Goal: Task Accomplishment & Management: Use online tool/utility

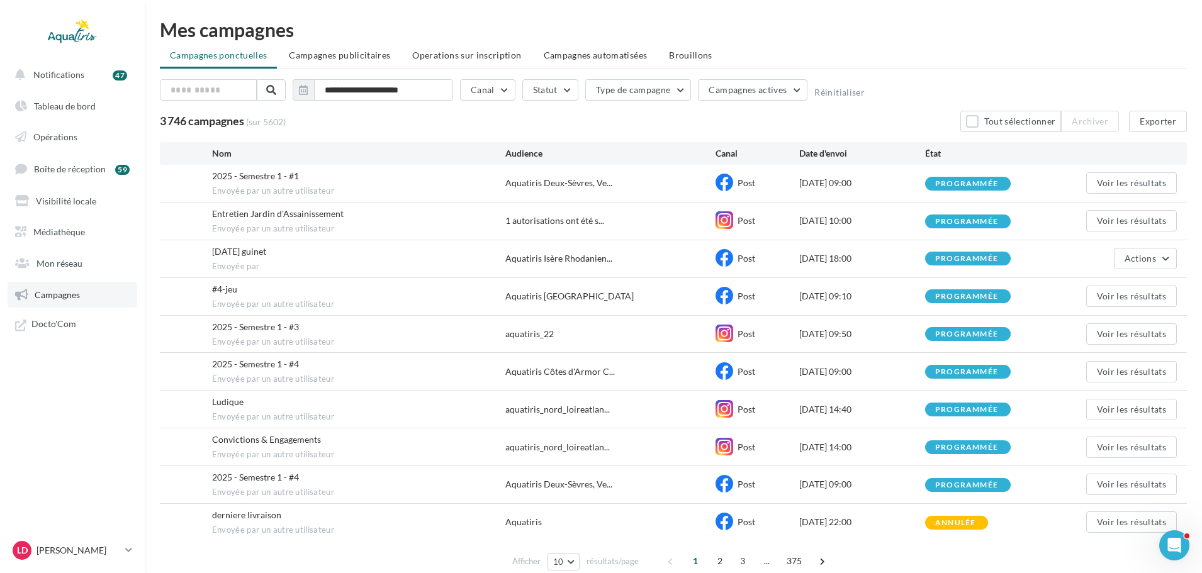
click at [65, 295] on span "Campagnes" at bounding box center [57, 295] width 45 height 11
click at [79, 299] on span "Campagnes" at bounding box center [57, 295] width 45 height 11
click at [79, 76] on span "Notifications" at bounding box center [58, 74] width 51 height 11
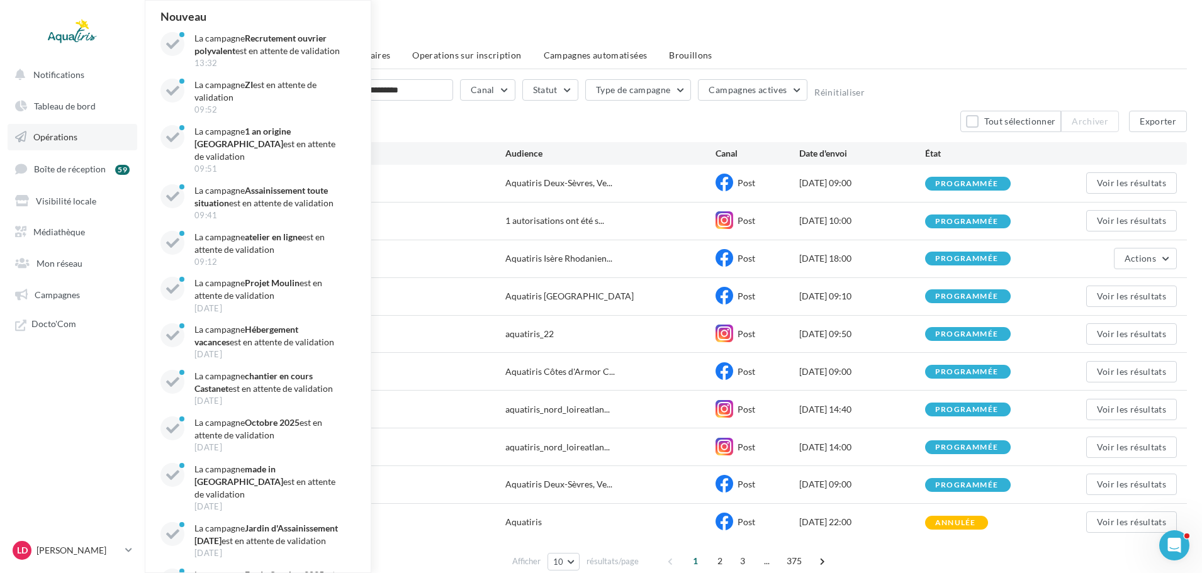
click at [76, 138] on span "Opérations" at bounding box center [55, 137] width 44 height 11
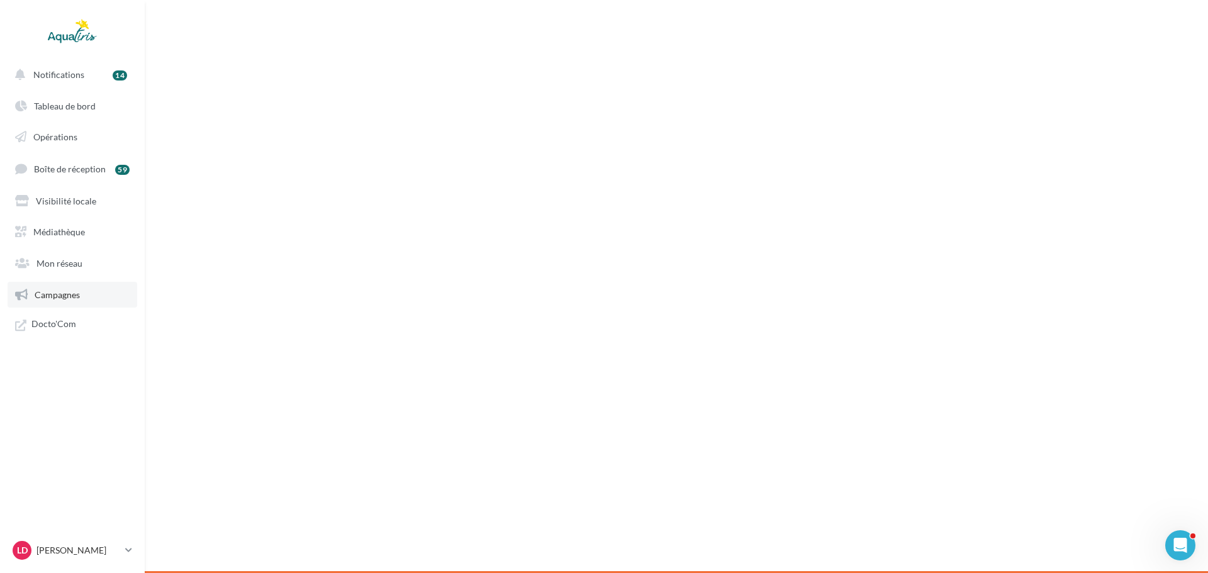
click at [60, 286] on link "Campagnes" at bounding box center [73, 295] width 130 height 26
click at [42, 291] on span "Campagnes" at bounding box center [57, 295] width 45 height 11
click at [63, 325] on span "Docto'Com" at bounding box center [53, 326] width 45 height 16
click at [73, 294] on span "Campagnes" at bounding box center [57, 295] width 45 height 11
click at [84, 269] on link "Mon réseau" at bounding box center [73, 263] width 130 height 26
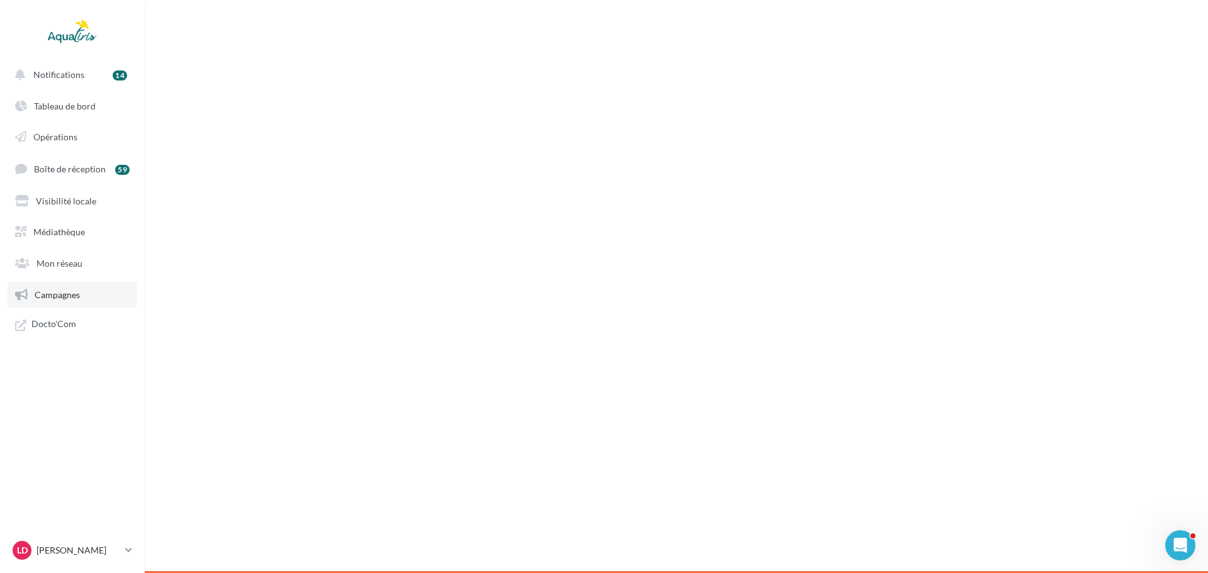
click at [72, 292] on span "Campagnes" at bounding box center [57, 295] width 45 height 11
click at [56, 262] on span "Mon réseau" at bounding box center [60, 263] width 46 height 11
click at [76, 194] on link "Visibilité locale" at bounding box center [73, 201] width 130 height 26
click at [76, 166] on span "Boîte de réception" at bounding box center [70, 169] width 72 height 11
click at [65, 297] on span "Campagnes" at bounding box center [57, 295] width 45 height 11
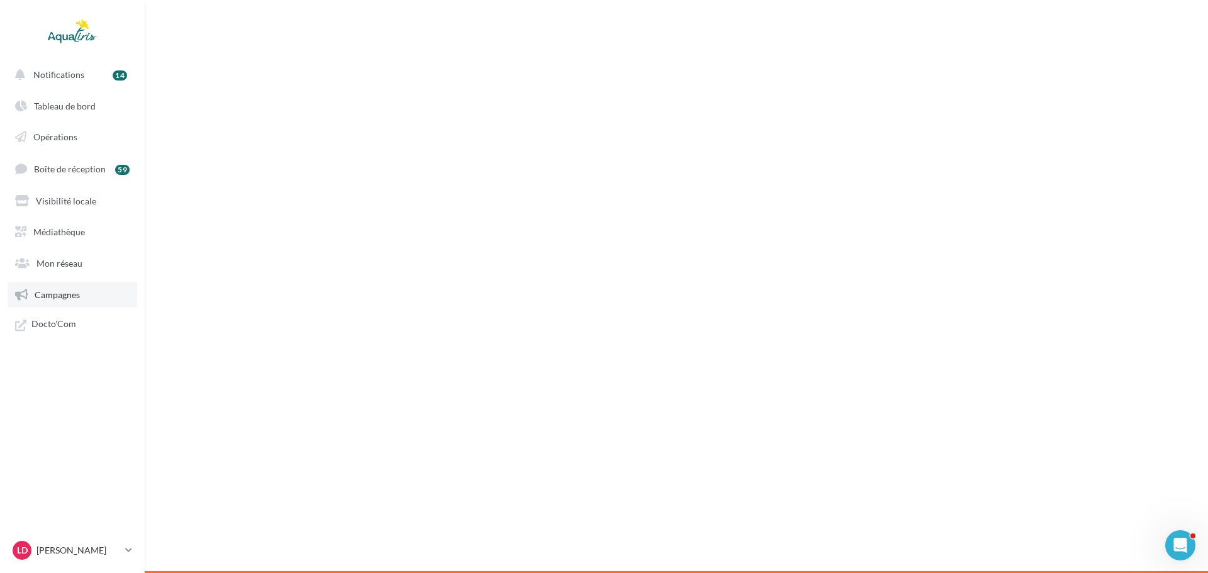
click at [63, 298] on span "Campagnes" at bounding box center [57, 295] width 45 height 11
click at [133, 544] on link "LD Lauren Dheret lauren.dheret@aquatiris.fr" at bounding box center [72, 551] width 125 height 24
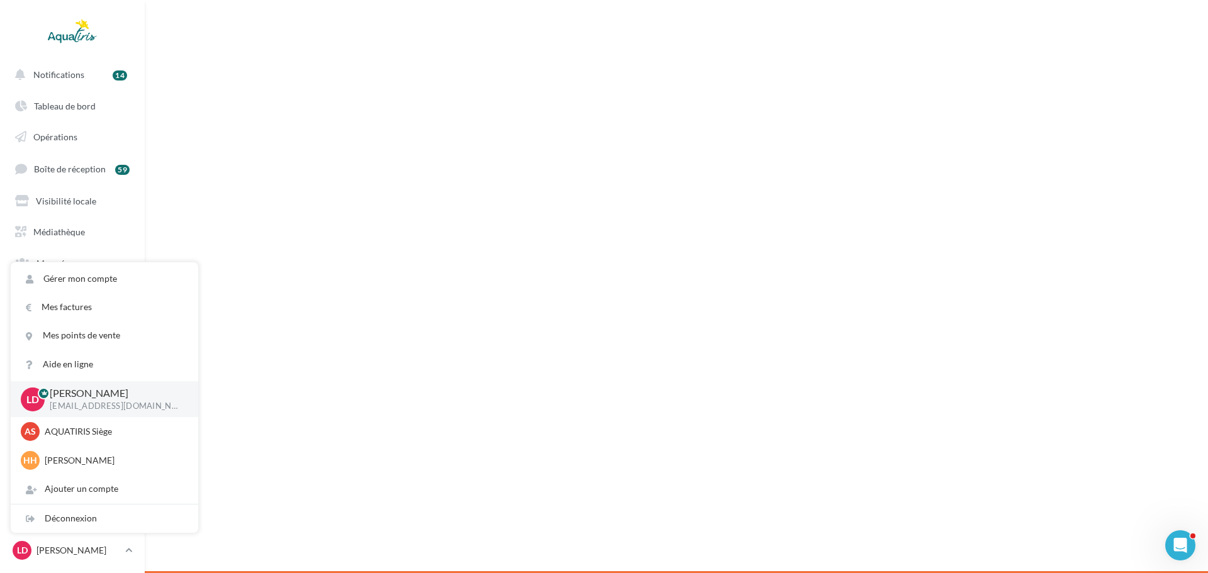
click at [88, 405] on p "[EMAIL_ADDRESS][DOMAIN_NAME]" at bounding box center [114, 406] width 128 height 11
click at [74, 297] on link "Mes factures" at bounding box center [105, 307] width 188 height 28
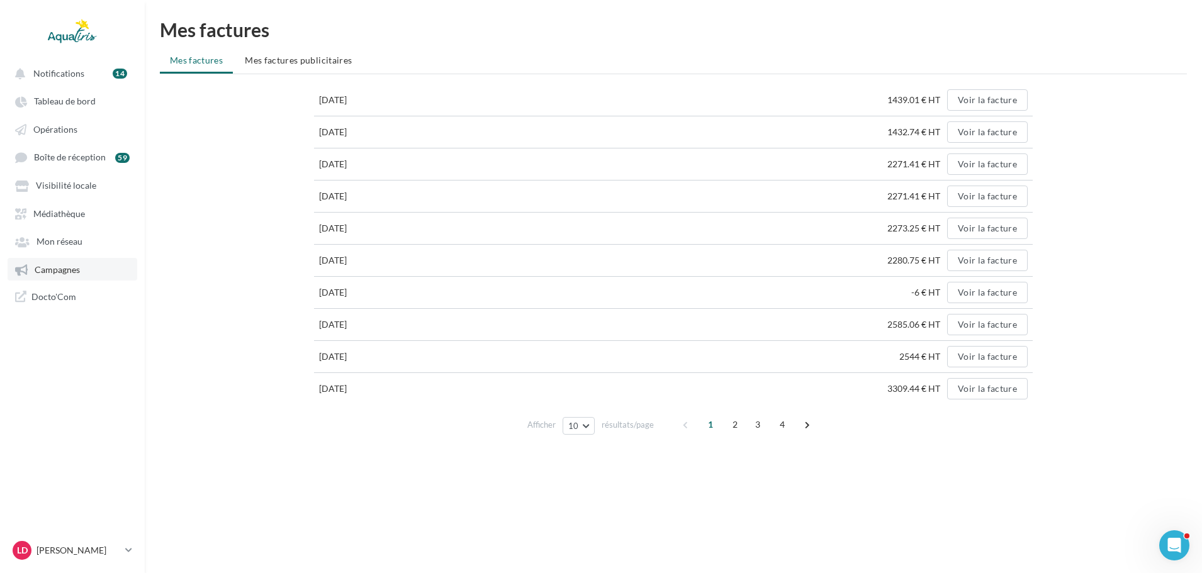
click at [57, 266] on span "Campagnes" at bounding box center [57, 269] width 45 height 11
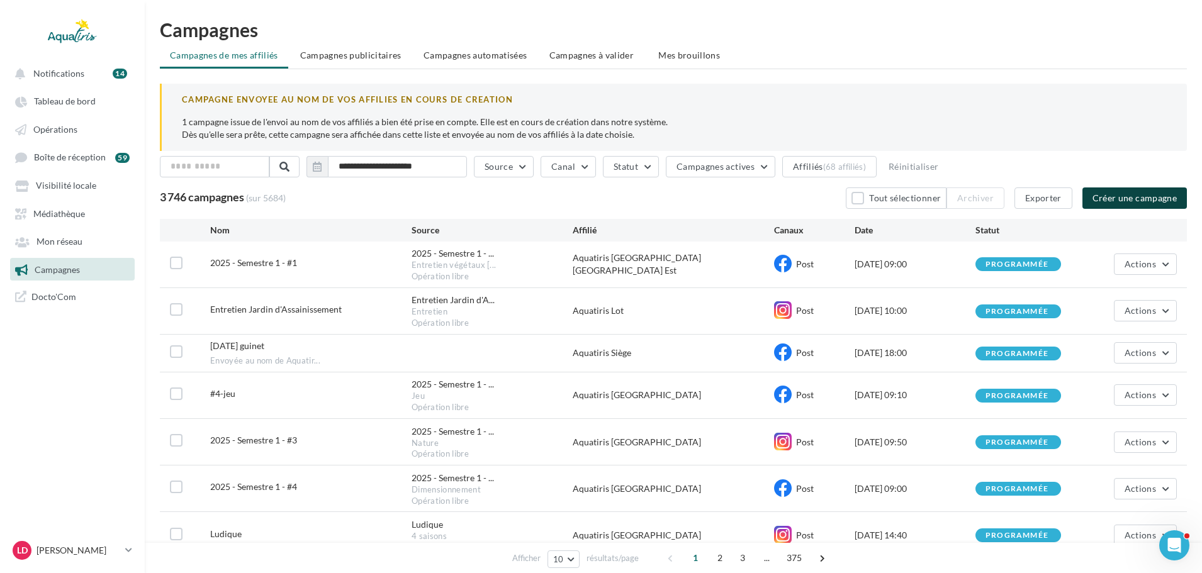
click at [1133, 198] on button "Créer une campagne" at bounding box center [1135, 198] width 104 height 21
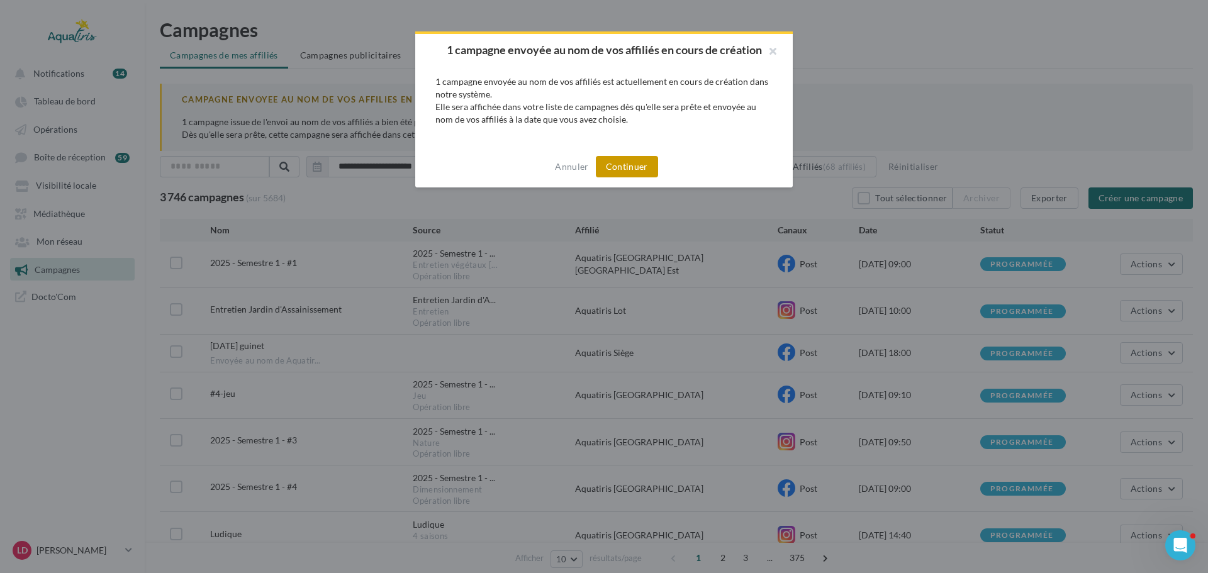
click at [607, 164] on button "Continuer" at bounding box center [627, 166] width 62 height 21
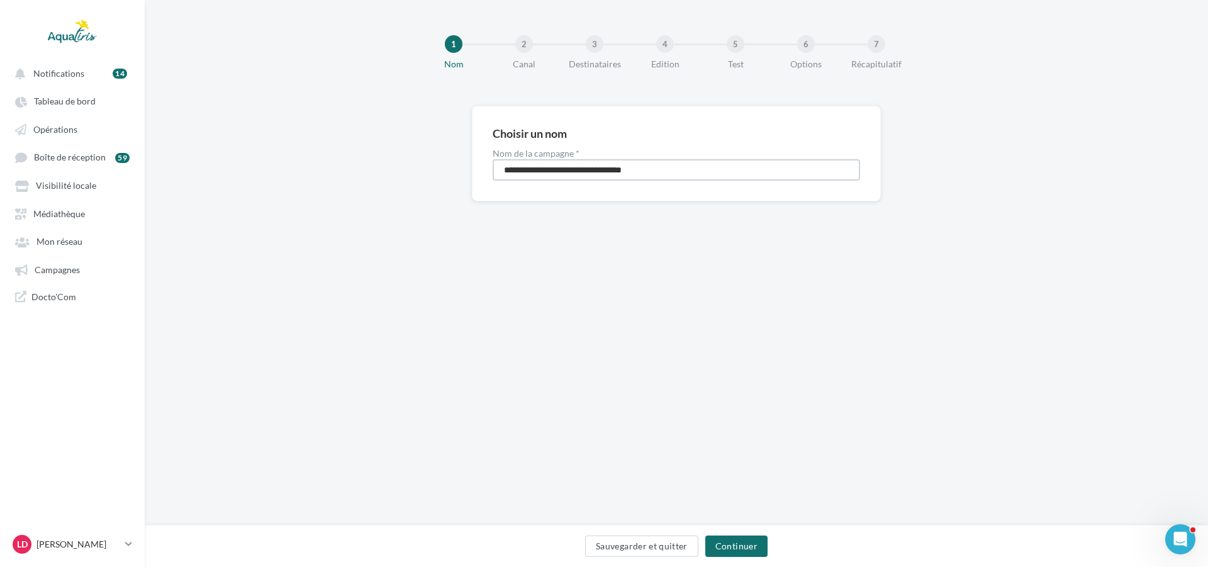
drag, startPoint x: 677, startPoint y: 175, endPoint x: 227, endPoint y: 128, distance: 452.4
click at [227, 130] on div "**********" at bounding box center [677, 174] width 1064 height 136
type input "**********"
click at [738, 537] on button "Continuer" at bounding box center [737, 546] width 62 height 21
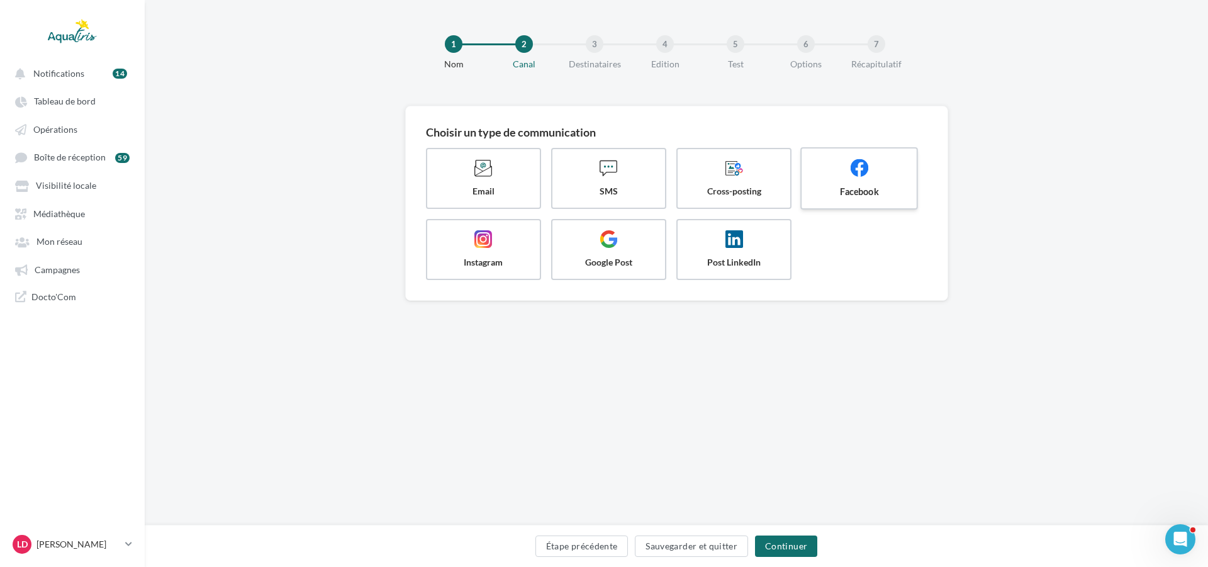
click at [819, 169] on span at bounding box center [860, 169] width 94 height 21
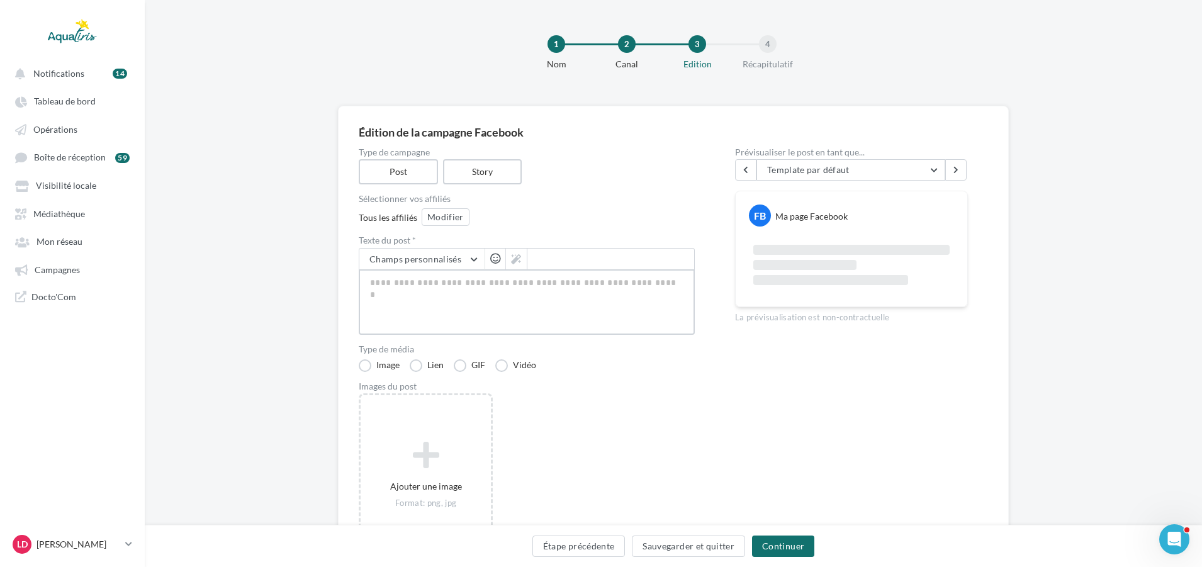
click at [626, 273] on textarea at bounding box center [527, 301] width 336 height 65
paste textarea "**********"
type textarea "**********"
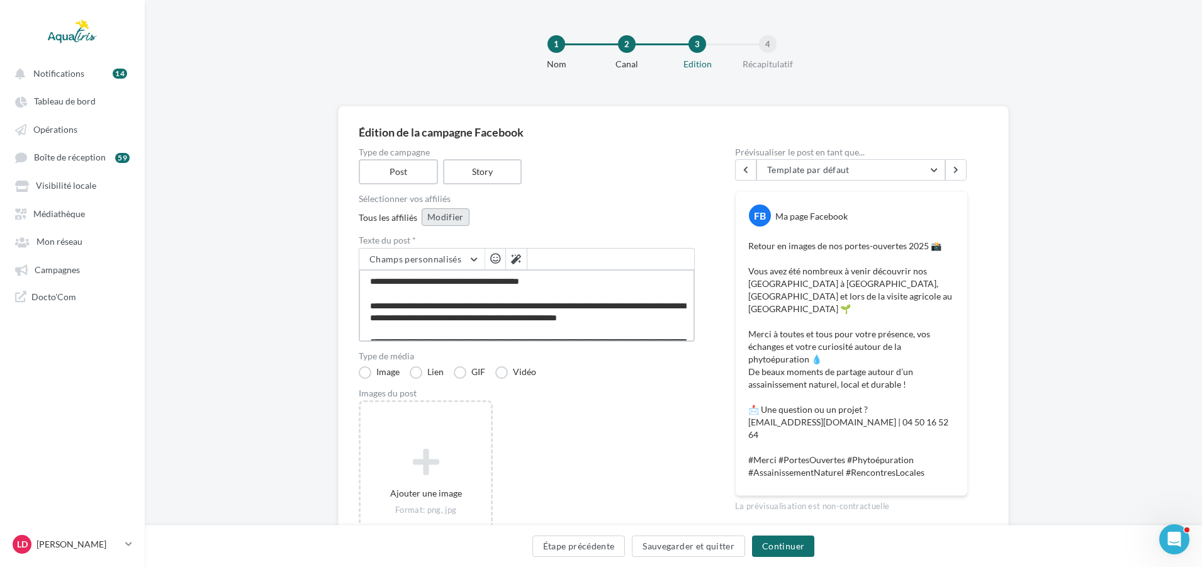
type textarea "**********"
click at [459, 222] on button "Modifier" at bounding box center [446, 217] width 48 height 18
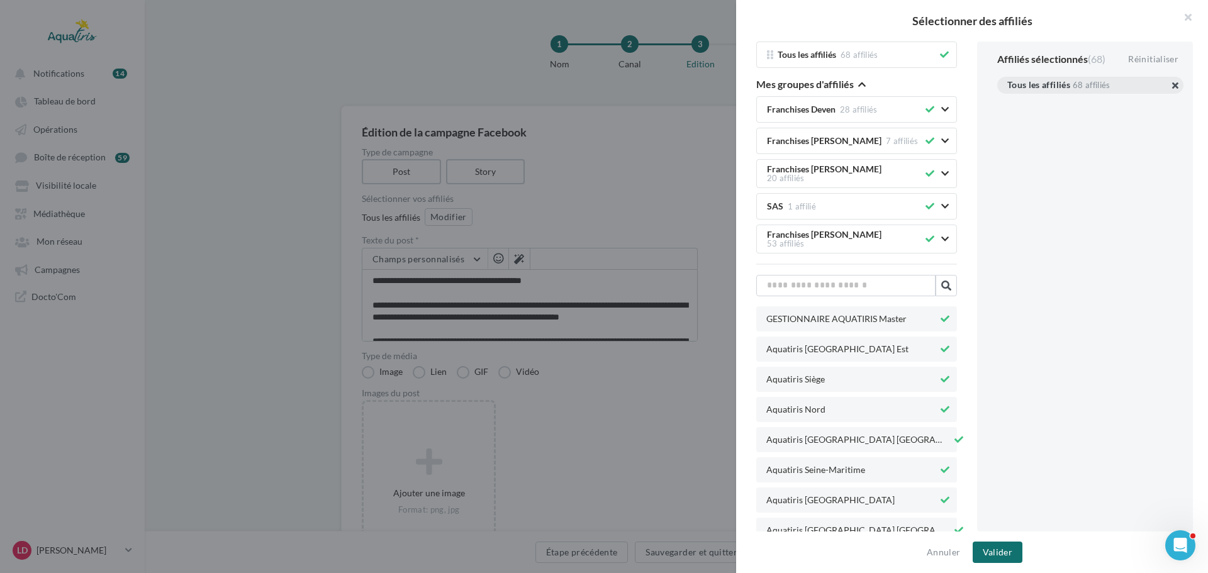
click at [1008, 101] on button "button" at bounding box center [1008, 101] width 0 height 0
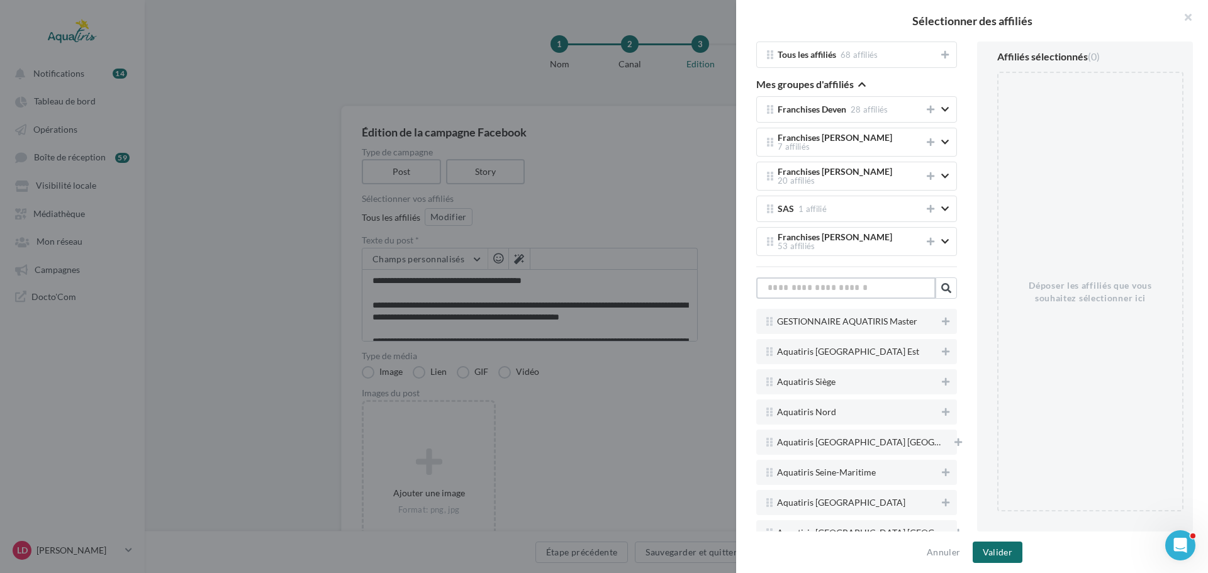
click at [854, 278] on input "text" at bounding box center [846, 288] width 179 height 21
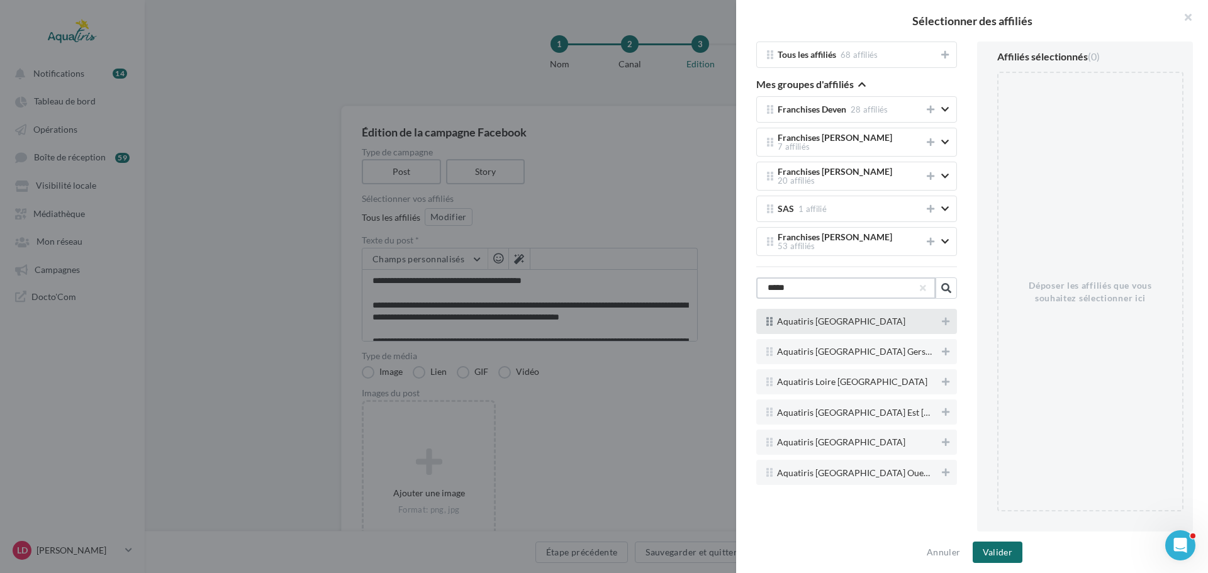
type input "*****"
click at [950, 315] on div "Aquatiris [GEOGRAPHIC_DATA]" at bounding box center [857, 321] width 201 height 25
click at [942, 317] on icon at bounding box center [946, 321] width 8 height 9
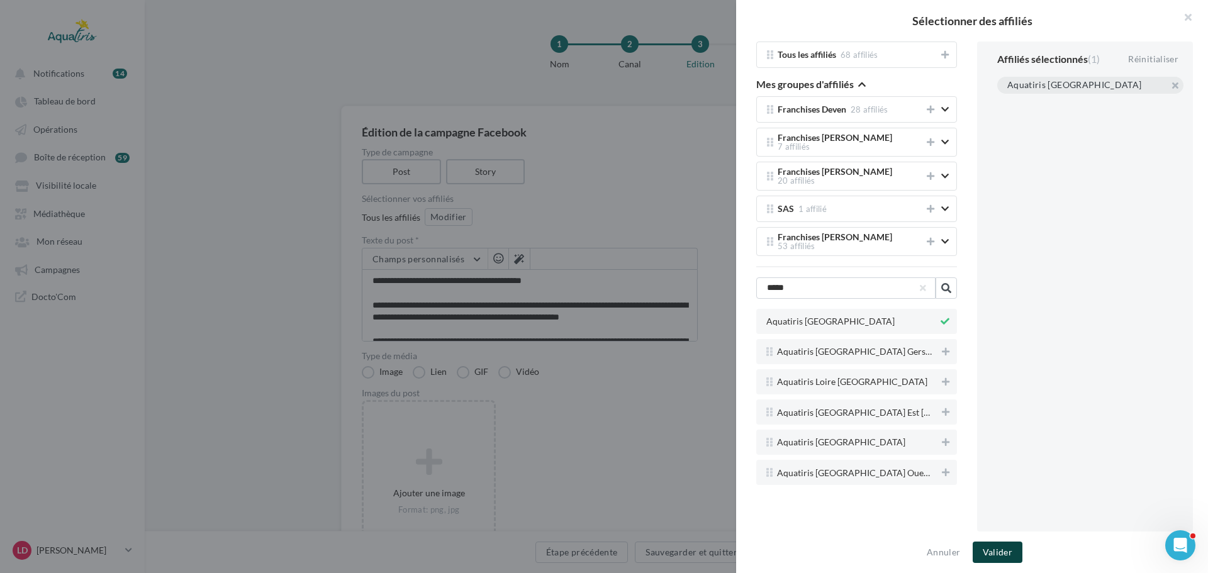
click at [1011, 552] on button "Valider" at bounding box center [998, 552] width 50 height 21
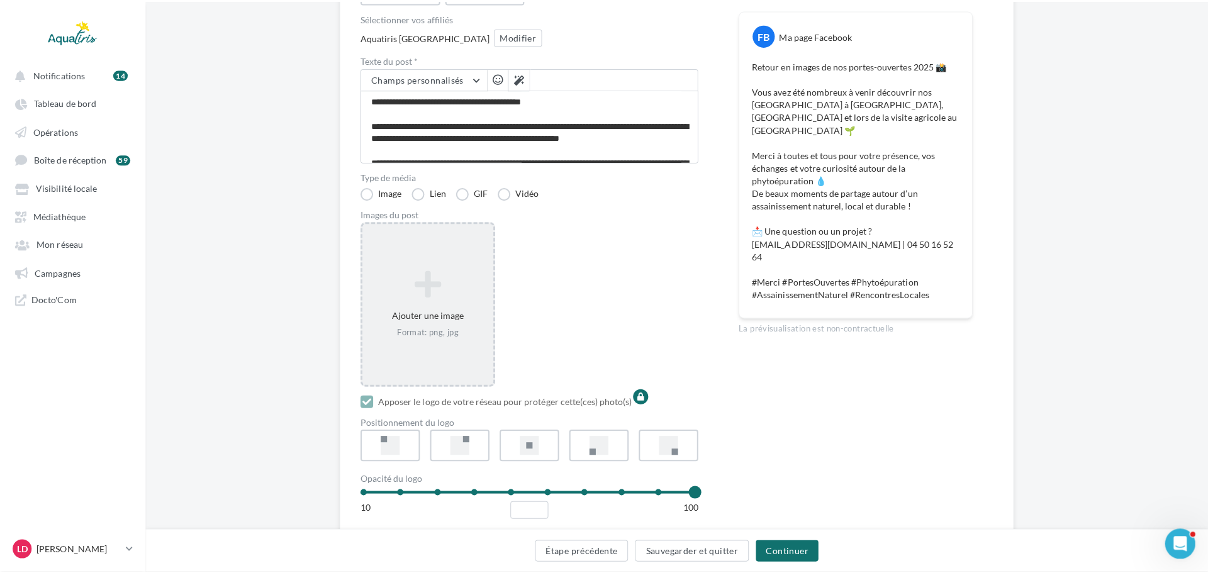
scroll to position [189, 0]
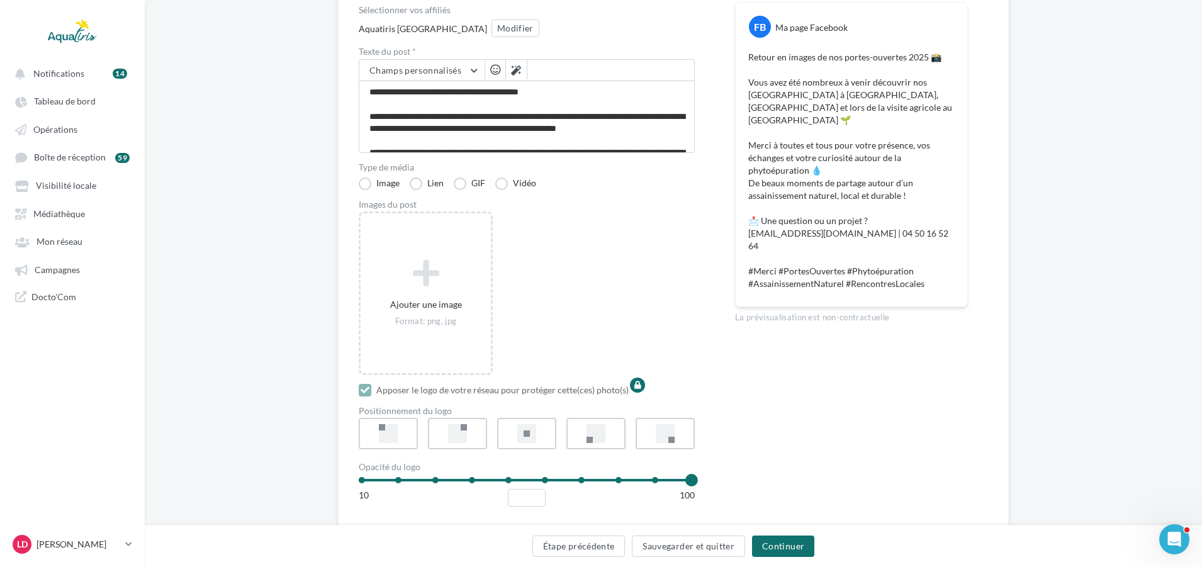
click at [642, 240] on div "Ajouter une image Format: png, jpg" at bounding box center [532, 299] width 346 height 177
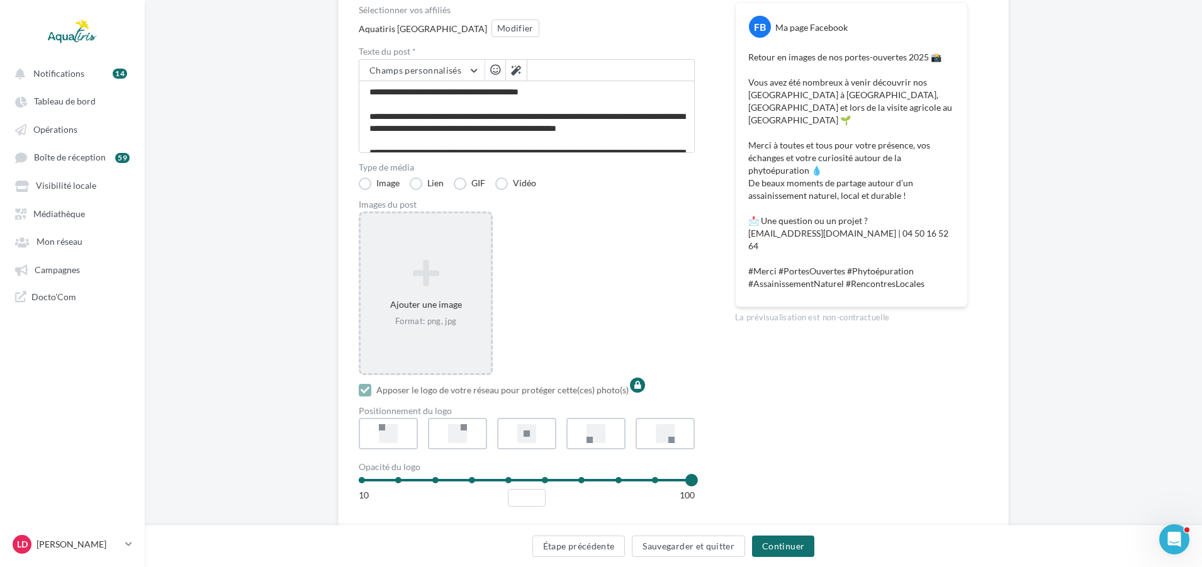
click at [453, 298] on div "Ajouter une image Format: png, jpg" at bounding box center [426, 293] width 130 height 81
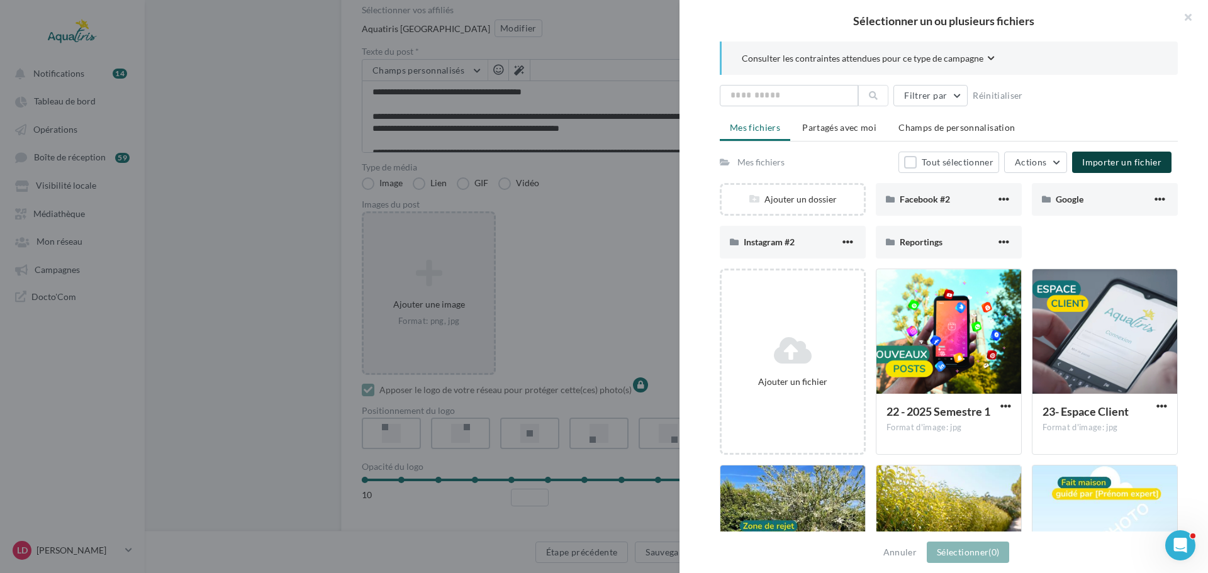
click at [1145, 149] on div "Mes fichiers Partagés avec moi Champs de personnalisation Mes fichiers Tout sél…" at bounding box center [949, 388] width 458 height 545
click at [1094, 167] on span "Importer un fichier" at bounding box center [1122, 162] width 79 height 11
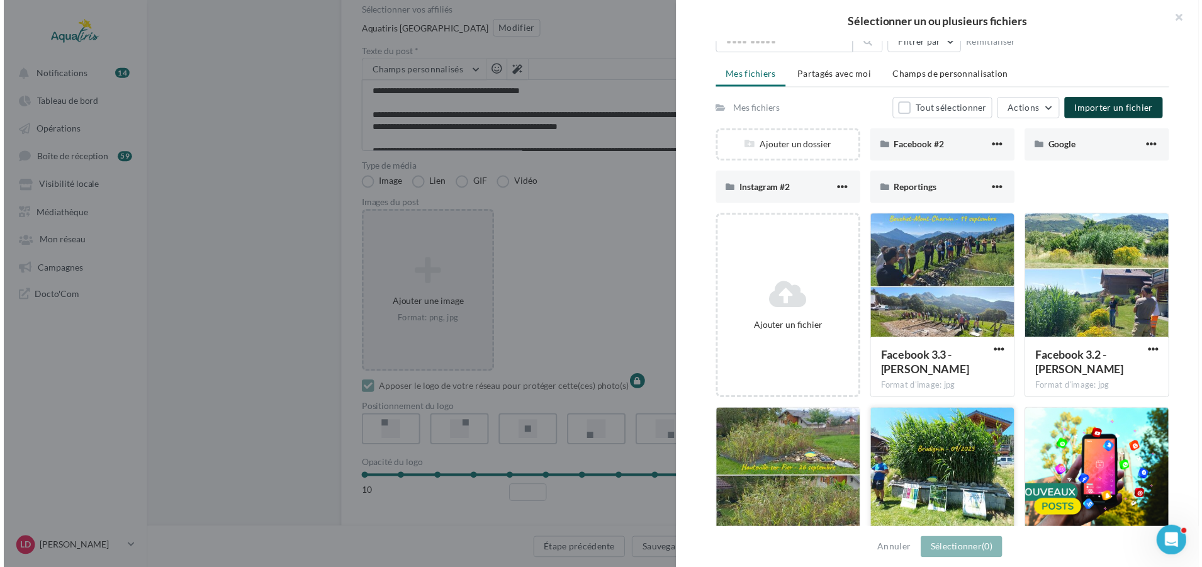
scroll to position [126, 0]
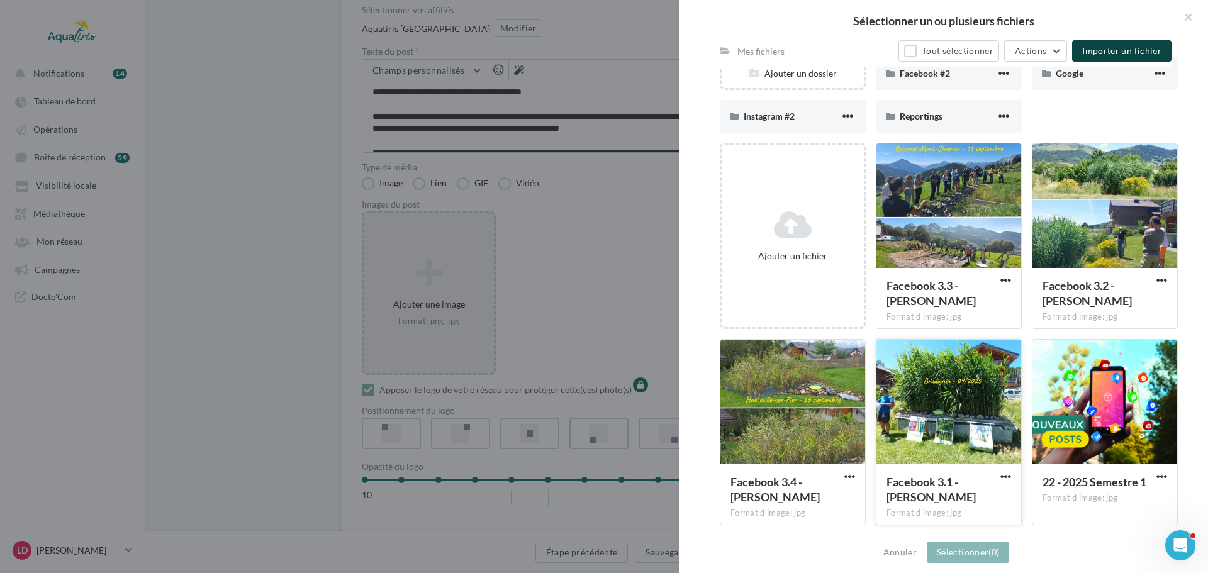
click at [971, 386] on div at bounding box center [949, 403] width 145 height 126
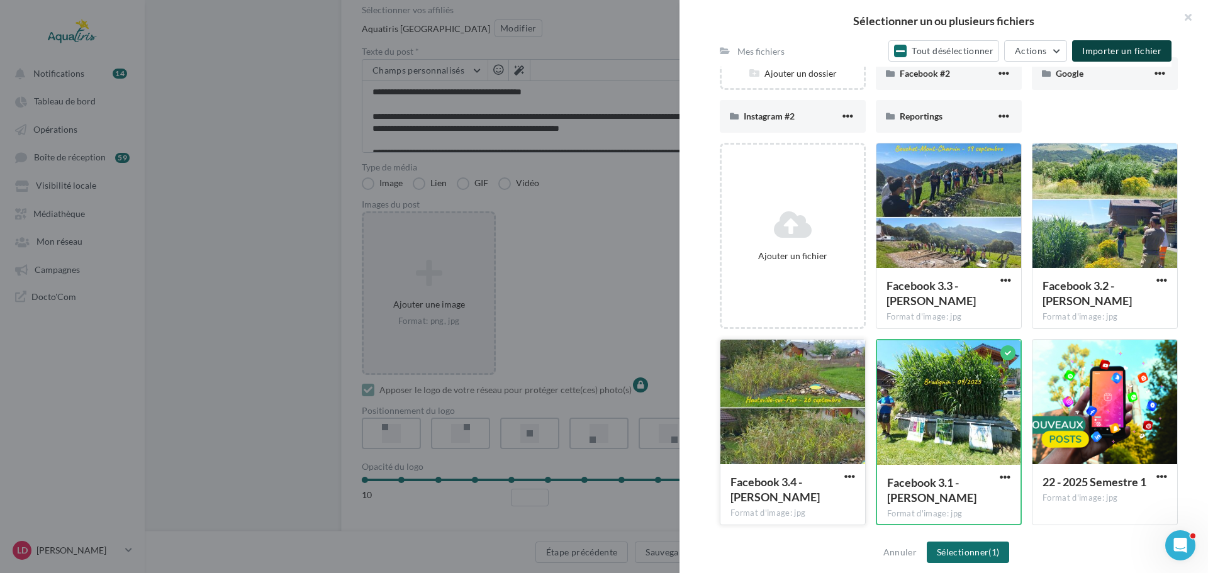
click at [828, 403] on div at bounding box center [793, 403] width 145 height 126
click at [1051, 272] on div "Facebook 3.2 - Thierry PIETTRE Format d'image: jpg" at bounding box center [1105, 297] width 145 height 59
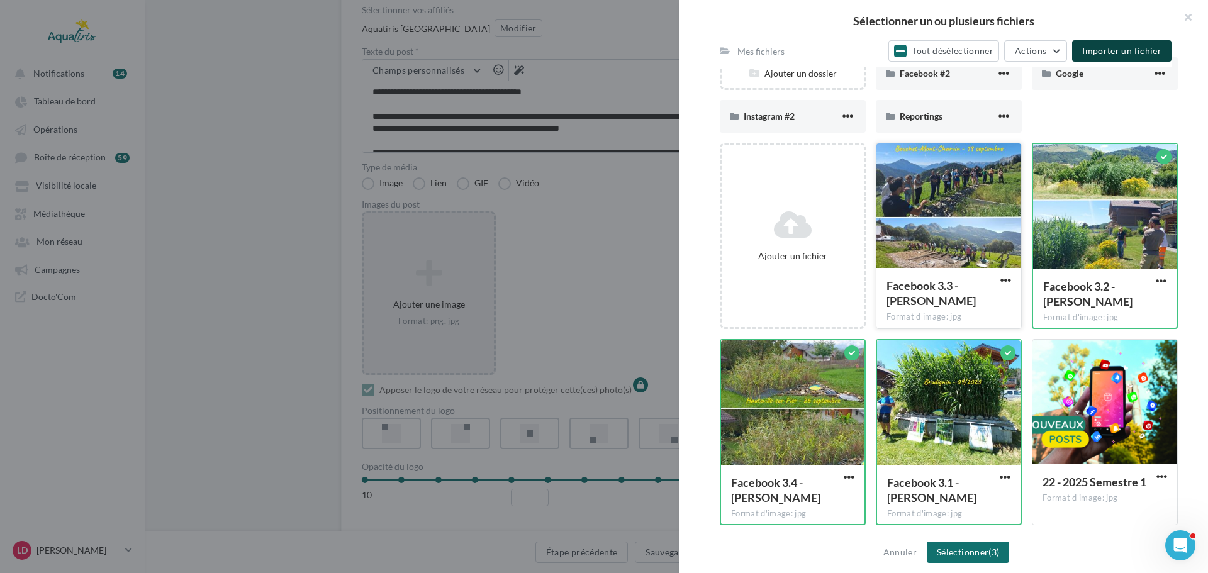
click at [989, 249] on div at bounding box center [949, 207] width 145 height 126
click at [965, 549] on button "Sélectionner (4)" at bounding box center [968, 552] width 82 height 21
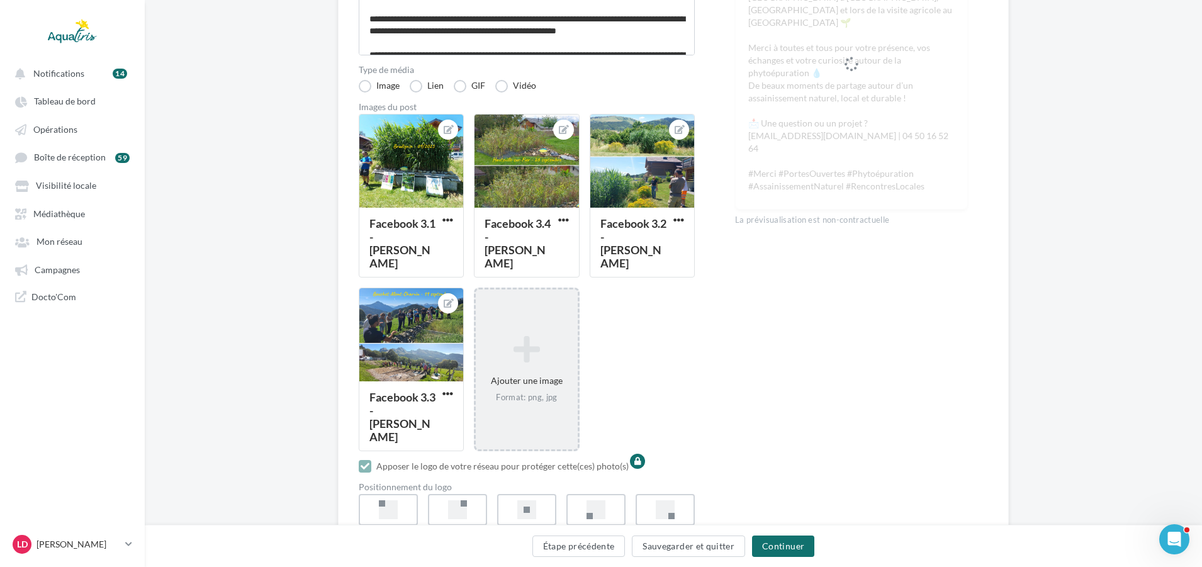
scroll to position [412, 0]
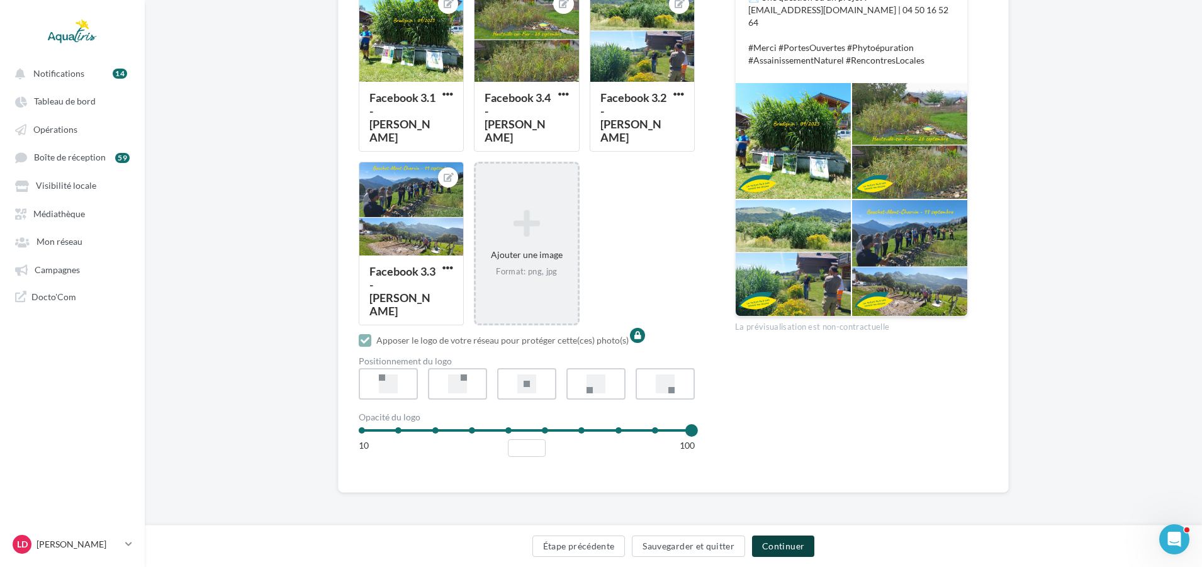
click at [799, 544] on button "Continuer" at bounding box center [783, 546] width 62 height 21
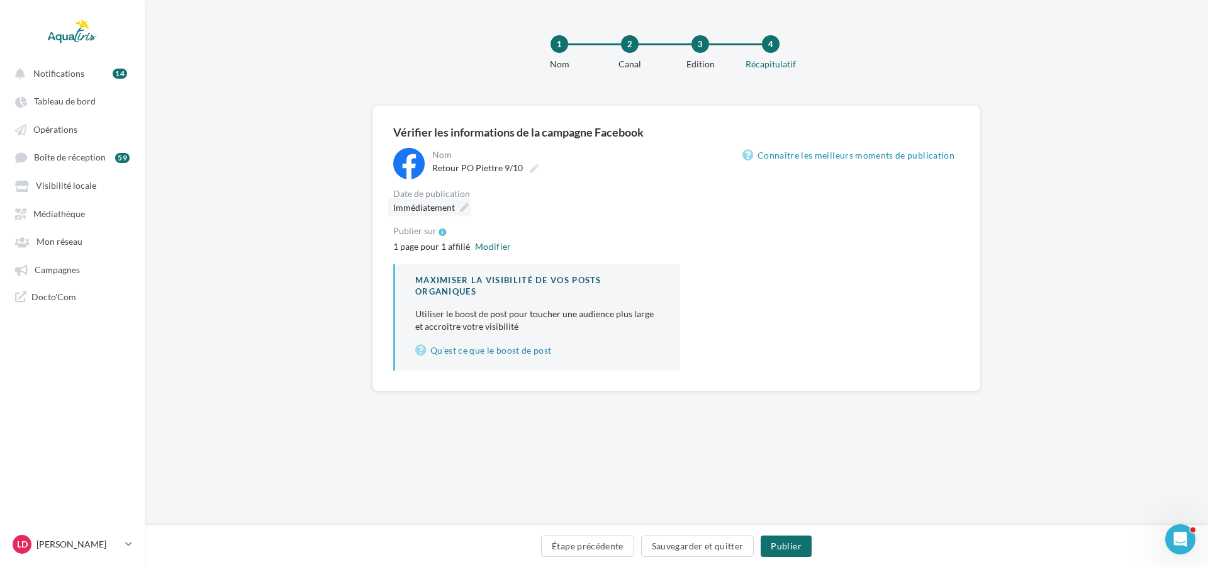
click at [465, 204] on icon at bounding box center [464, 207] width 9 height 9
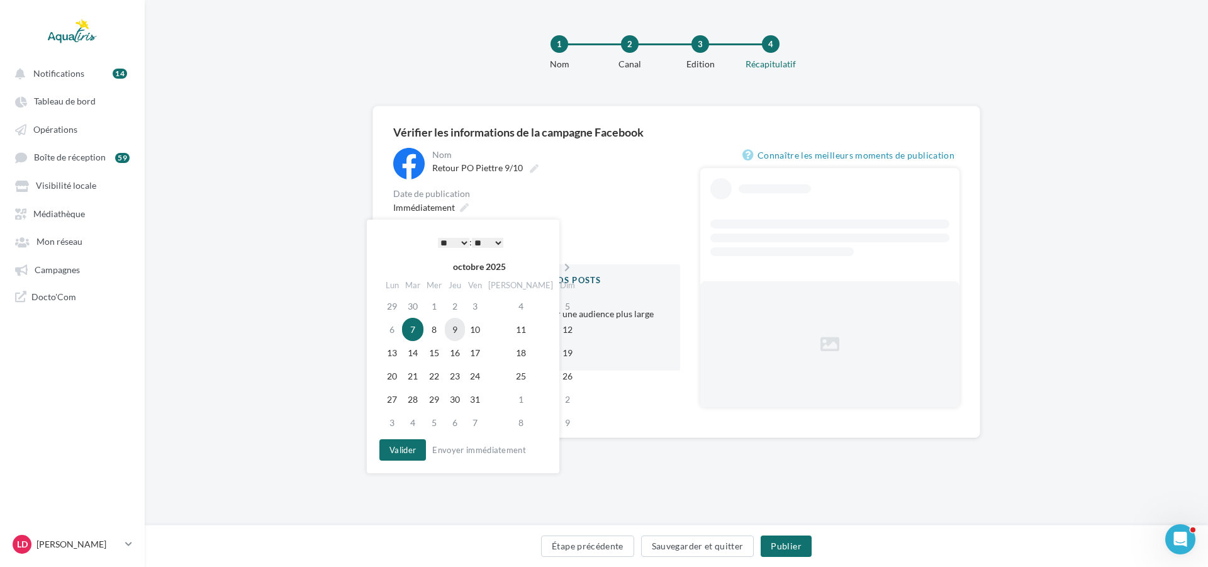
click at [462, 326] on td "9" at bounding box center [455, 329] width 20 height 23
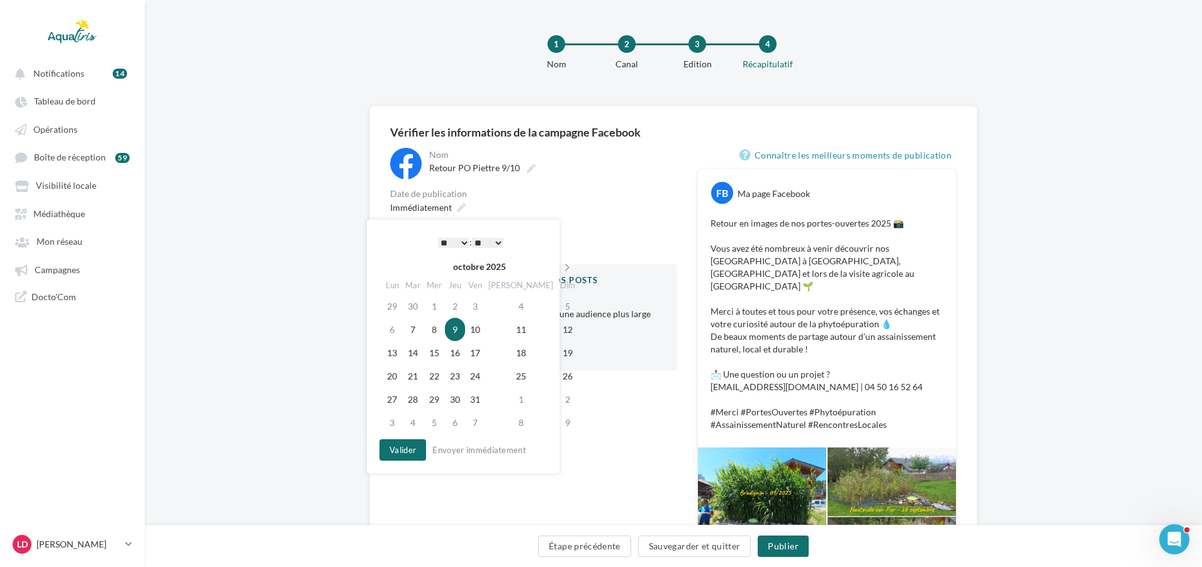
click at [462, 245] on select "* * * * * * * * * * ** ** ** ** ** ** ** ** ** ** ** ** ** **" at bounding box center [453, 243] width 31 height 10
click at [489, 238] on select "** ** ** ** ** **" at bounding box center [484, 243] width 31 height 10
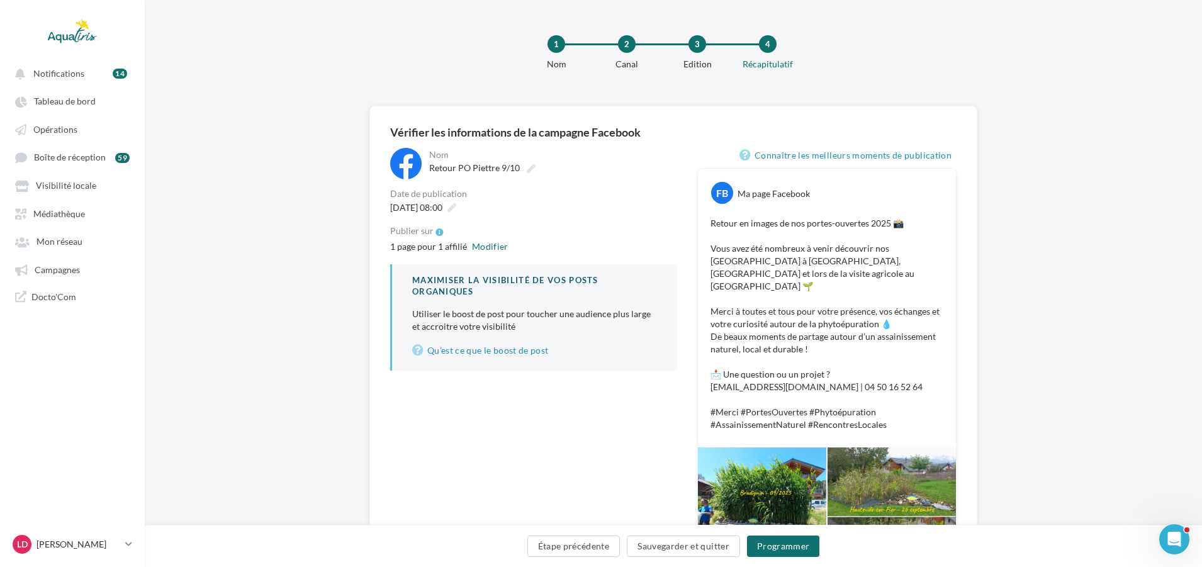
click at [562, 212] on div "09/10/2025 à 08:00" at bounding box center [533, 207] width 287 height 18
click at [770, 543] on button "Programmer" at bounding box center [783, 546] width 73 height 21
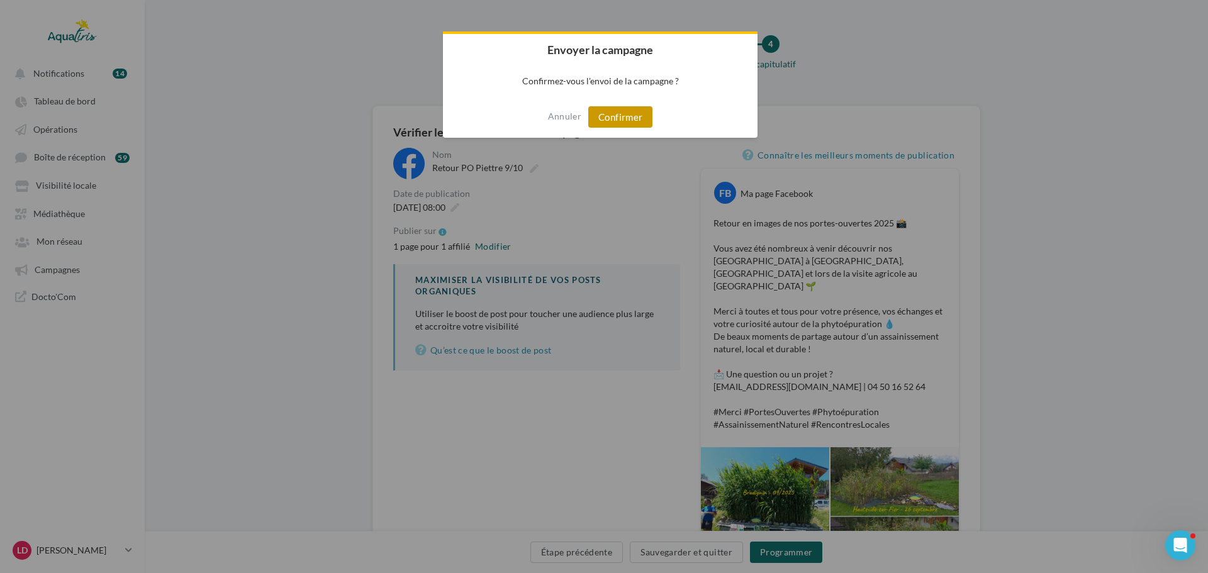
click at [632, 127] on button "Confirmer" at bounding box center [620, 116] width 64 height 21
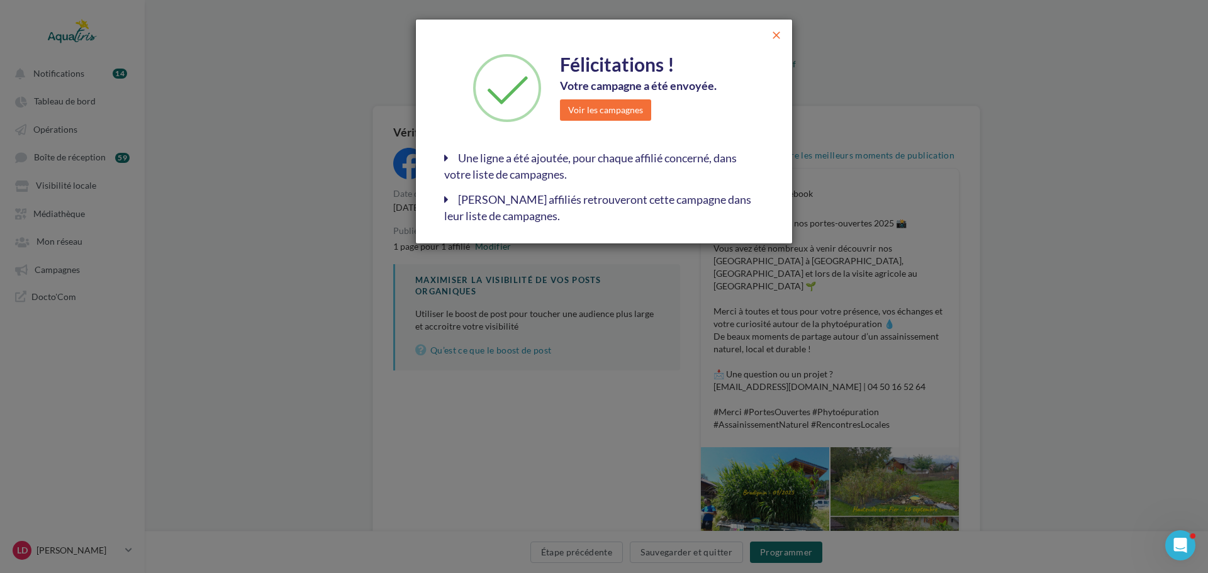
click at [774, 35] on span "close" at bounding box center [776, 35] width 13 height 13
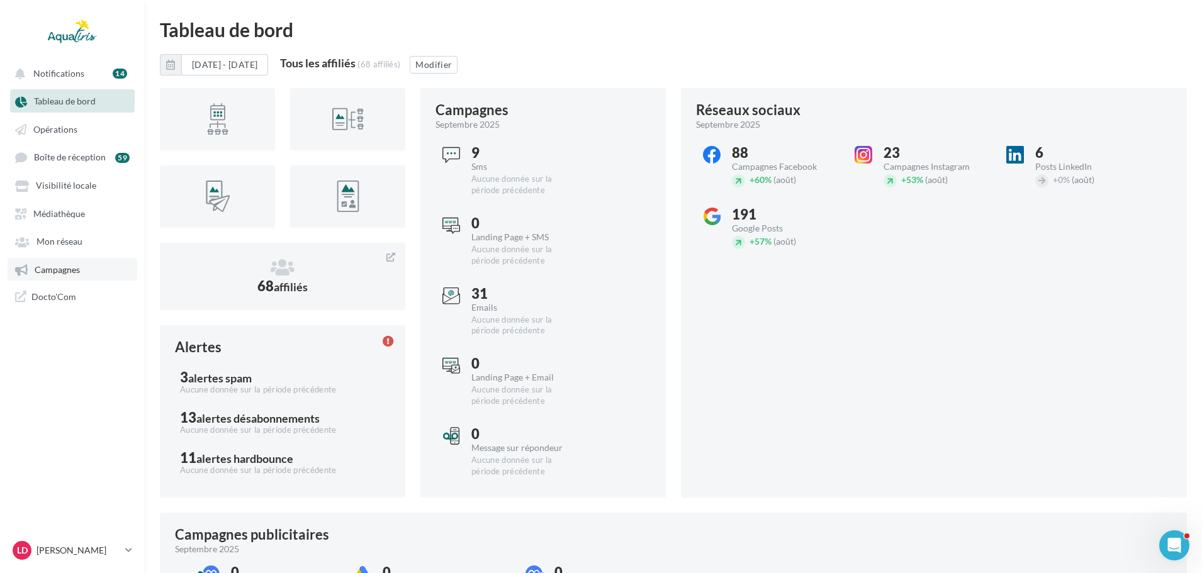
click at [76, 276] on link "Campagnes" at bounding box center [73, 269] width 130 height 23
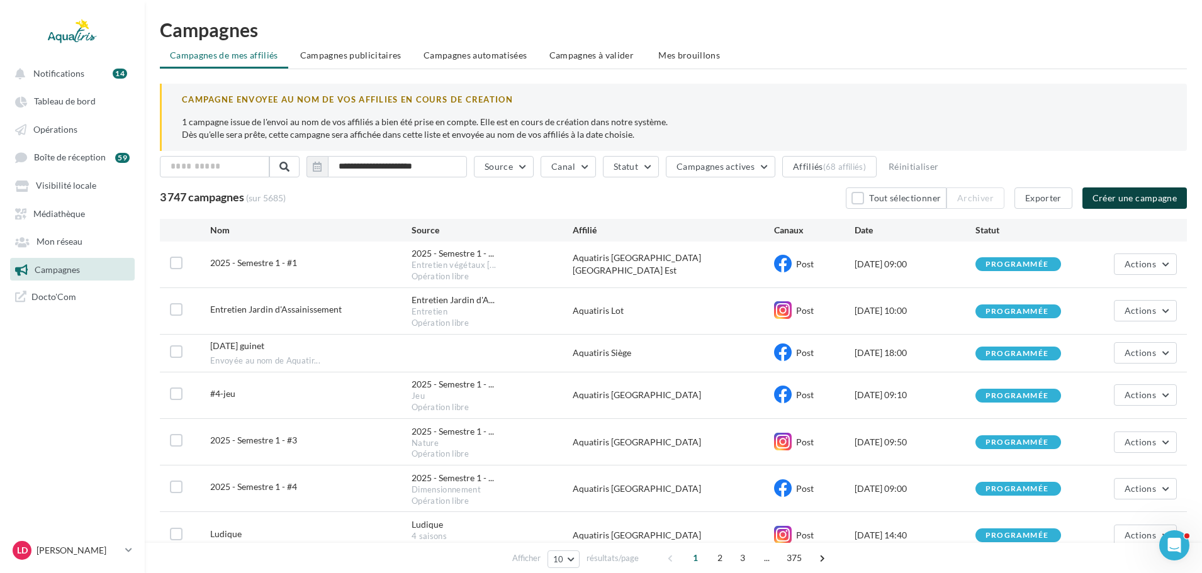
click at [1126, 202] on button "Créer une campagne" at bounding box center [1135, 198] width 104 height 21
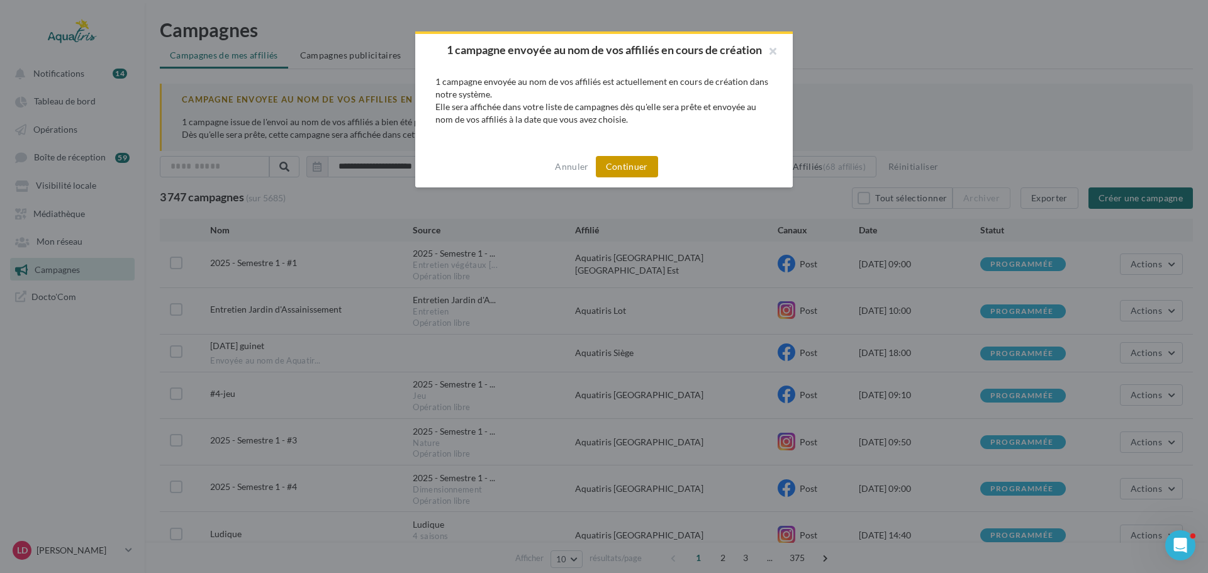
click at [647, 162] on button "Continuer" at bounding box center [627, 166] width 62 height 21
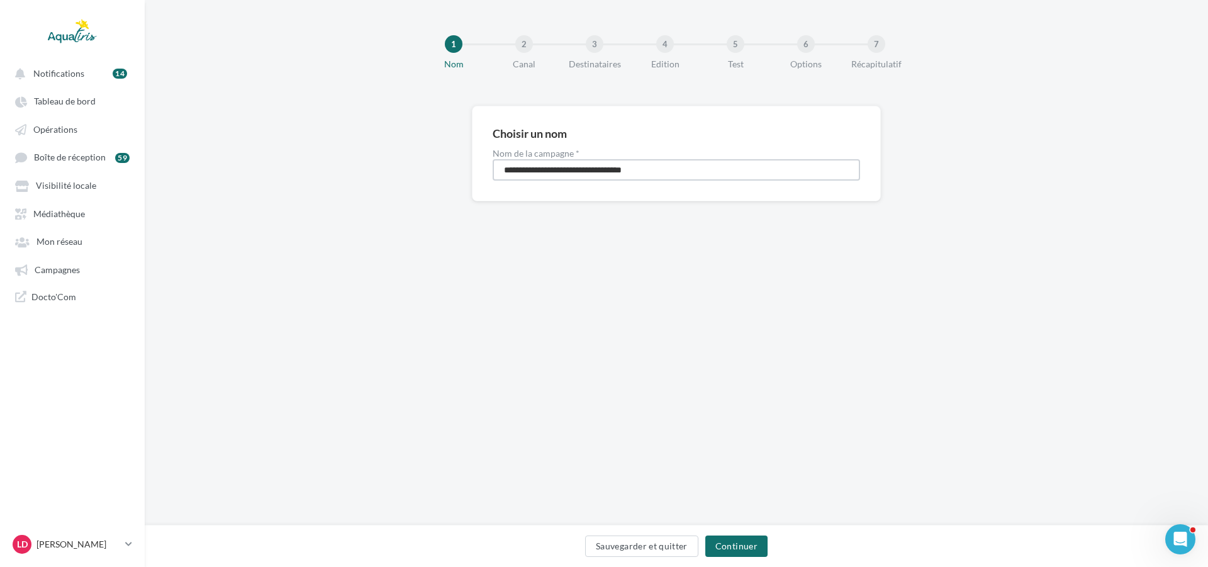
drag, startPoint x: 685, startPoint y: 169, endPoint x: 332, endPoint y: 127, distance: 355.0
click at [332, 127] on div "**********" at bounding box center [677, 174] width 1064 height 136
type input "**********"
click at [737, 537] on button "Continuer" at bounding box center [737, 546] width 62 height 21
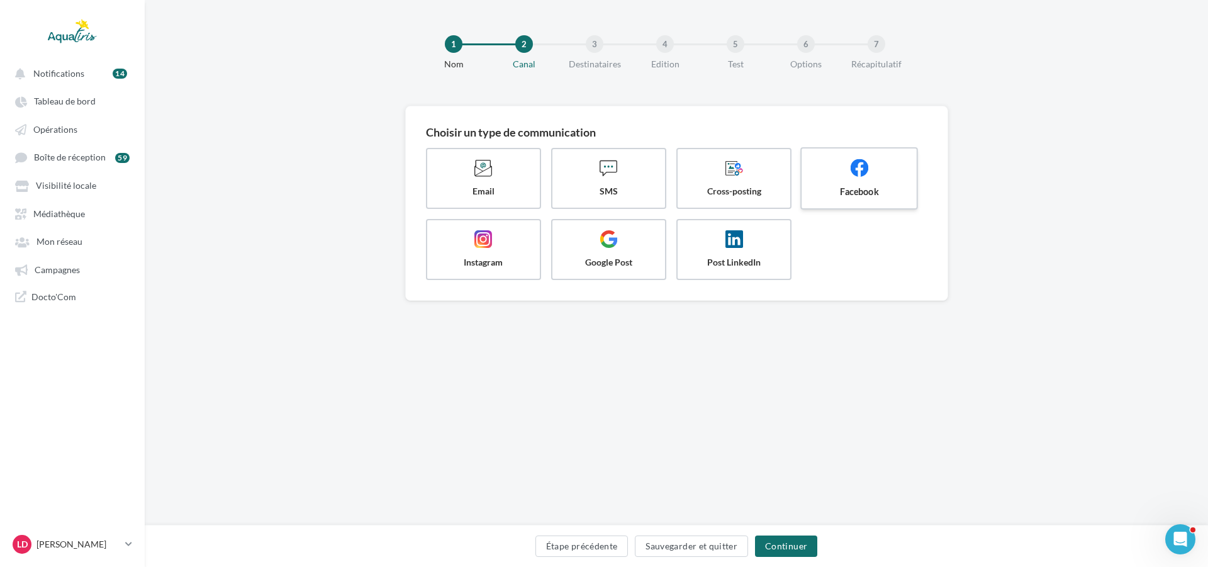
click at [845, 194] on span "Facebook" at bounding box center [860, 191] width 94 height 13
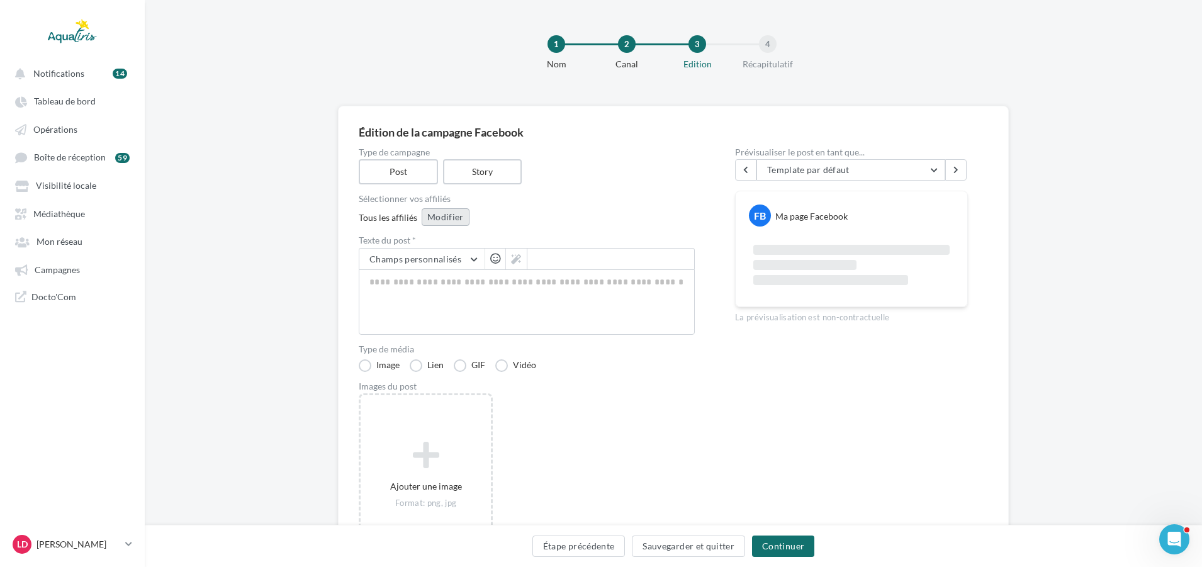
click at [461, 217] on button "Modifier" at bounding box center [446, 217] width 48 height 18
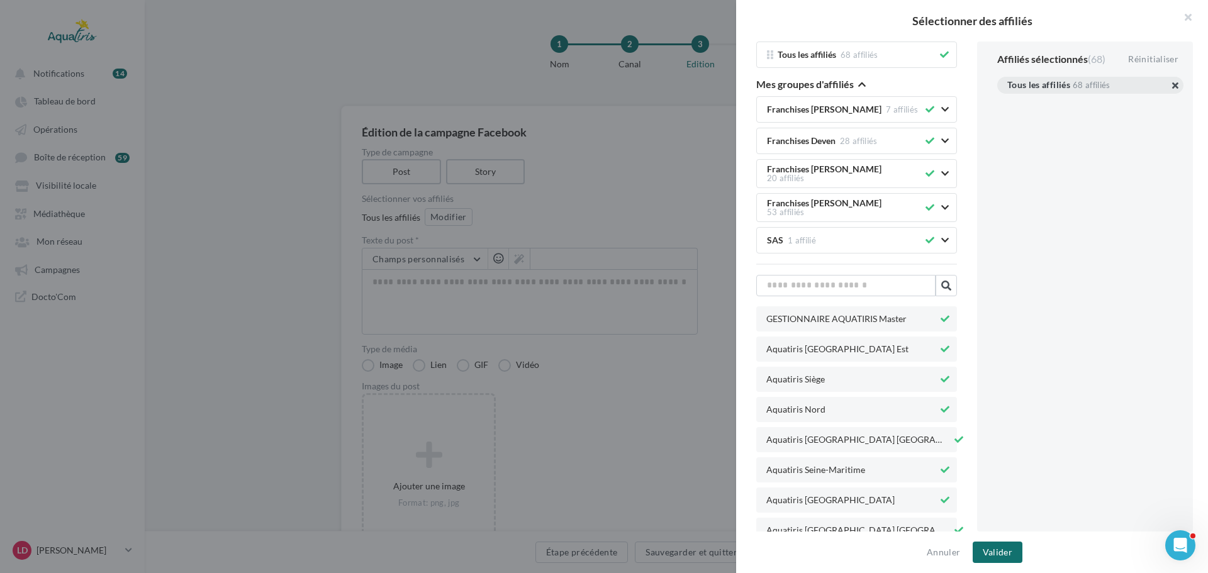
click at [1008, 101] on button "button" at bounding box center [1008, 101] width 0 height 0
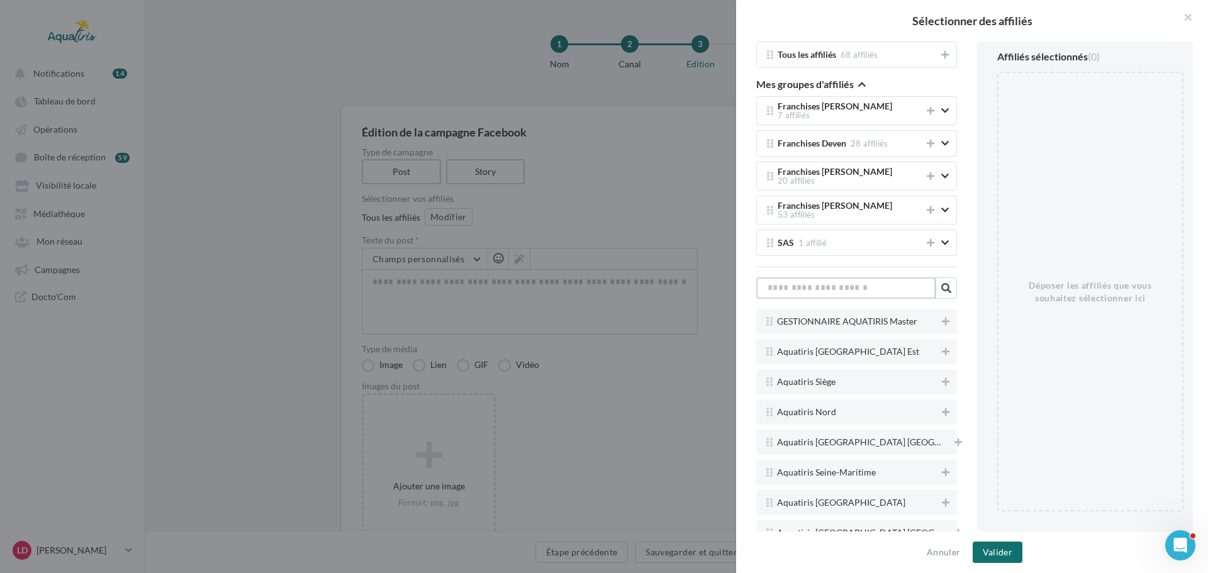
click at [858, 278] on input "text" at bounding box center [846, 288] width 179 height 21
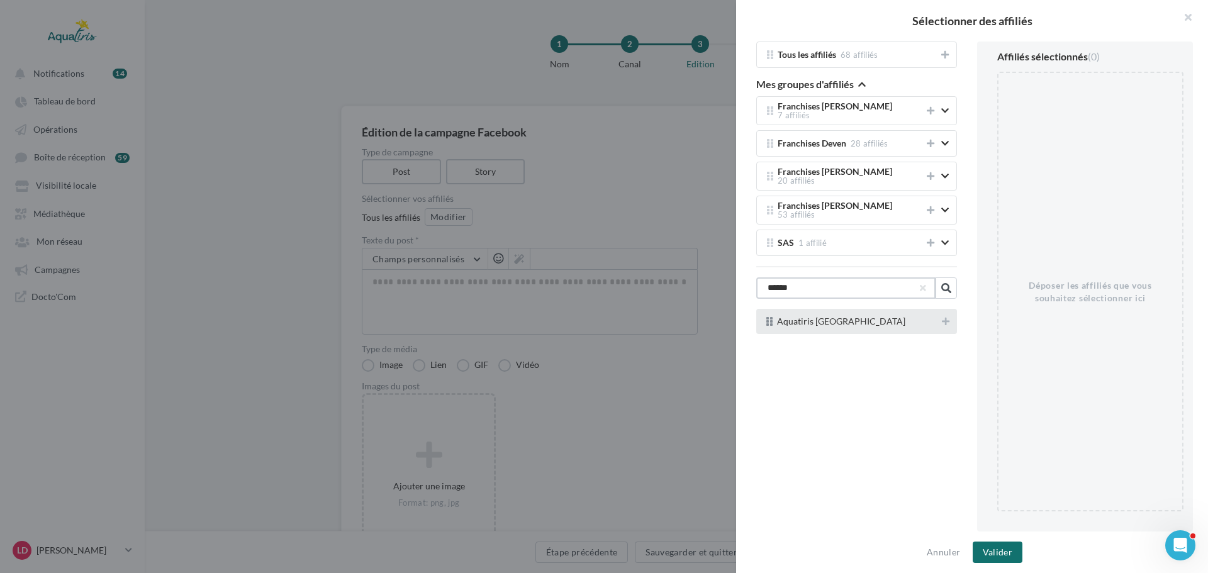
type input "******"
click at [844, 309] on div "Aquatiris [GEOGRAPHIC_DATA]" at bounding box center [857, 321] width 201 height 25
click at [943, 317] on icon at bounding box center [946, 321] width 8 height 9
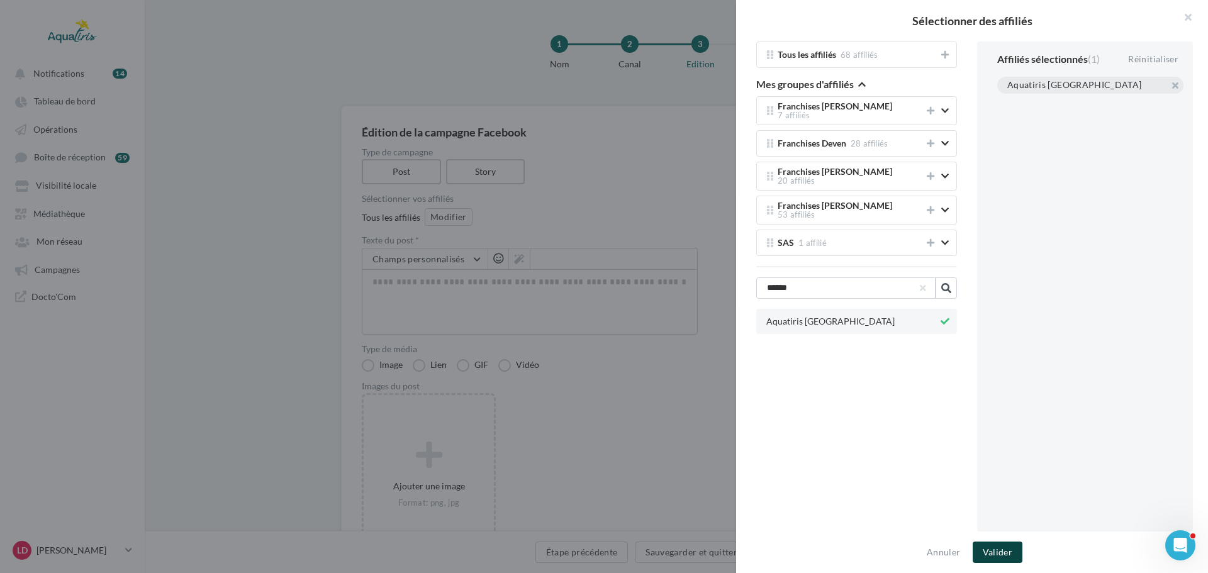
click at [1017, 551] on button "Valider" at bounding box center [998, 552] width 50 height 21
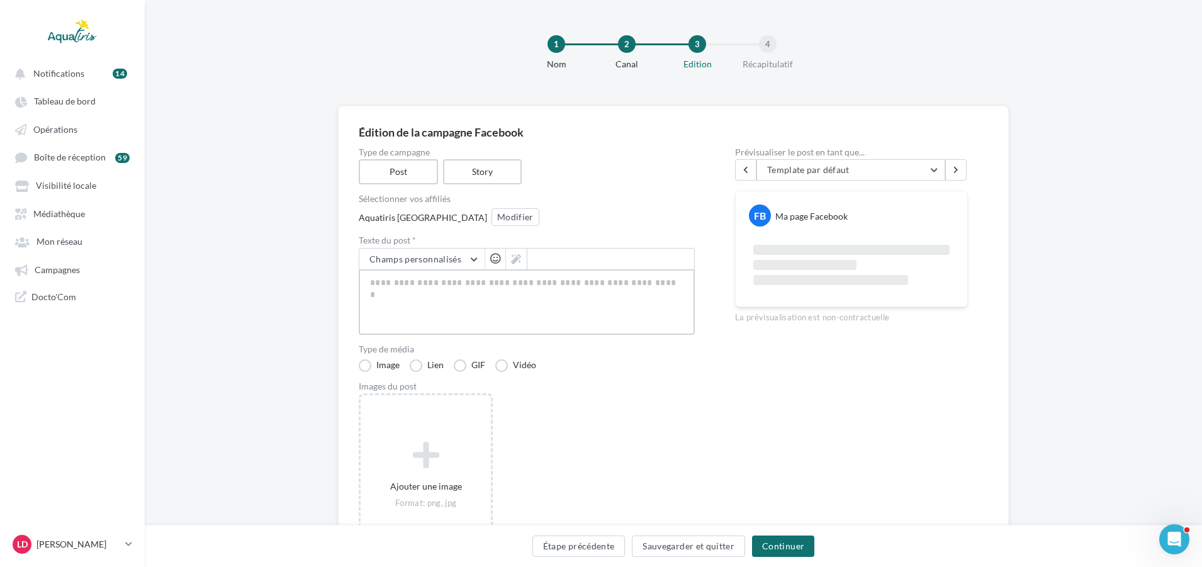
click at [583, 282] on textarea at bounding box center [527, 301] width 336 height 65
click at [414, 284] on textarea at bounding box center [527, 301] width 336 height 65
paste textarea "**********"
type textarea "**********"
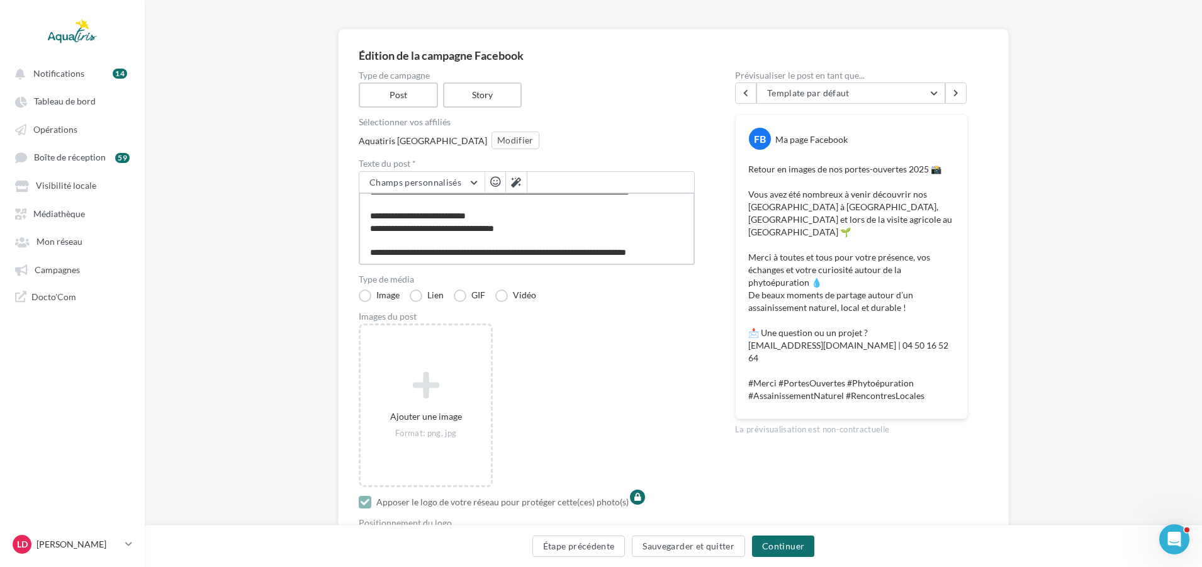
scroll to position [50, 0]
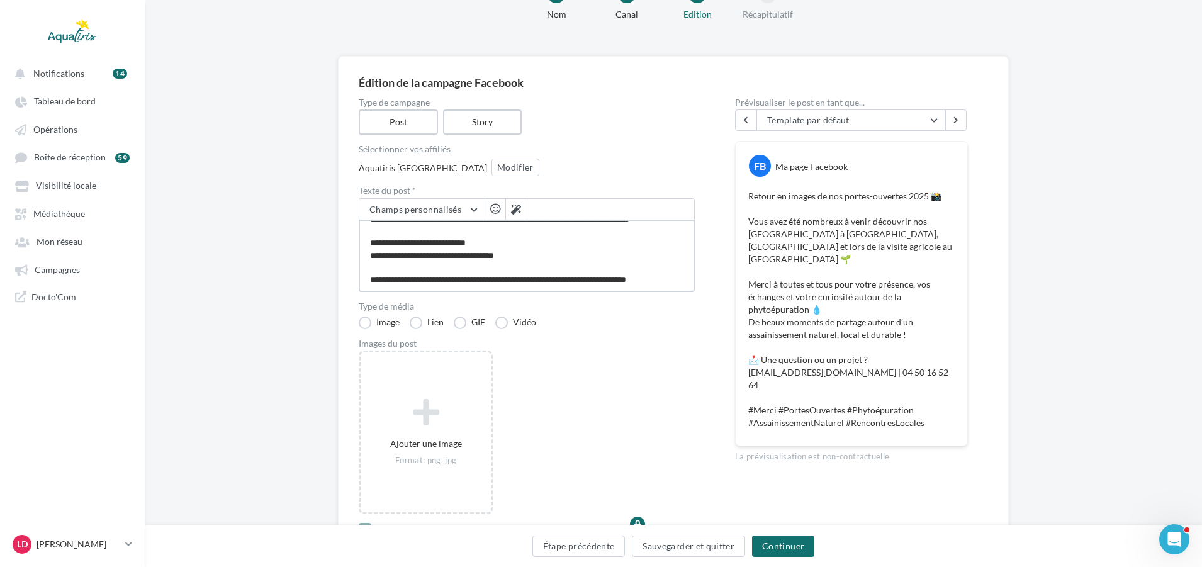
type textarea "**********"
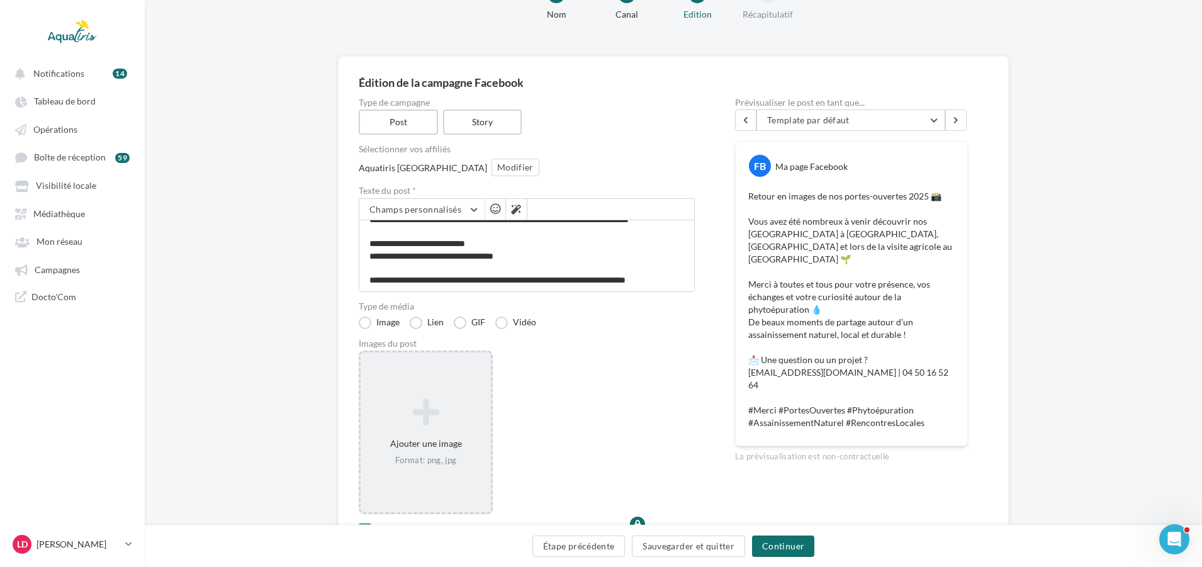
scroll to position [145, 0]
drag, startPoint x: 454, startPoint y: 375, endPoint x: 488, endPoint y: 365, distance: 35.4
click at [454, 375] on div "Ajouter une image Format: png, jpg" at bounding box center [426, 433] width 134 height 164
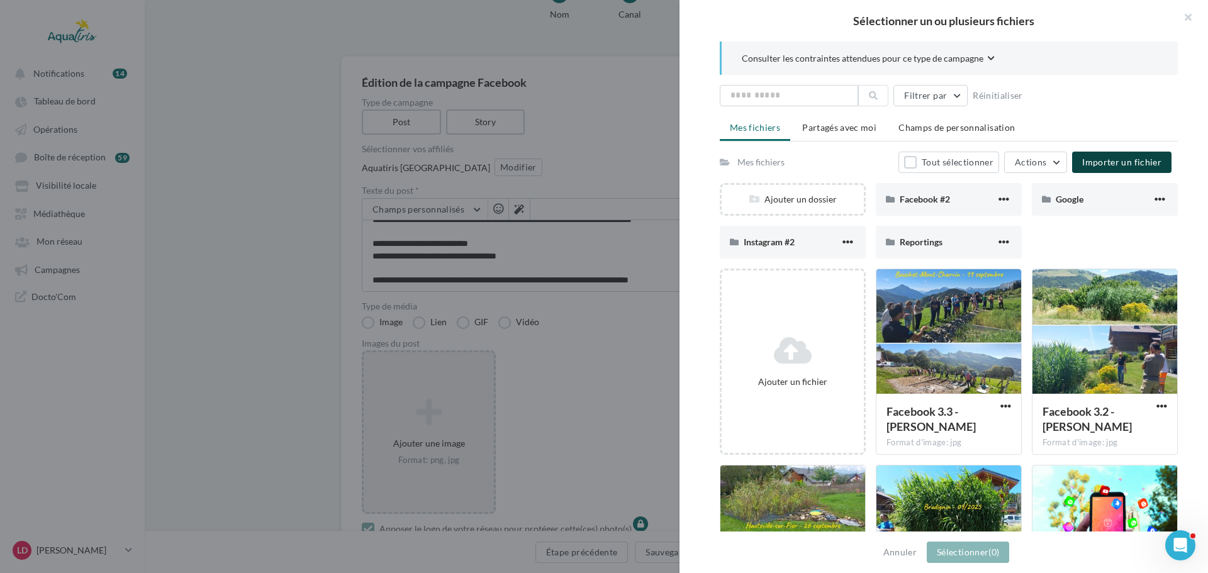
click at [1148, 166] on span "Importer un fichier" at bounding box center [1122, 162] width 79 height 11
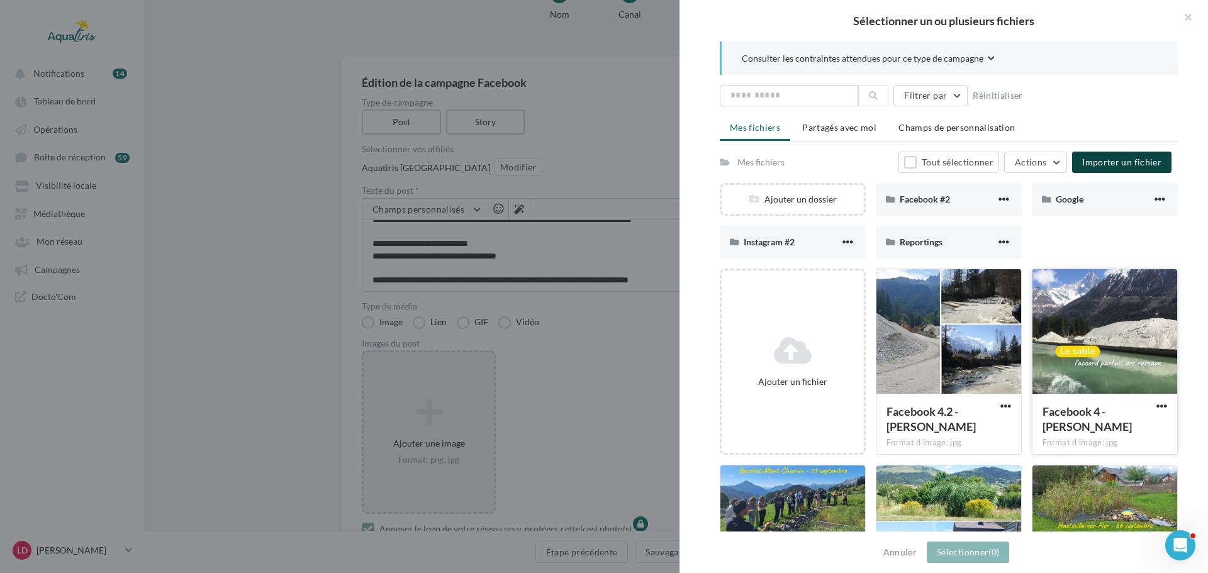
click at [1057, 346] on div at bounding box center [1105, 332] width 145 height 126
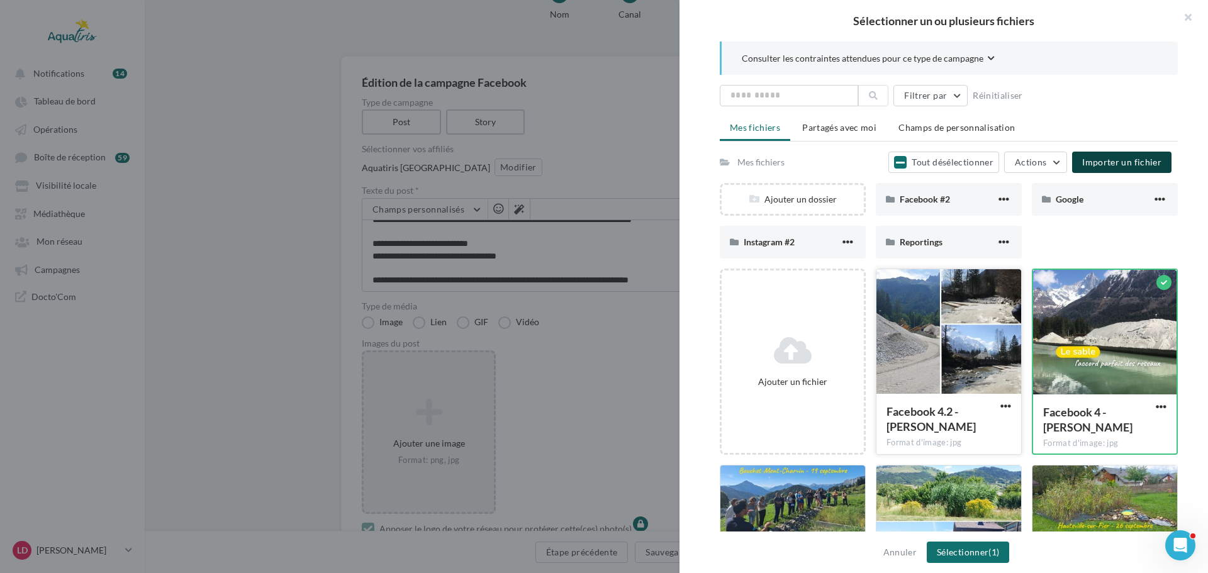
click at [967, 342] on div at bounding box center [949, 332] width 145 height 126
click at [974, 544] on button "Sélectionner (2)" at bounding box center [968, 552] width 82 height 21
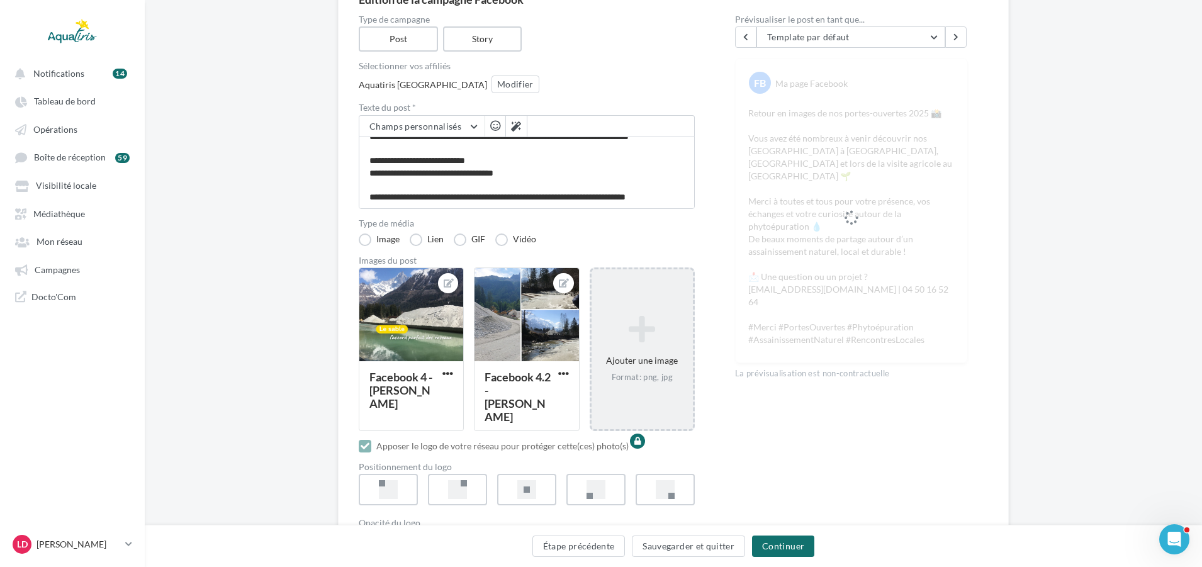
scroll to position [239, 0]
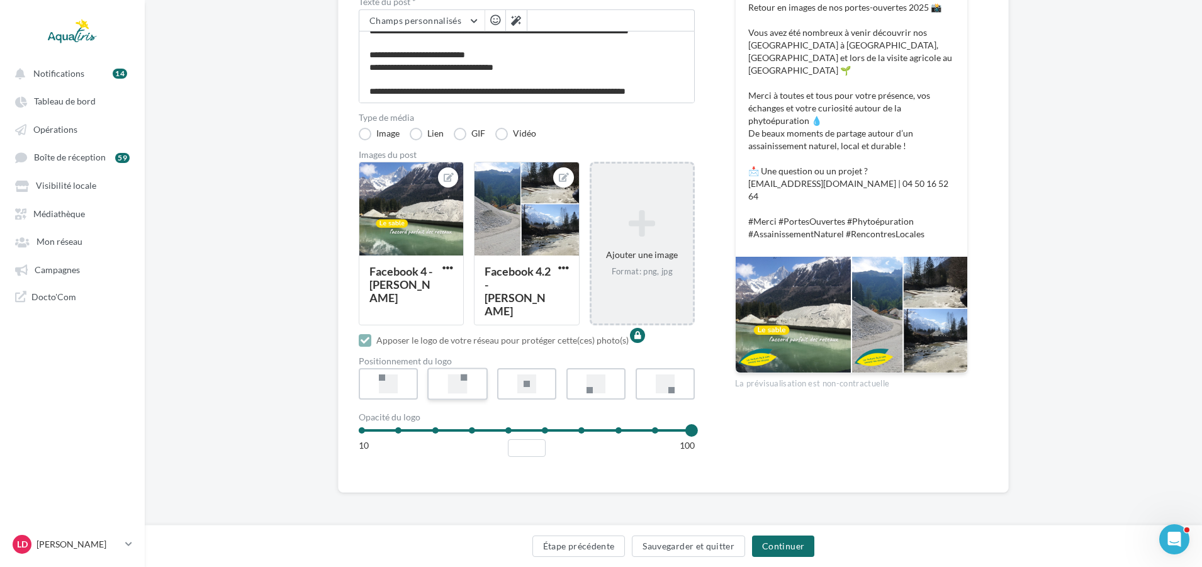
click at [471, 374] on label at bounding box center [457, 384] width 60 height 32
click at [782, 548] on button "Continuer" at bounding box center [783, 546] width 62 height 21
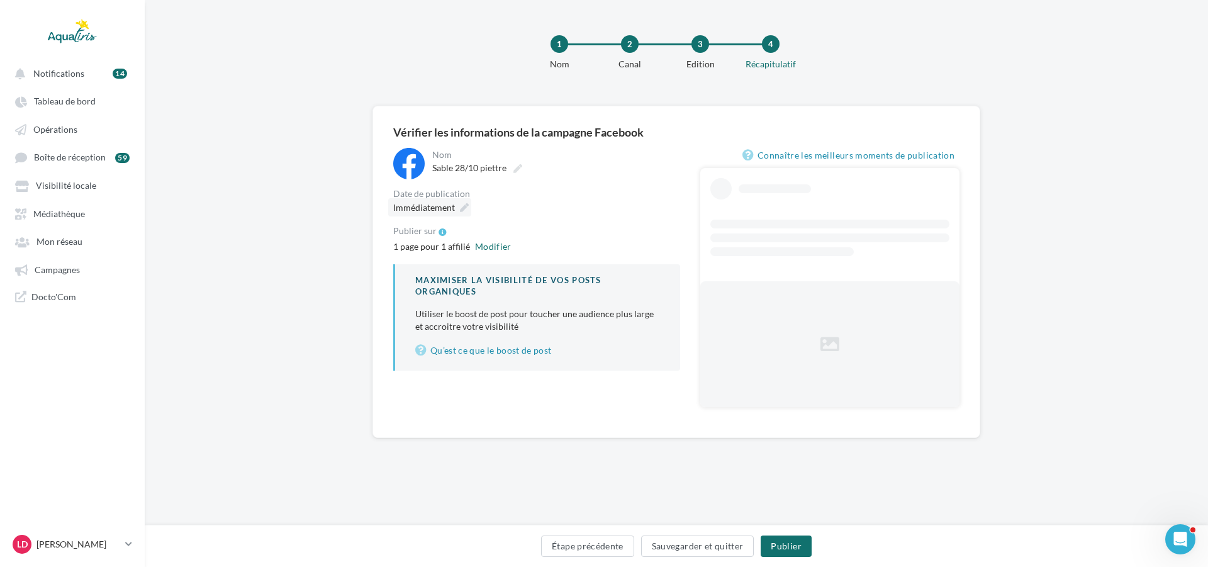
click at [442, 205] on span "Immédiatement" at bounding box center [424, 207] width 62 height 11
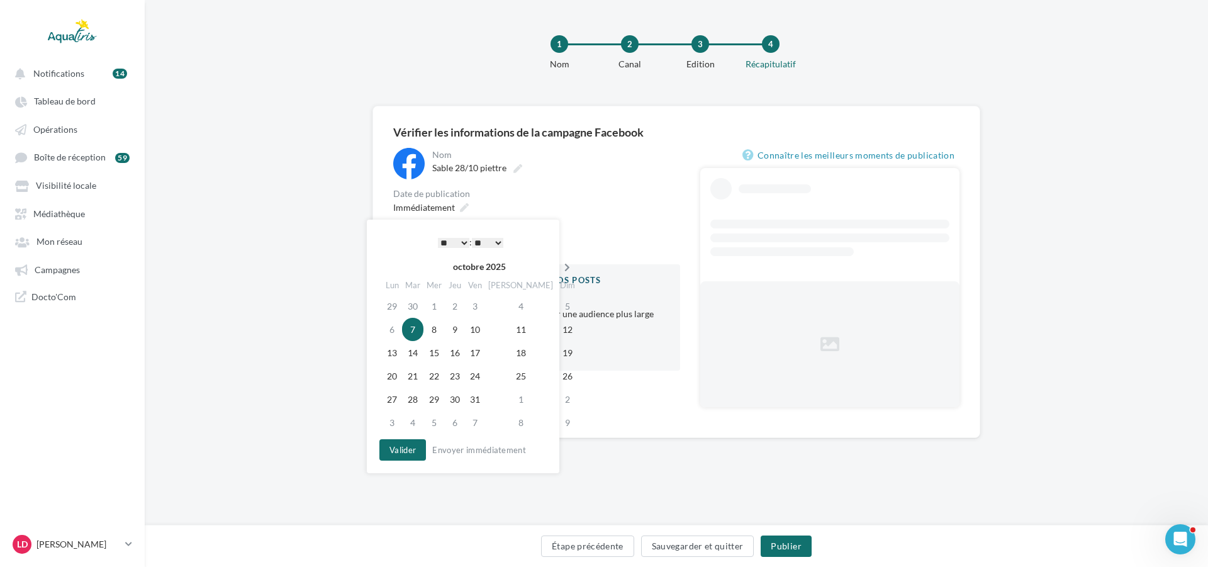
click at [560, 266] on icon at bounding box center [568, 267] width 16 height 9
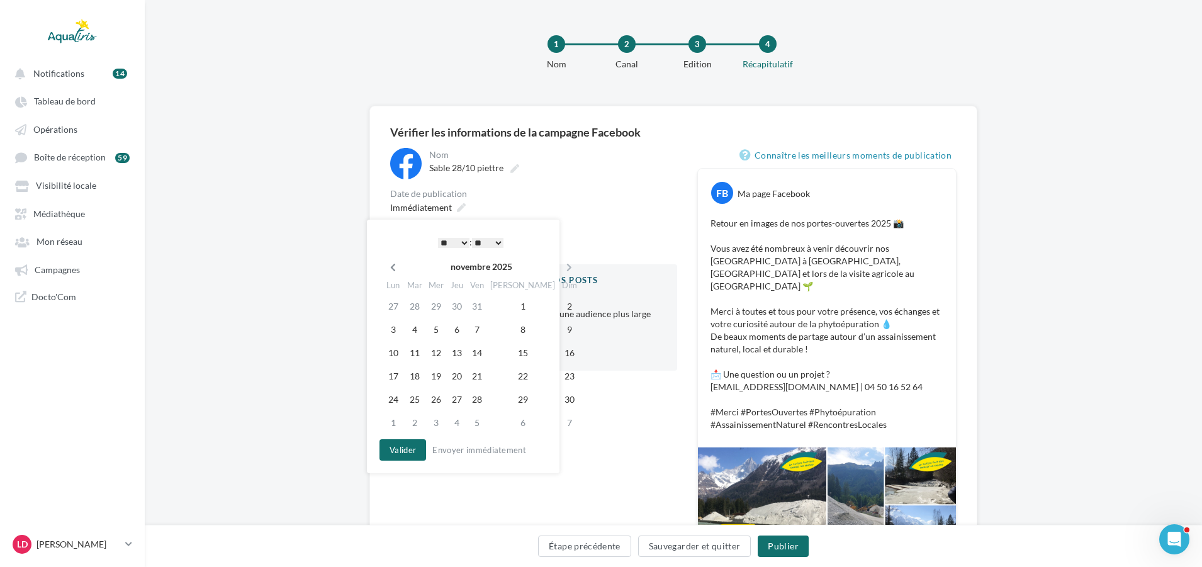
click at [394, 266] on icon at bounding box center [393, 267] width 16 height 9
click at [420, 398] on td "28" at bounding box center [409, 399] width 21 height 23
click at [461, 245] on select "* * * * * * * * * * ** ** ** ** ** ** ** ** ** ** ** ** ** **" at bounding box center [450, 243] width 31 height 10
drag, startPoint x: 415, startPoint y: 441, endPoint x: 427, endPoint y: 434, distance: 13.5
click at [415, 441] on button "Valider" at bounding box center [399, 449] width 47 height 21
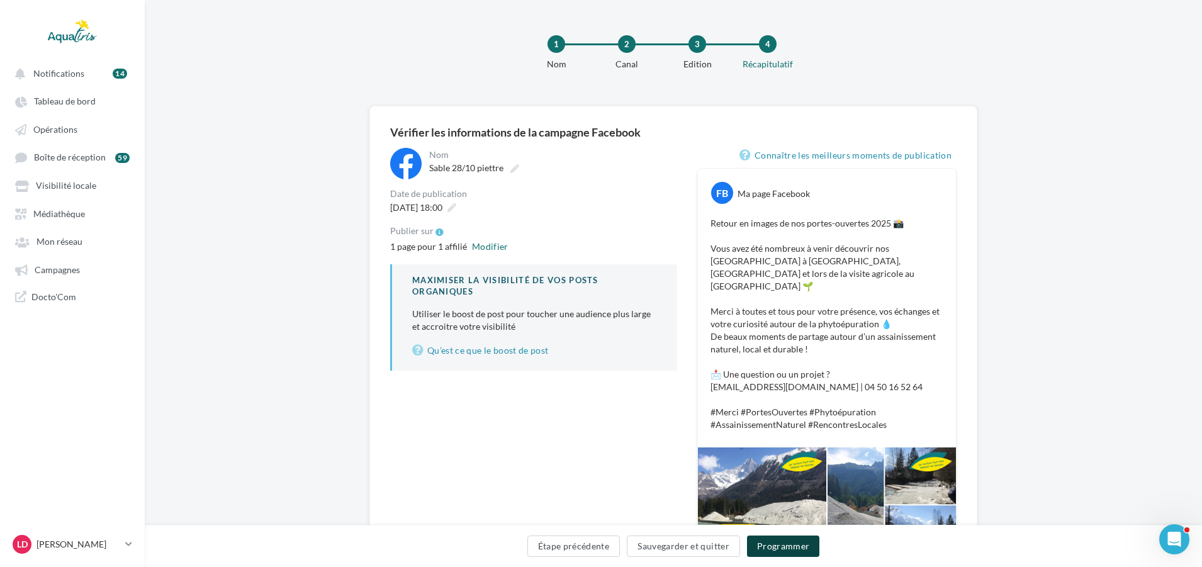
click at [784, 541] on button "Programmer" at bounding box center [783, 546] width 73 height 21
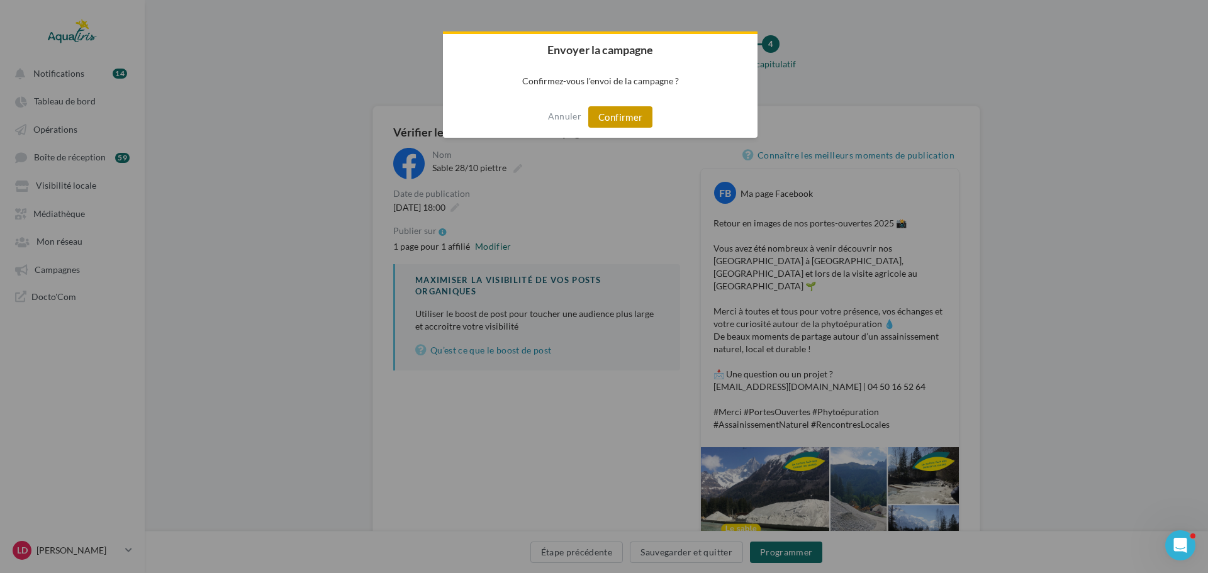
click at [622, 116] on button "Confirmer" at bounding box center [620, 116] width 64 height 21
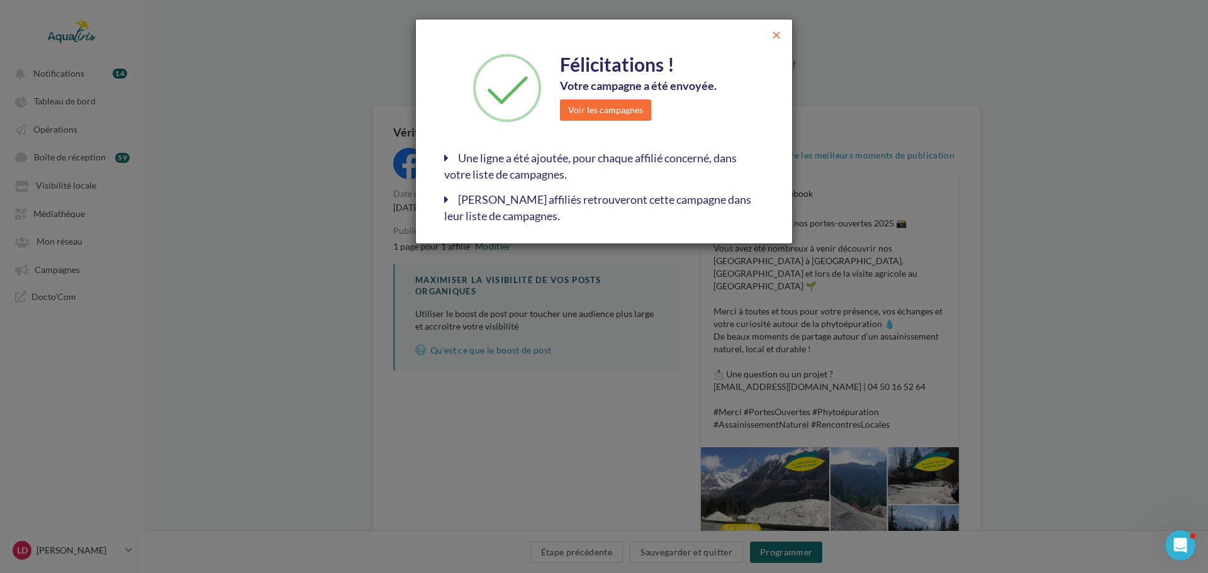
click at [771, 33] on span "close" at bounding box center [776, 35] width 13 height 13
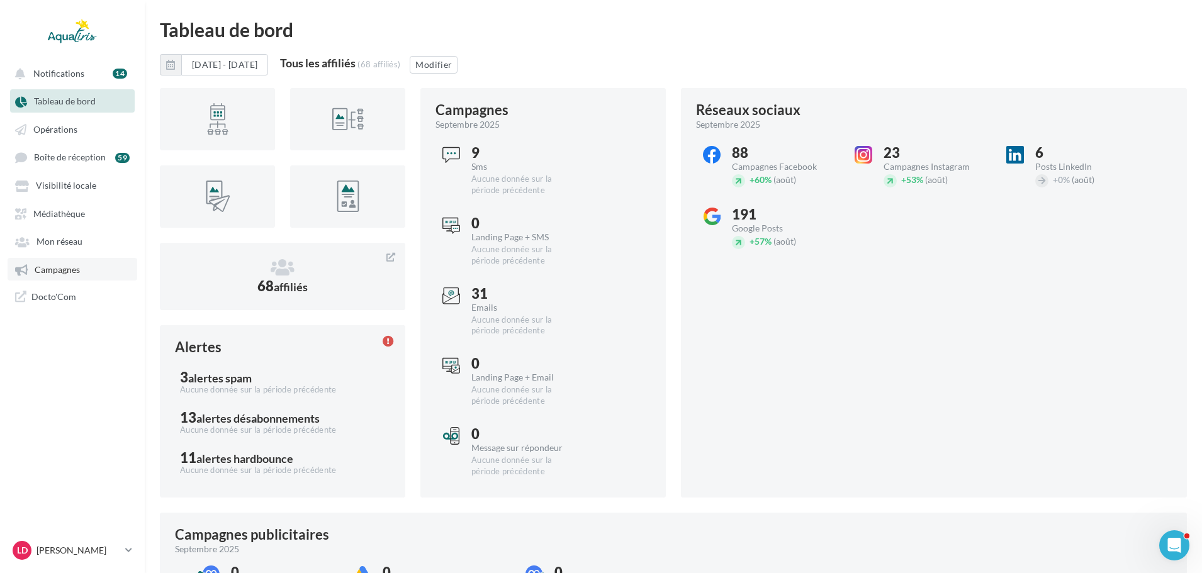
click at [56, 260] on link "Campagnes" at bounding box center [73, 269] width 130 height 23
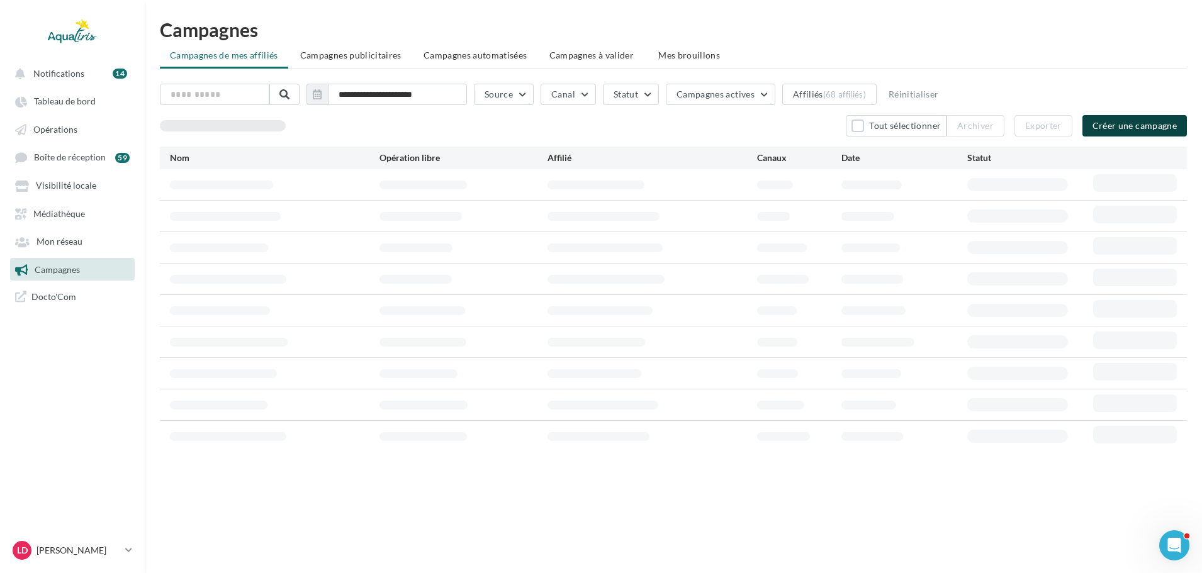
click at [1141, 125] on button "Créer une campagne" at bounding box center [1135, 125] width 104 height 21
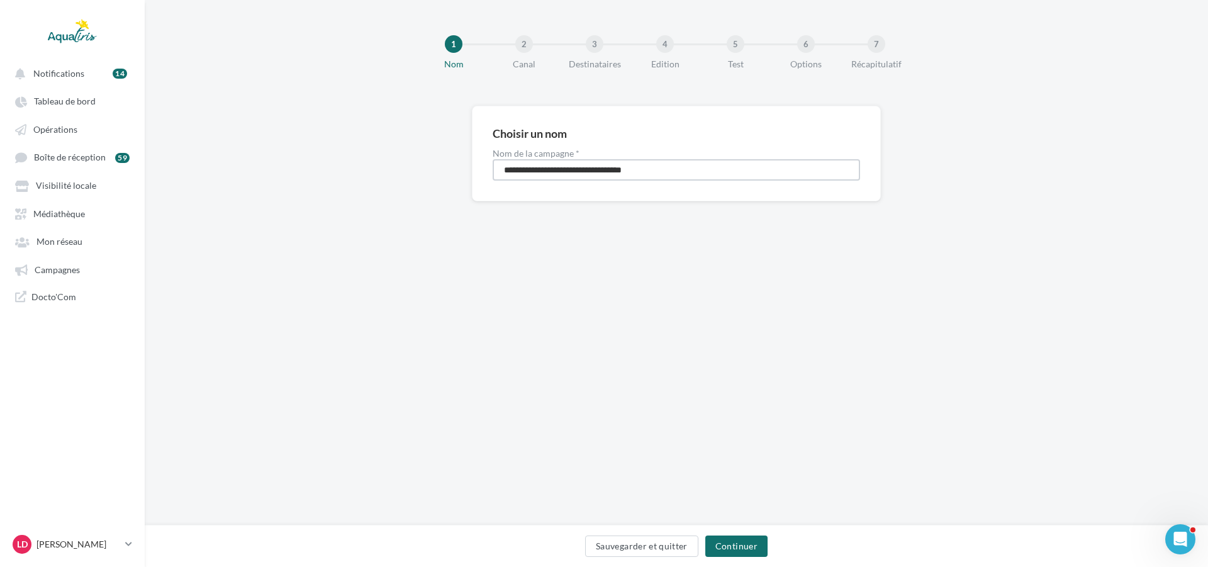
click at [701, 176] on input "**********" at bounding box center [677, 169] width 368 height 21
drag, startPoint x: 602, startPoint y: 158, endPoint x: 368, endPoint y: 147, distance: 235.0
click at [368, 147] on div "**********" at bounding box center [677, 174] width 1064 height 136
type input "**********"
click at [742, 549] on button "Continuer" at bounding box center [737, 546] width 62 height 21
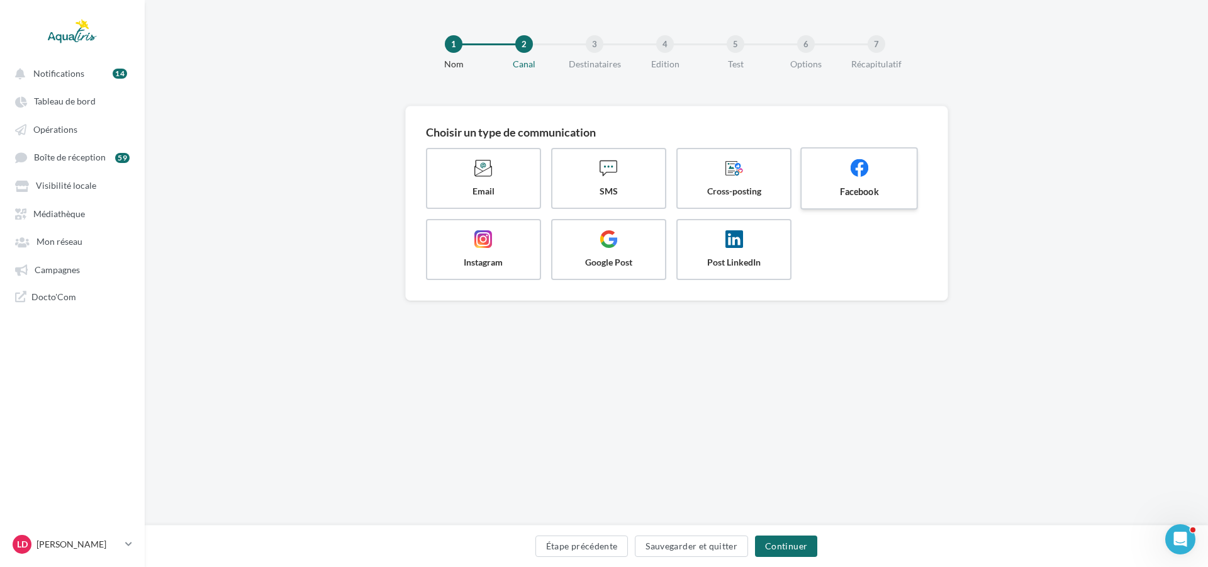
click at [849, 174] on span at bounding box center [860, 169] width 94 height 21
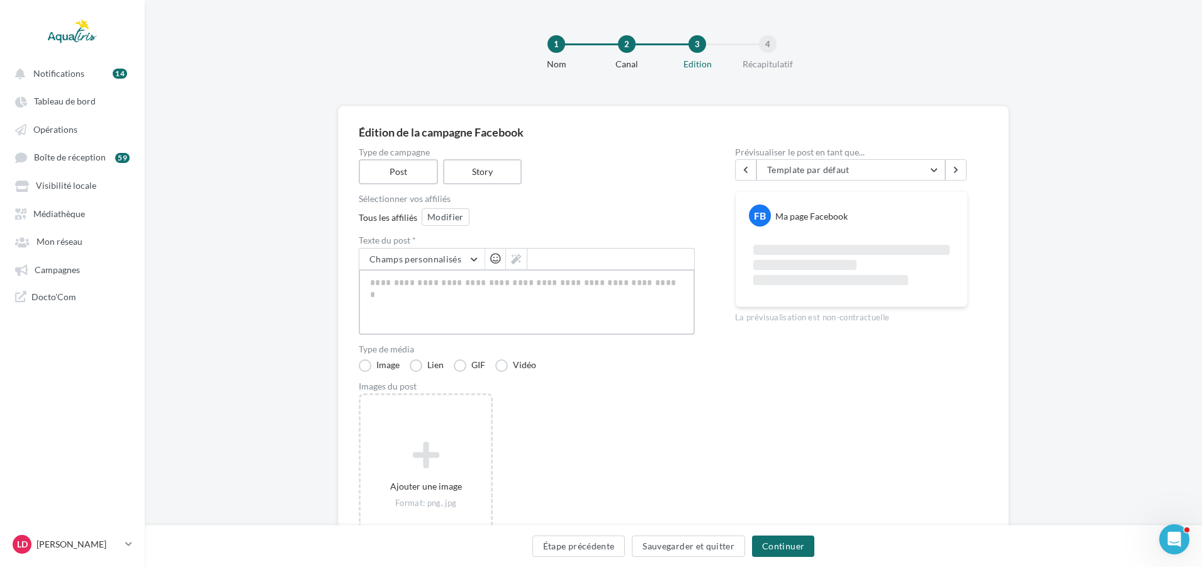
click at [593, 296] on textarea at bounding box center [527, 301] width 336 height 65
paste textarea "**********"
type textarea "**********"
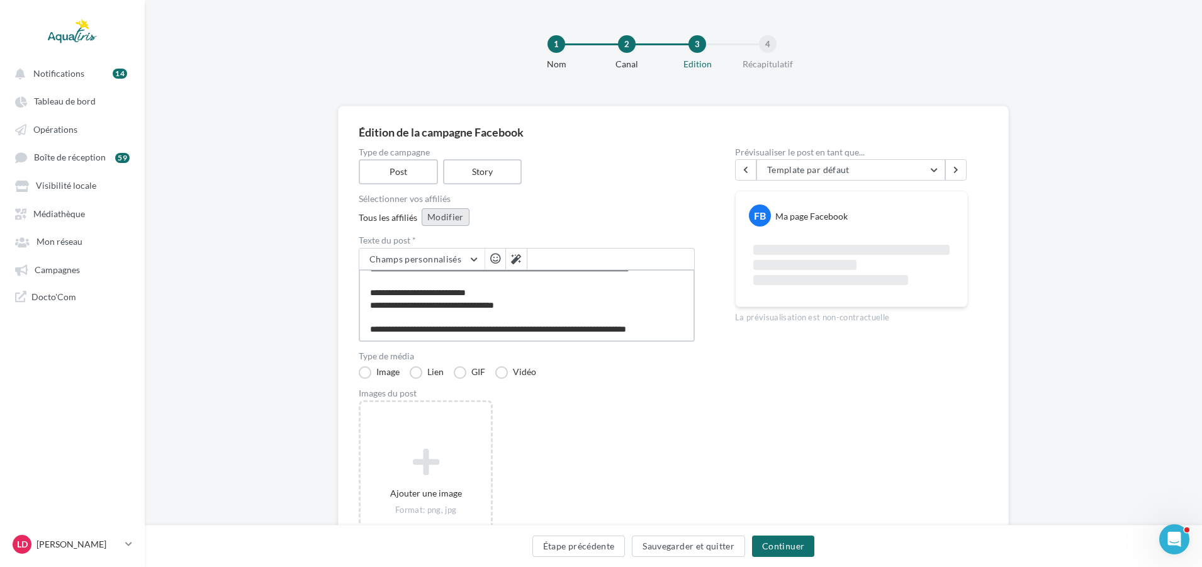
type textarea "**********"
click at [455, 218] on button "Modifier" at bounding box center [446, 217] width 48 height 18
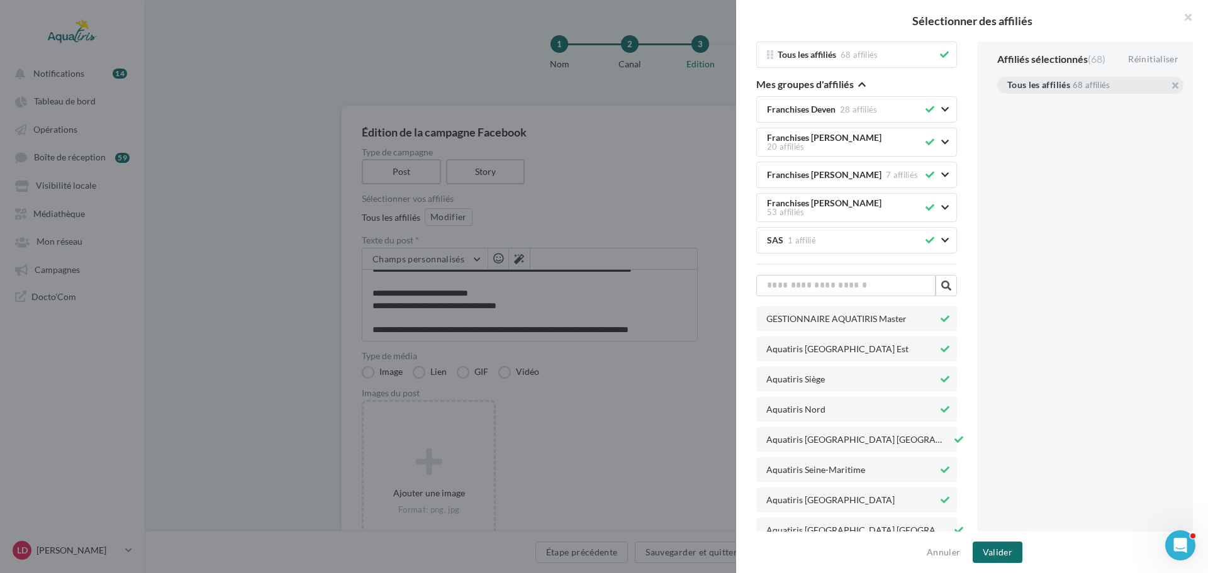
click at [1169, 86] on div "Tous les affiliés 68 affiliés" at bounding box center [1091, 85] width 186 height 17
drag, startPoint x: 1170, startPoint y: 86, endPoint x: 1135, endPoint y: 109, distance: 41.9
click at [1008, 101] on button "button" at bounding box center [1008, 101] width 0 height 0
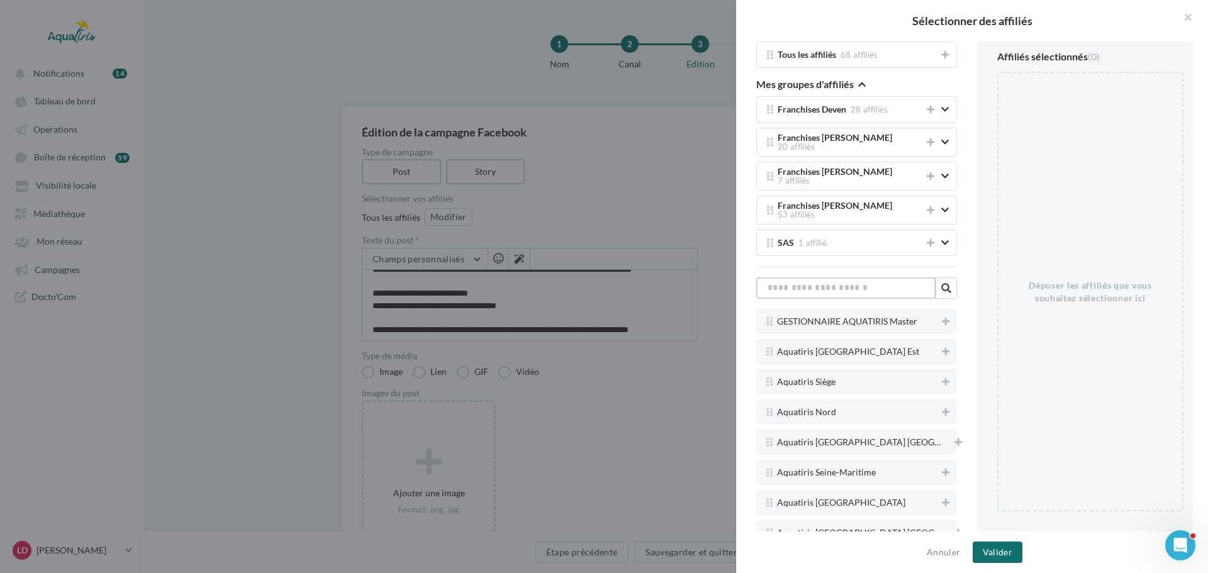
click at [835, 281] on input "text" at bounding box center [846, 288] width 179 height 21
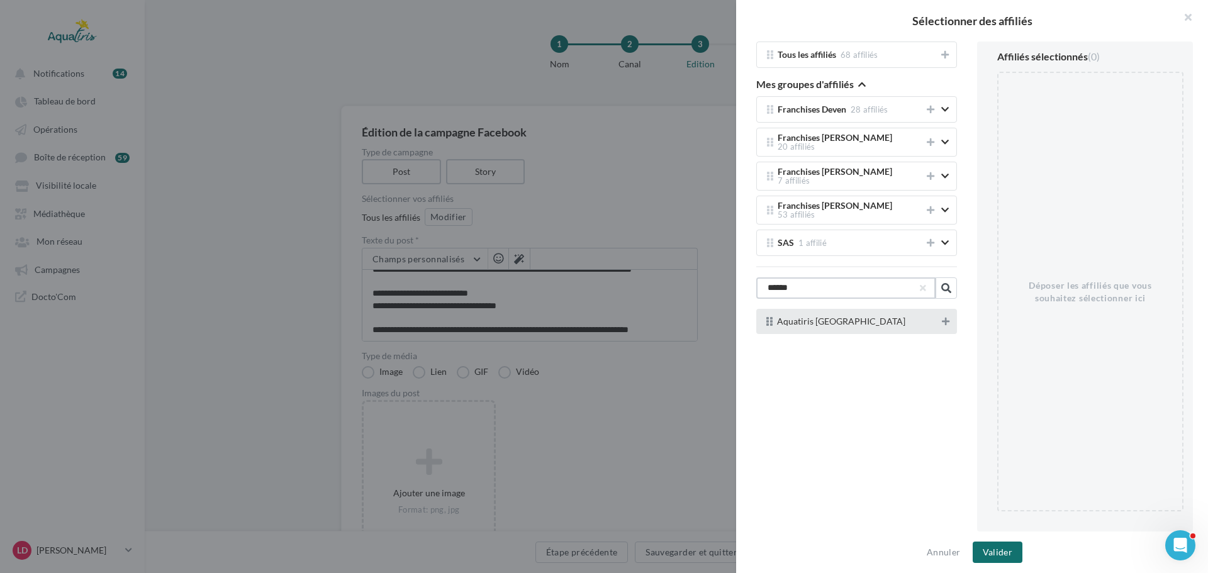
type input "******"
click at [942, 317] on icon at bounding box center [946, 321] width 8 height 9
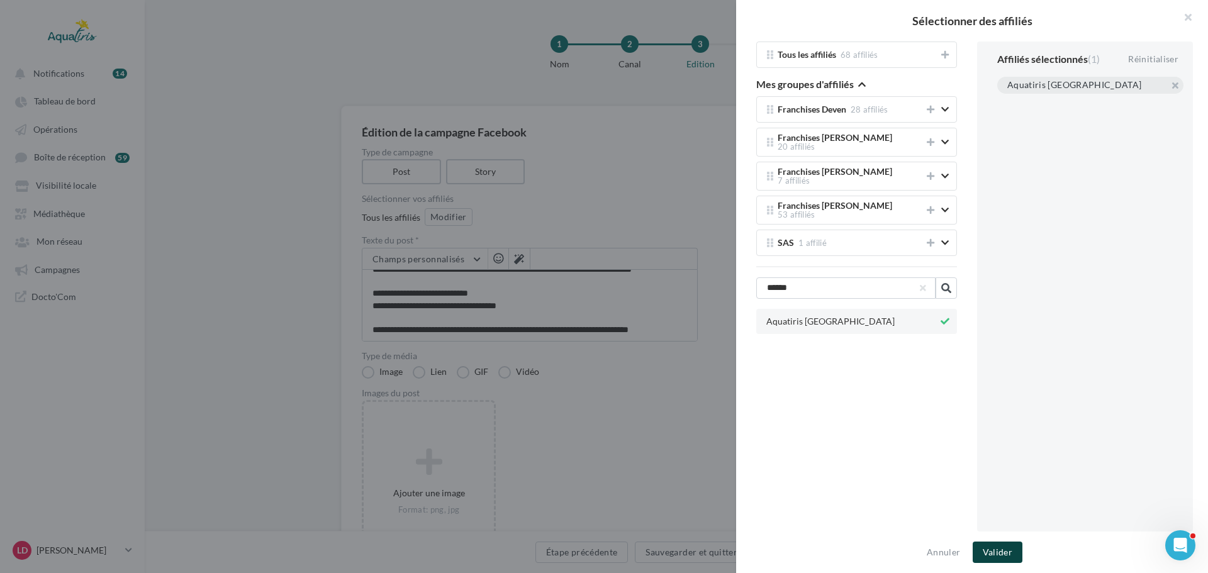
drag, startPoint x: 1020, startPoint y: 543, endPoint x: 1023, endPoint y: 524, distance: 19.0
click at [1019, 543] on button "Valider" at bounding box center [998, 552] width 50 height 21
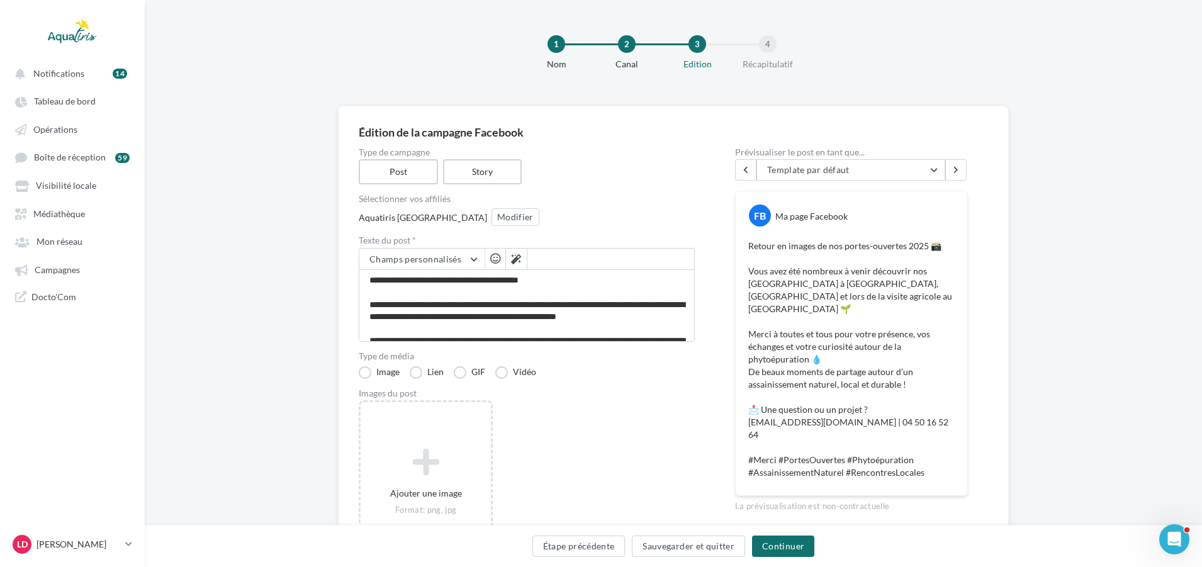
scroll to position [0, 0]
drag, startPoint x: 504, startPoint y: 283, endPoint x: 597, endPoint y: 277, distance: 93.3
click at [597, 277] on textarea "**********" at bounding box center [527, 305] width 336 height 72
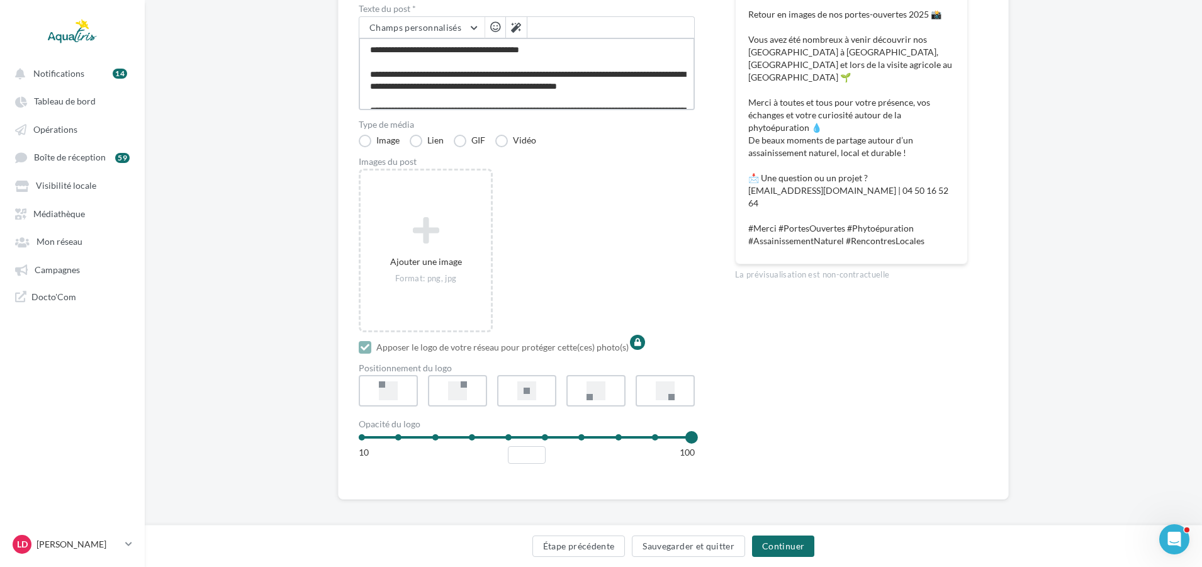
scroll to position [239, 0]
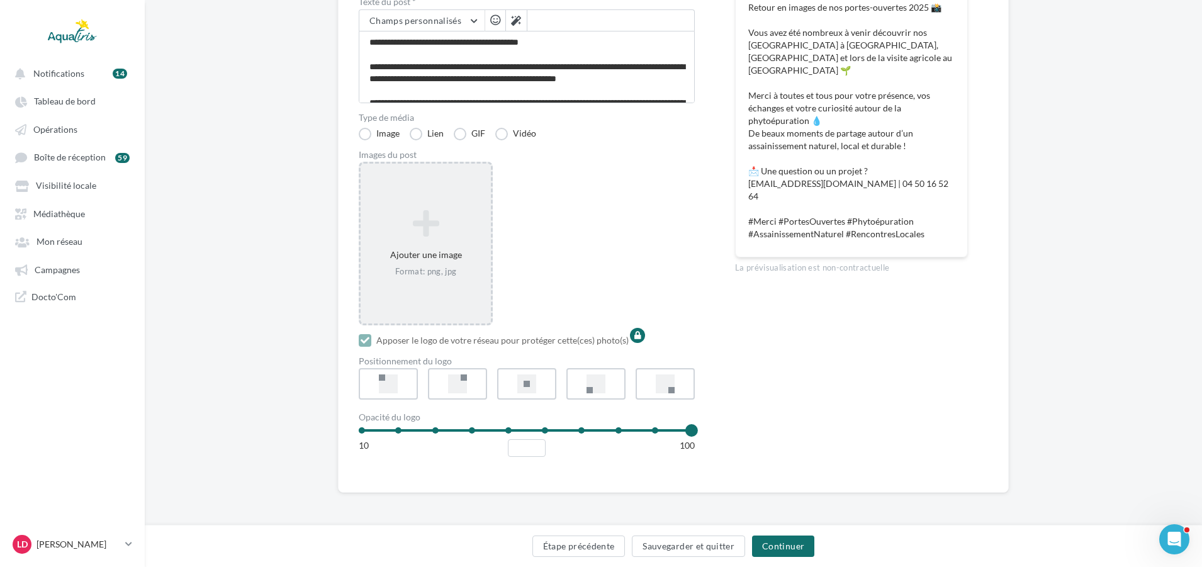
click at [466, 254] on div "Ajouter une image Format: png, jpg" at bounding box center [426, 243] width 130 height 81
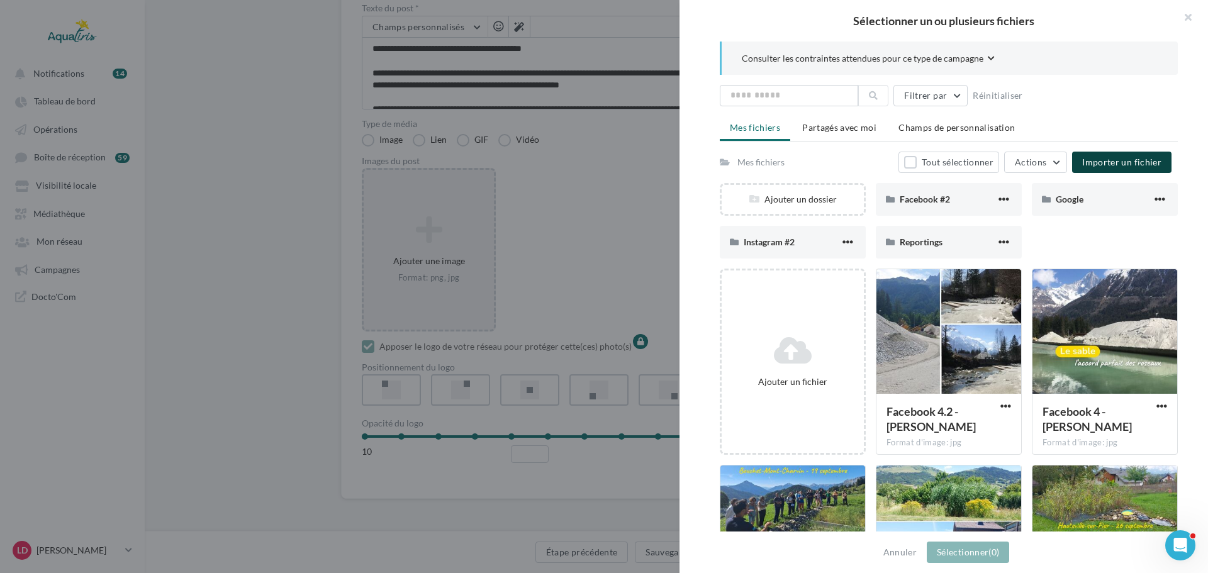
click at [1092, 157] on span "Importer un fichier" at bounding box center [1122, 162] width 79 height 11
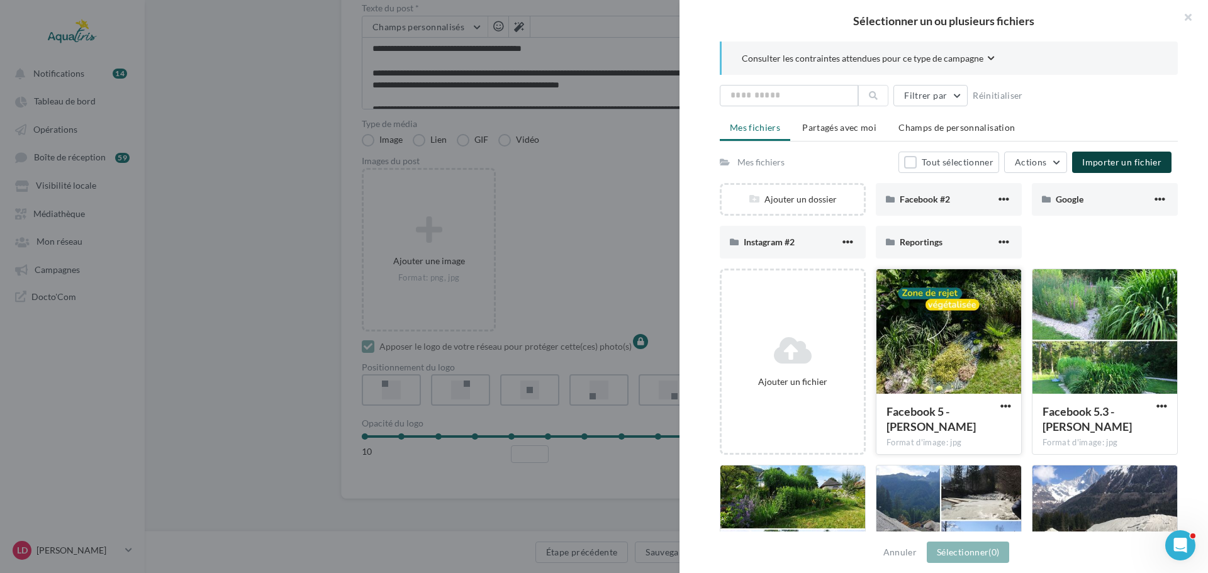
click at [981, 330] on div at bounding box center [949, 332] width 145 height 126
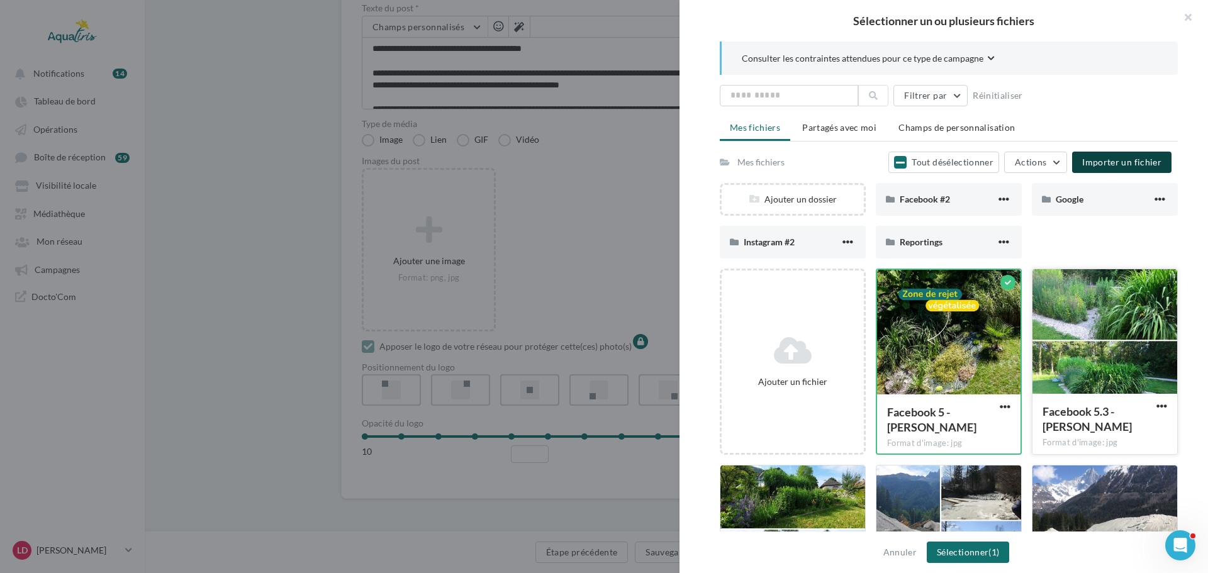
click at [1085, 325] on div at bounding box center [1105, 332] width 145 height 126
click at [976, 544] on button "Sélectionner (2)" at bounding box center [968, 552] width 82 height 21
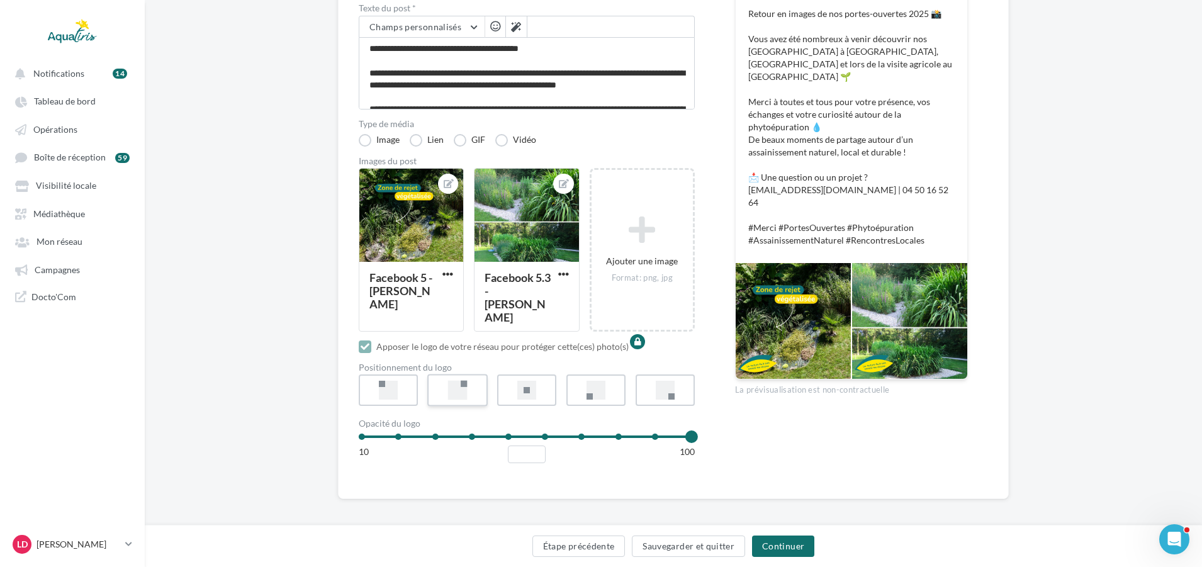
click at [476, 386] on label at bounding box center [457, 390] width 60 height 32
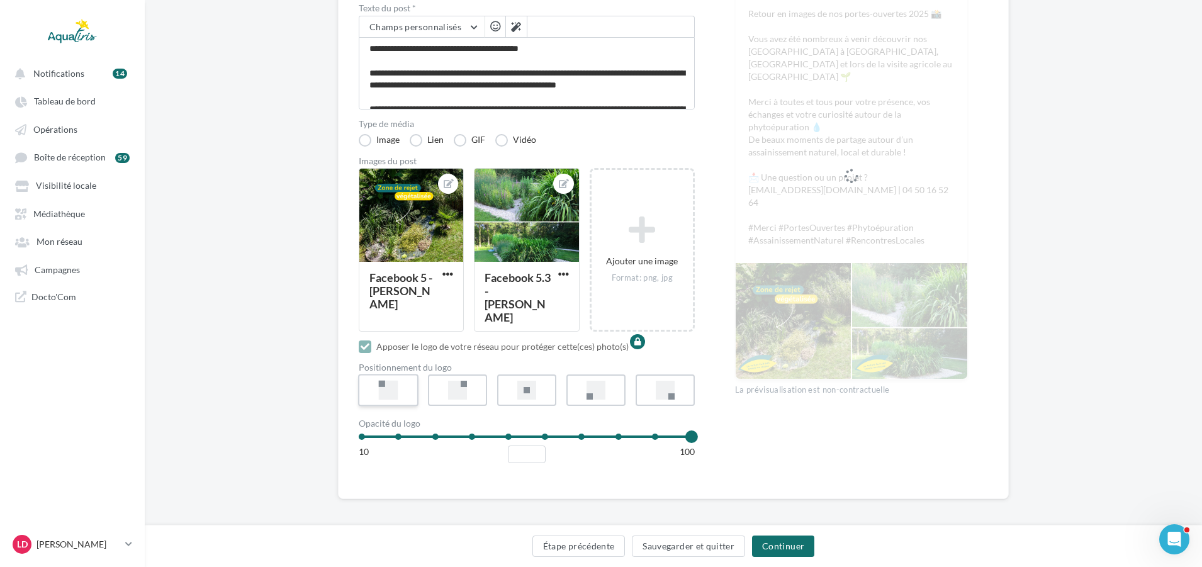
click at [397, 389] on div at bounding box center [389, 391] width 20 height 20
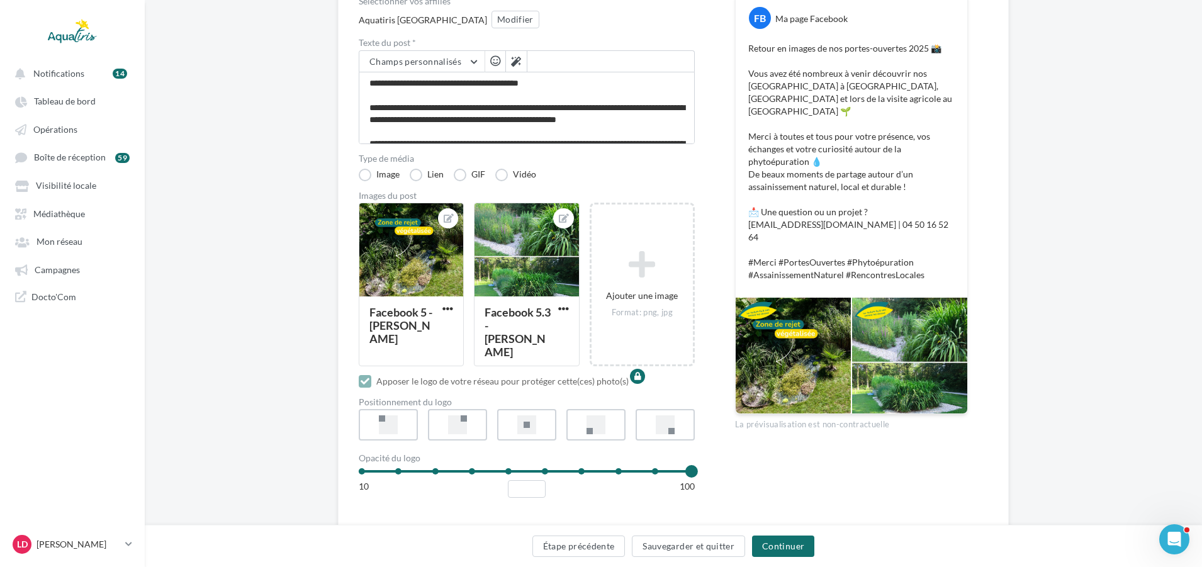
scroll to position [169, 0]
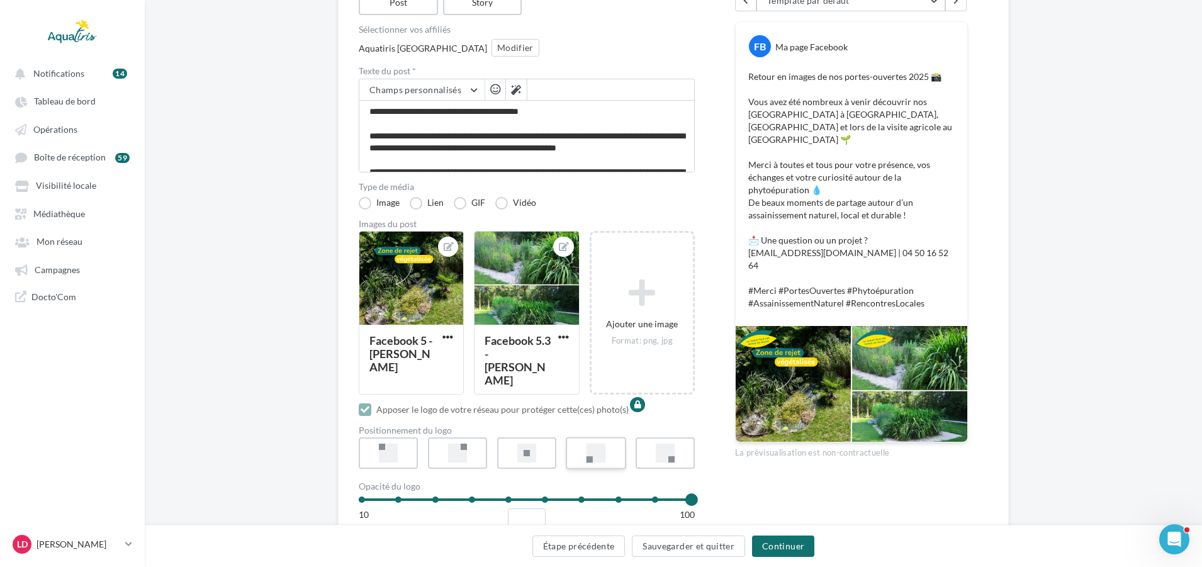
click at [583, 456] on label at bounding box center [596, 453] width 60 height 32
click at [767, 541] on button "Continuer" at bounding box center [783, 546] width 62 height 21
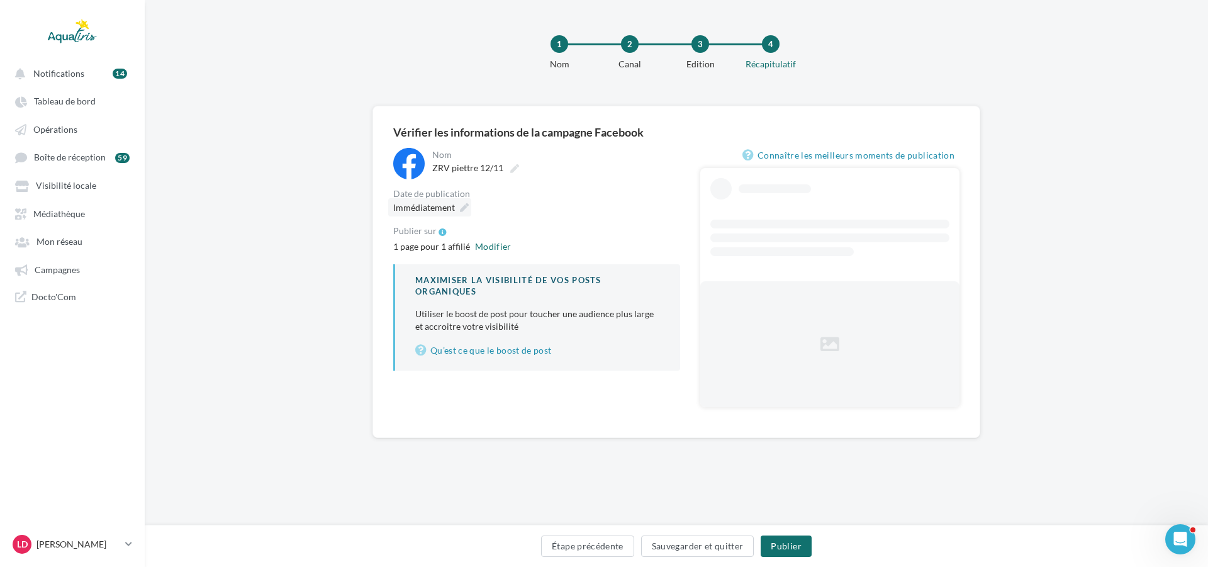
click at [448, 204] on span "Immédiatement" at bounding box center [424, 207] width 62 height 11
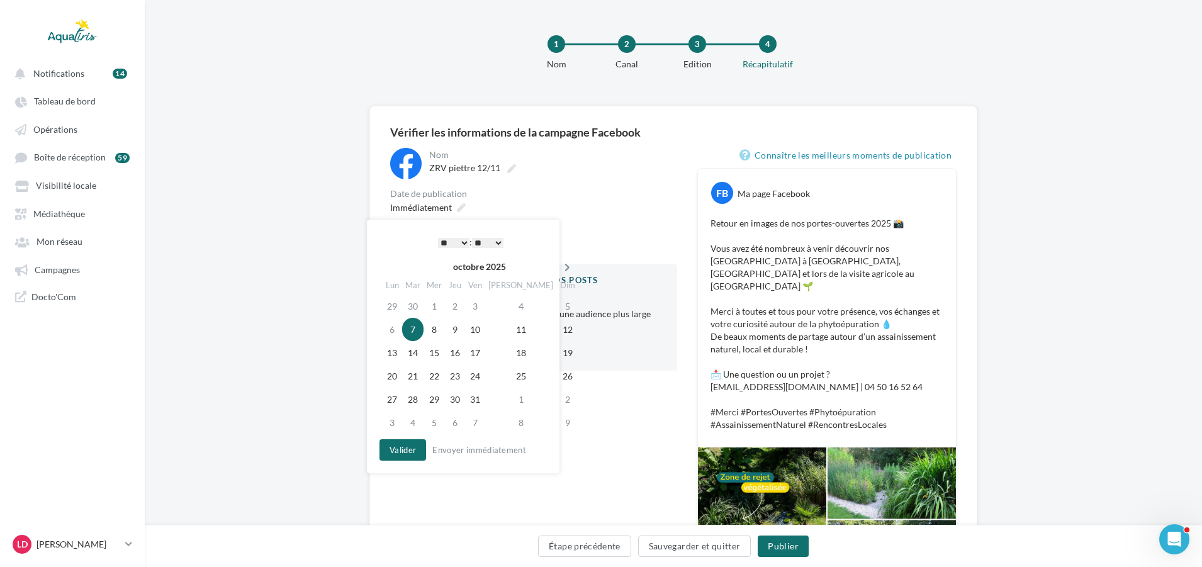
click at [560, 268] on icon at bounding box center [568, 267] width 16 height 9
click at [437, 351] on td "12" at bounding box center [432, 352] width 21 height 23
click at [565, 180] on div "**********" at bounding box center [533, 259] width 287 height 223
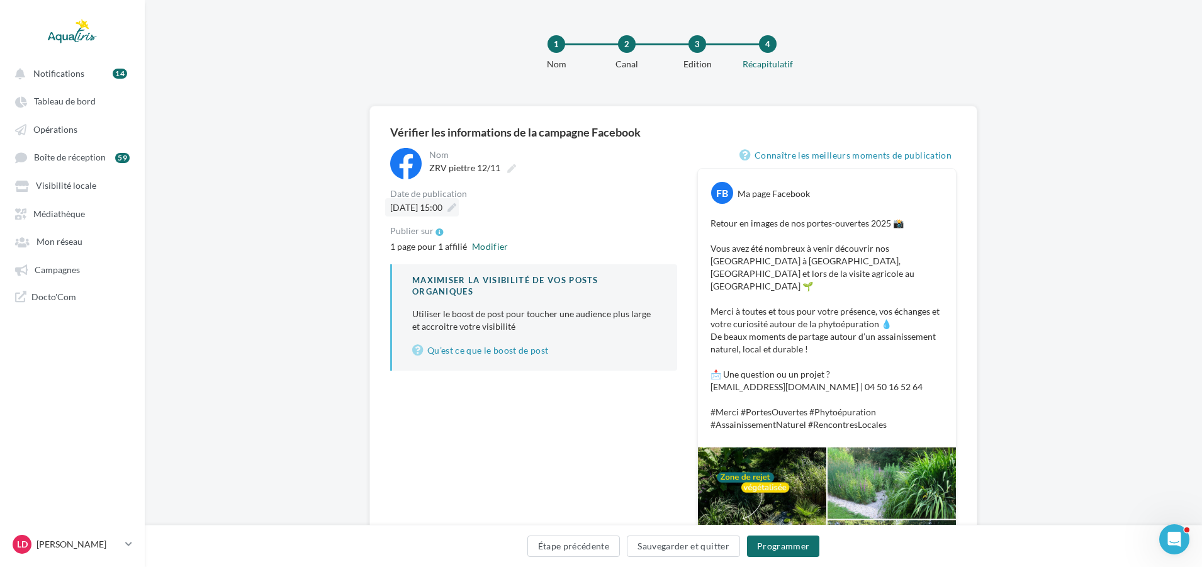
click at [456, 205] on icon at bounding box center [451, 207] width 9 height 9
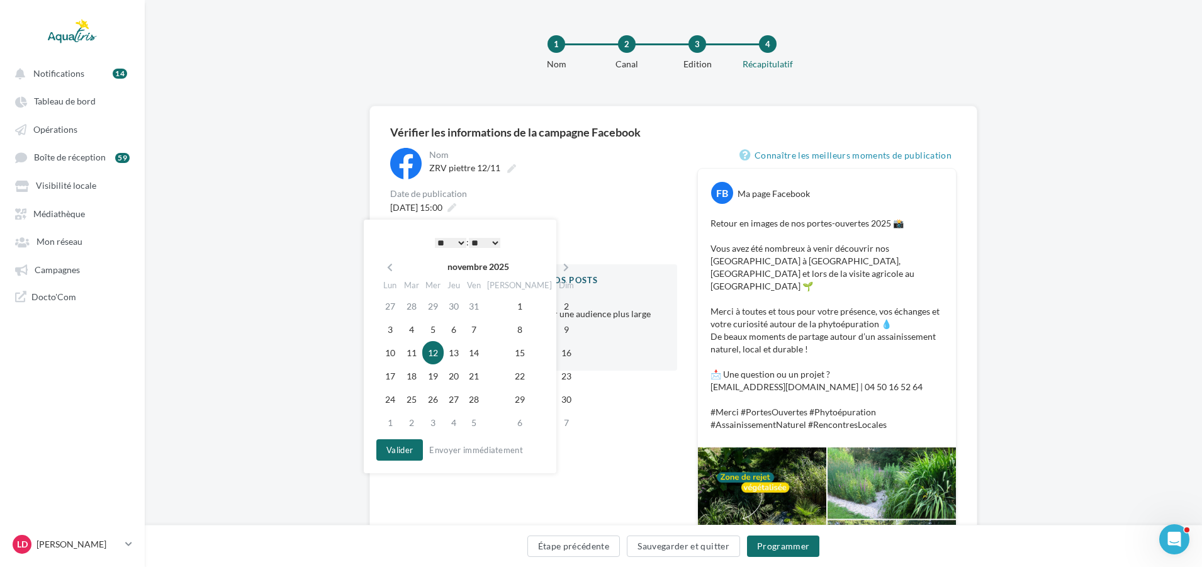
click at [462, 240] on select "* * * * * * * * * * ** ** ** ** ** ** ** ** ** ** ** ** ** **" at bounding box center [450, 243] width 31 height 10
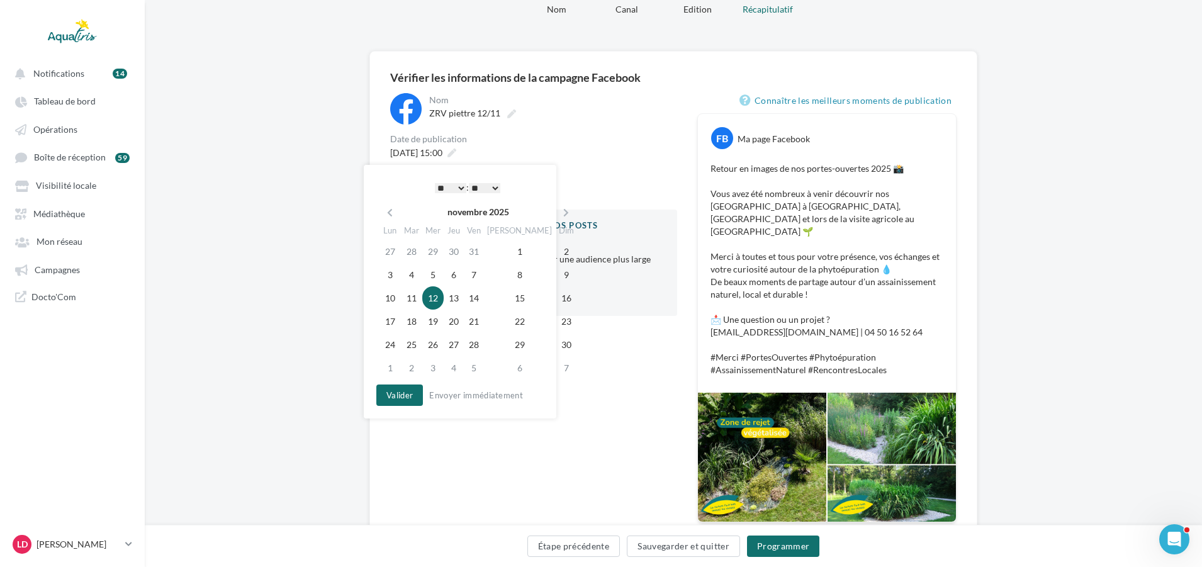
scroll to position [109, 0]
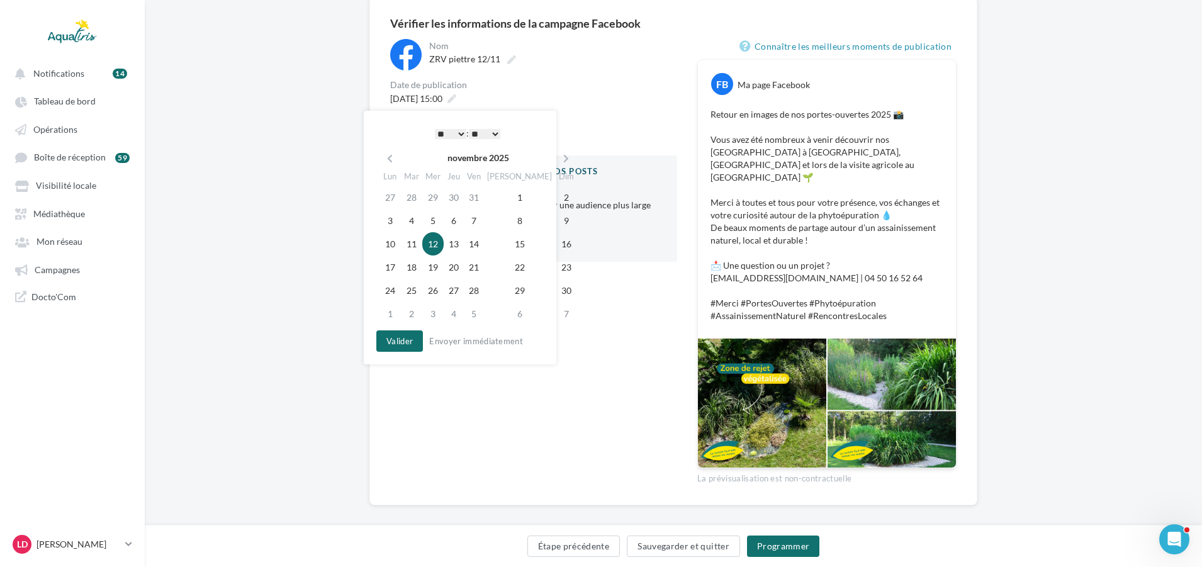
click at [457, 129] on select "* * * * * * * * * * ** ** ** ** ** ** ** ** ** ** ** ** ** **" at bounding box center [450, 134] width 31 height 10
click at [571, 412] on div "**********" at bounding box center [533, 262] width 287 height 446
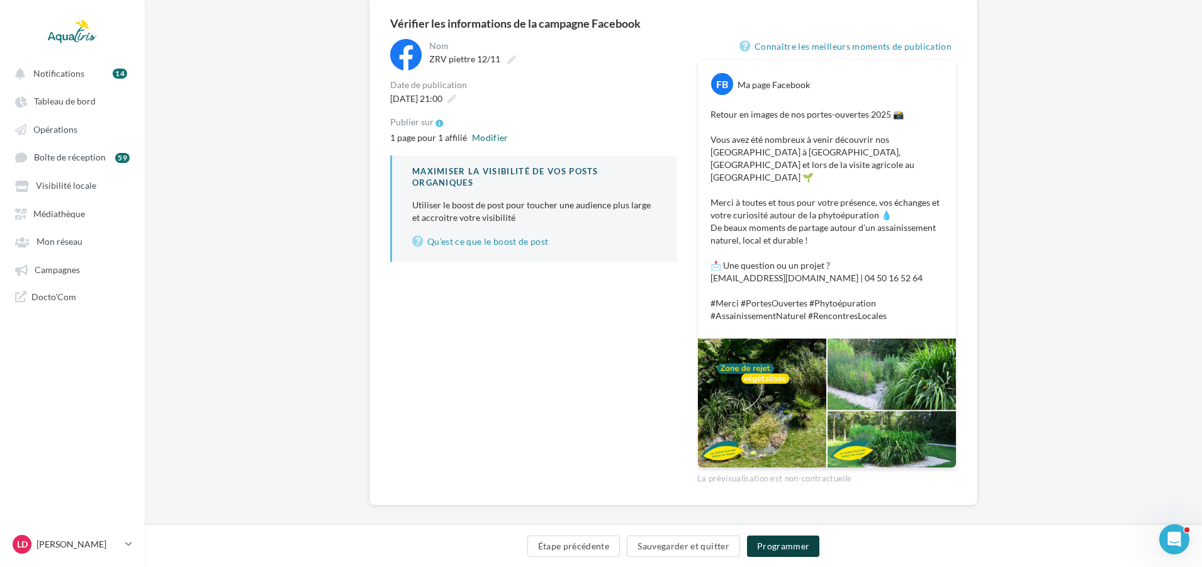
click at [804, 537] on button "Programmer" at bounding box center [783, 546] width 73 height 21
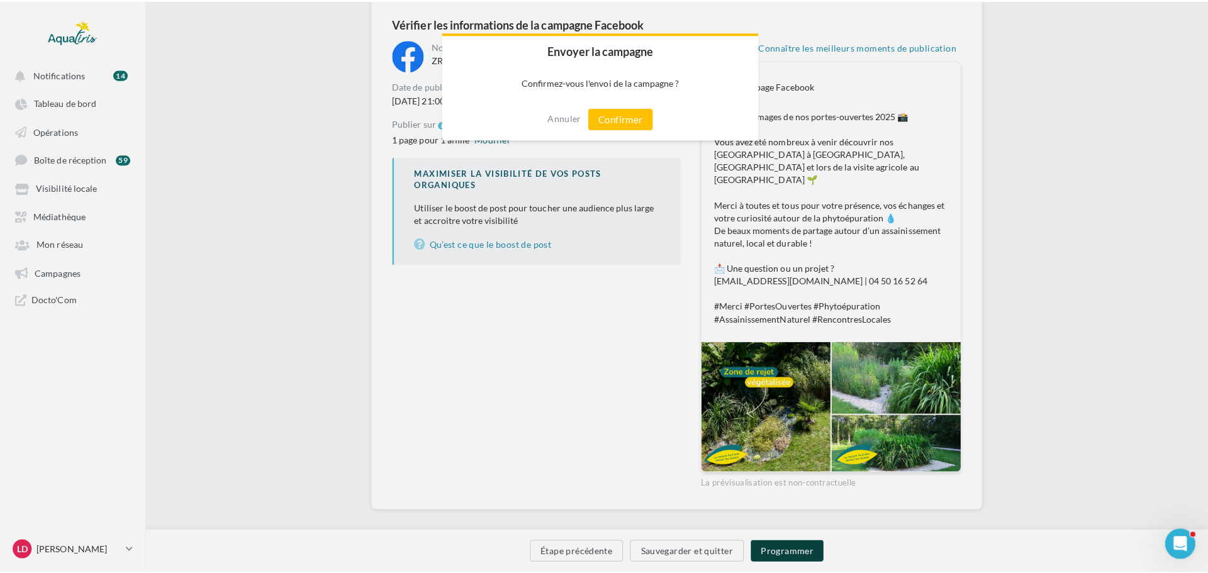
scroll to position [103, 0]
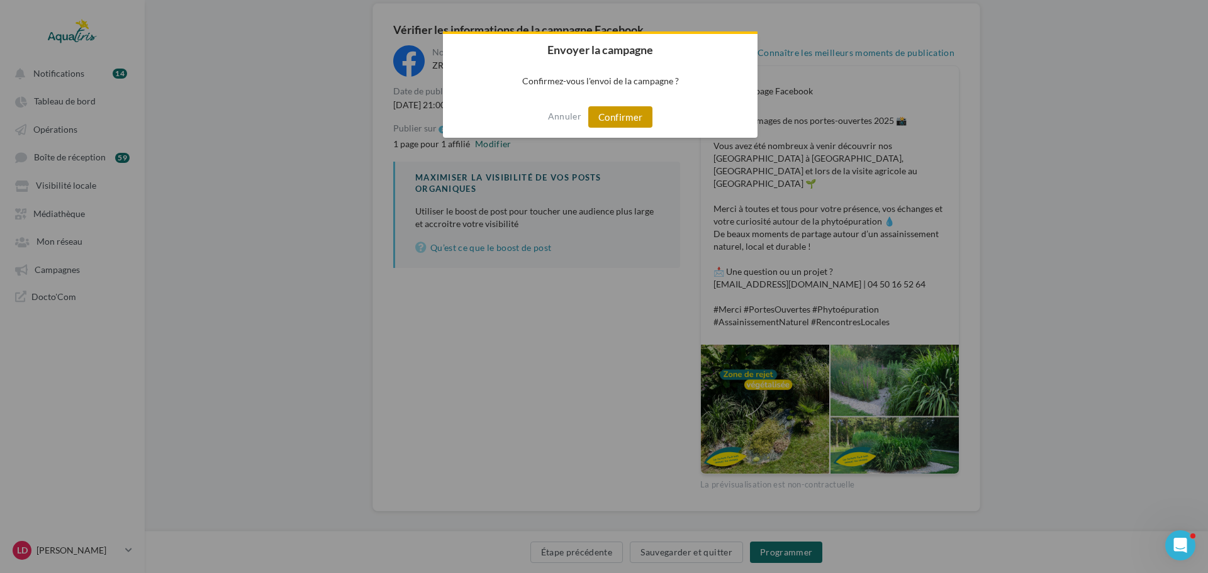
click at [625, 115] on button "Confirmer" at bounding box center [620, 116] width 64 height 21
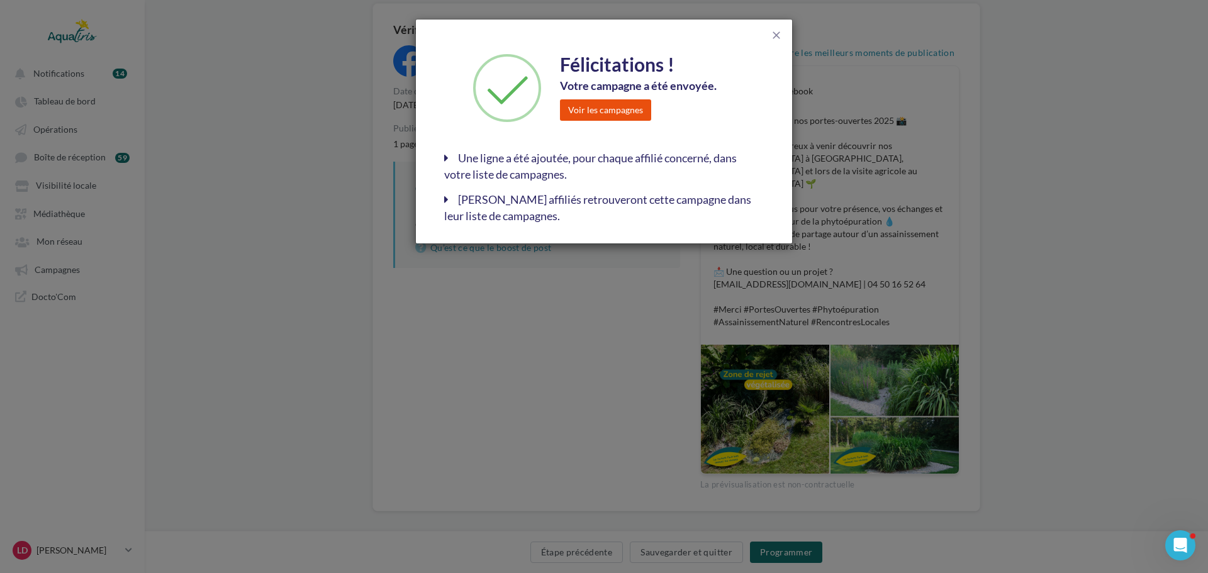
click at [590, 106] on button "Voir les campagnes" at bounding box center [605, 109] width 91 height 21
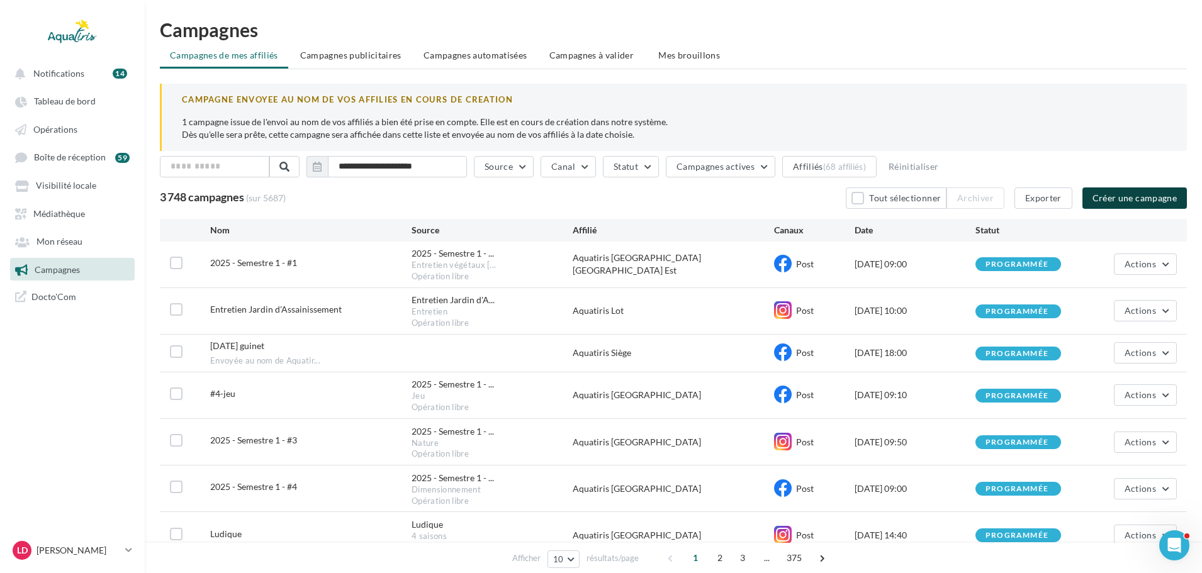
click at [1120, 201] on button "Créer une campagne" at bounding box center [1135, 198] width 104 height 21
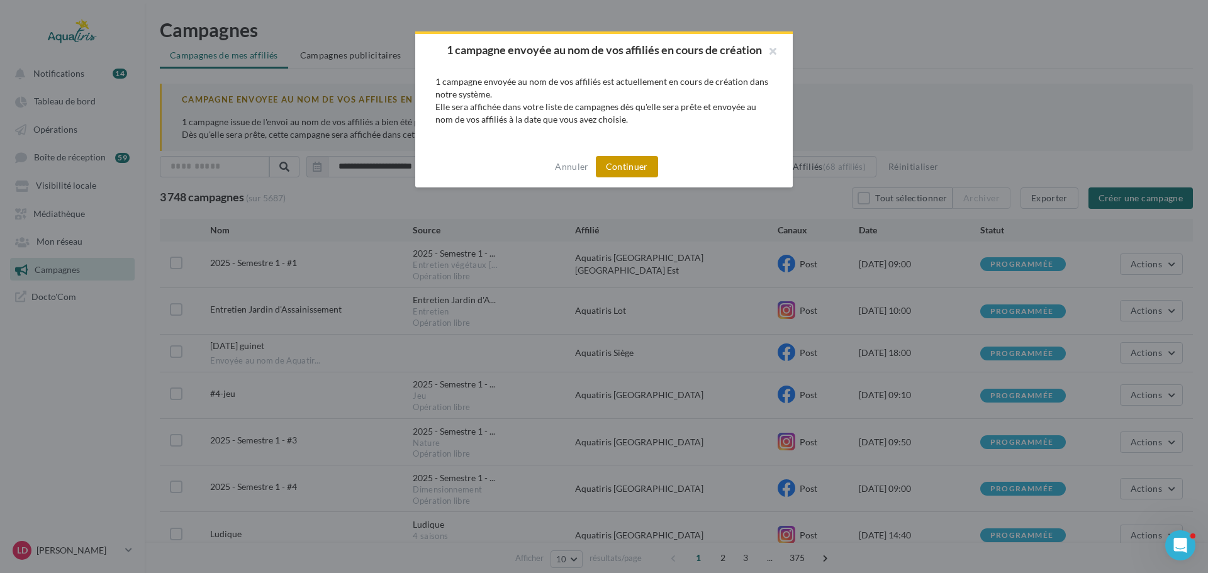
click at [633, 164] on button "Continuer" at bounding box center [627, 166] width 62 height 21
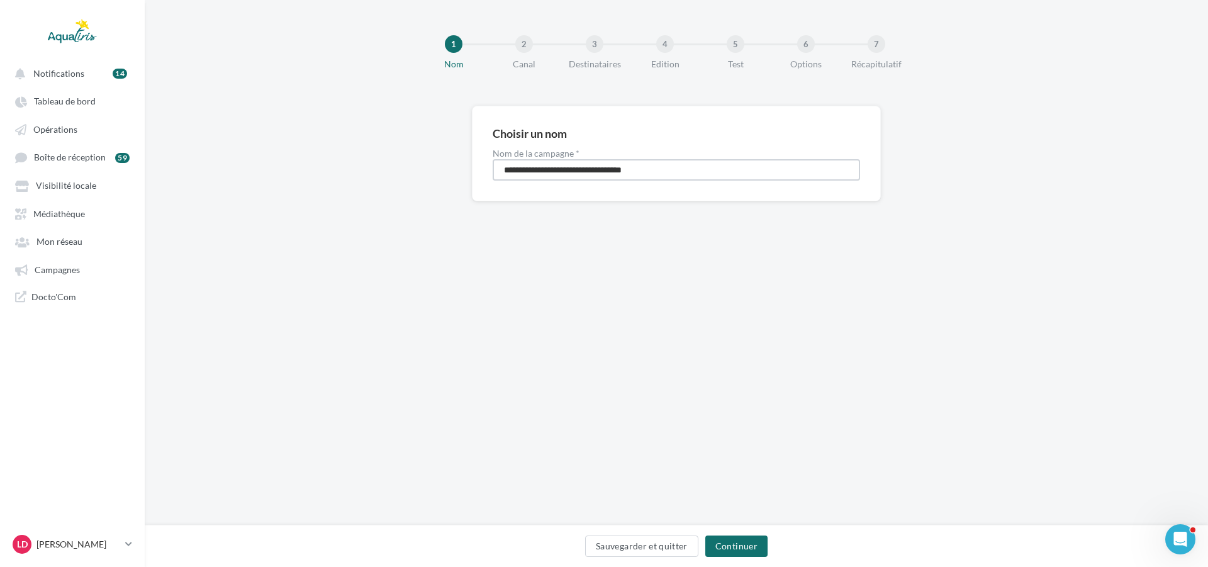
drag, startPoint x: 680, startPoint y: 173, endPoint x: 312, endPoint y: 134, distance: 370.3
click at [312, 134] on div "**********" at bounding box center [677, 174] width 1064 height 136
type input "**********"
click at [745, 537] on button "Continuer" at bounding box center [737, 546] width 62 height 21
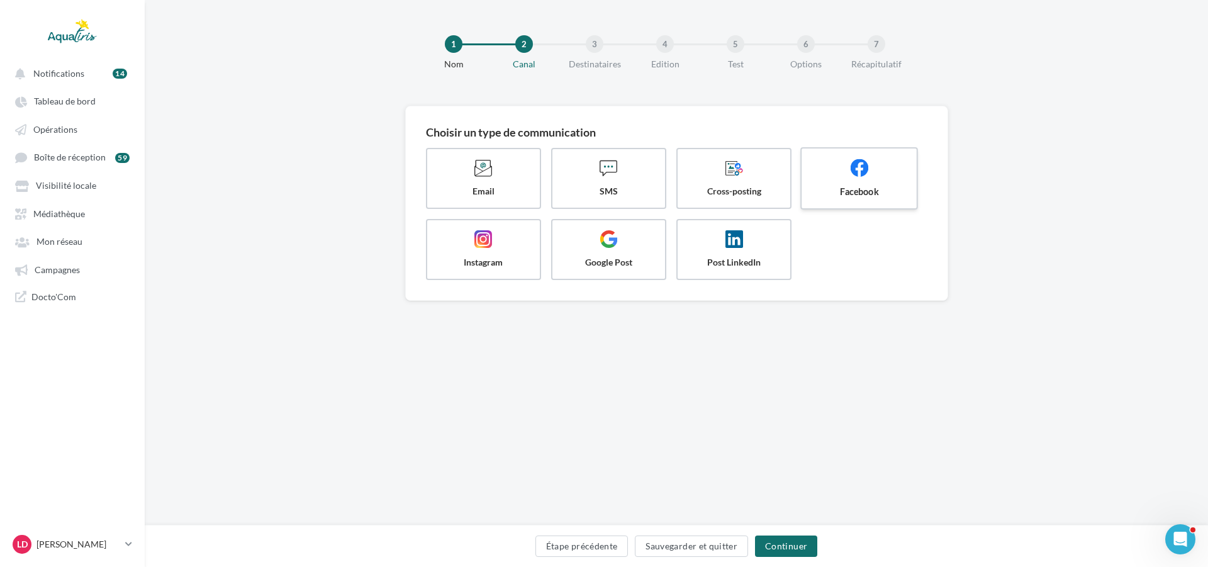
click at [840, 195] on span "Facebook" at bounding box center [860, 191] width 94 height 13
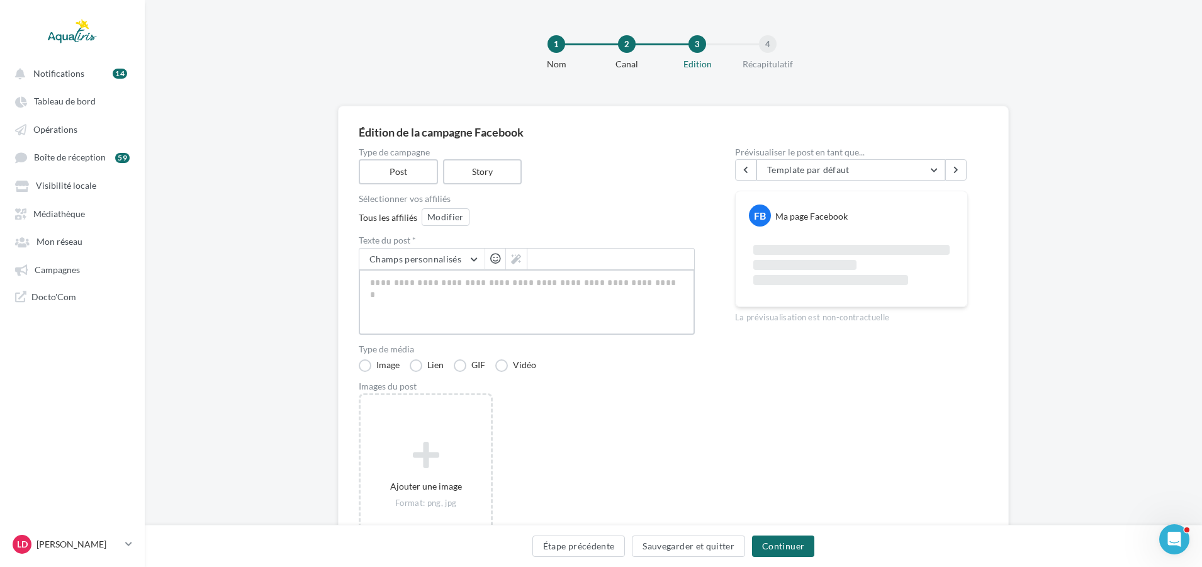
click at [566, 300] on textarea at bounding box center [527, 301] width 336 height 65
paste textarea "**********"
type textarea "**********"
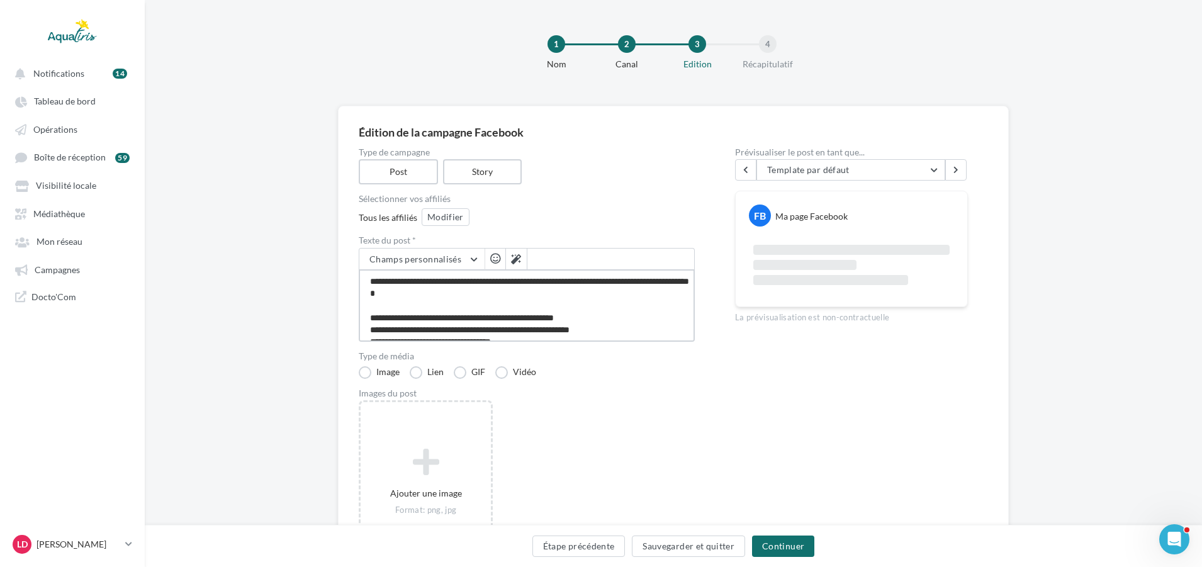
scroll to position [92, 0]
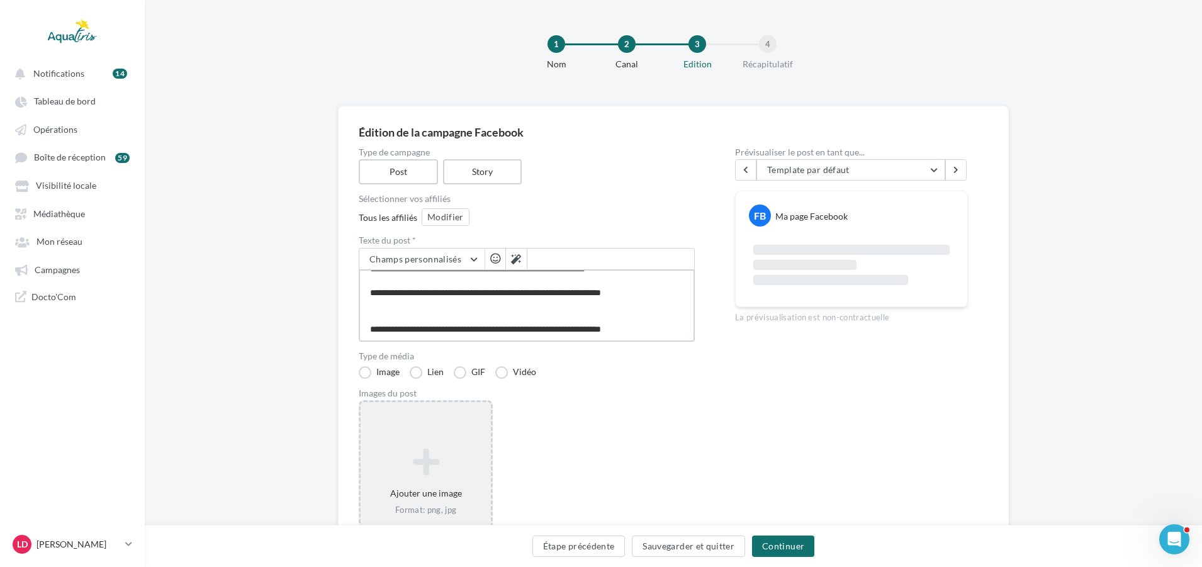
type textarea "**********"
click at [440, 468] on icon at bounding box center [426, 462] width 120 height 30
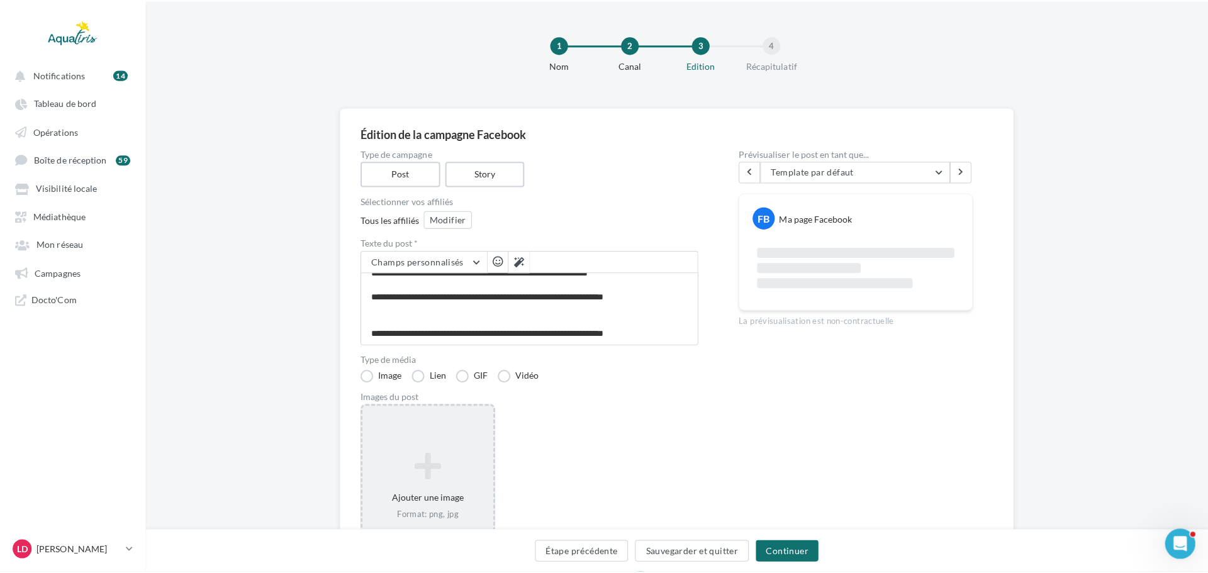
scroll to position [91, 0]
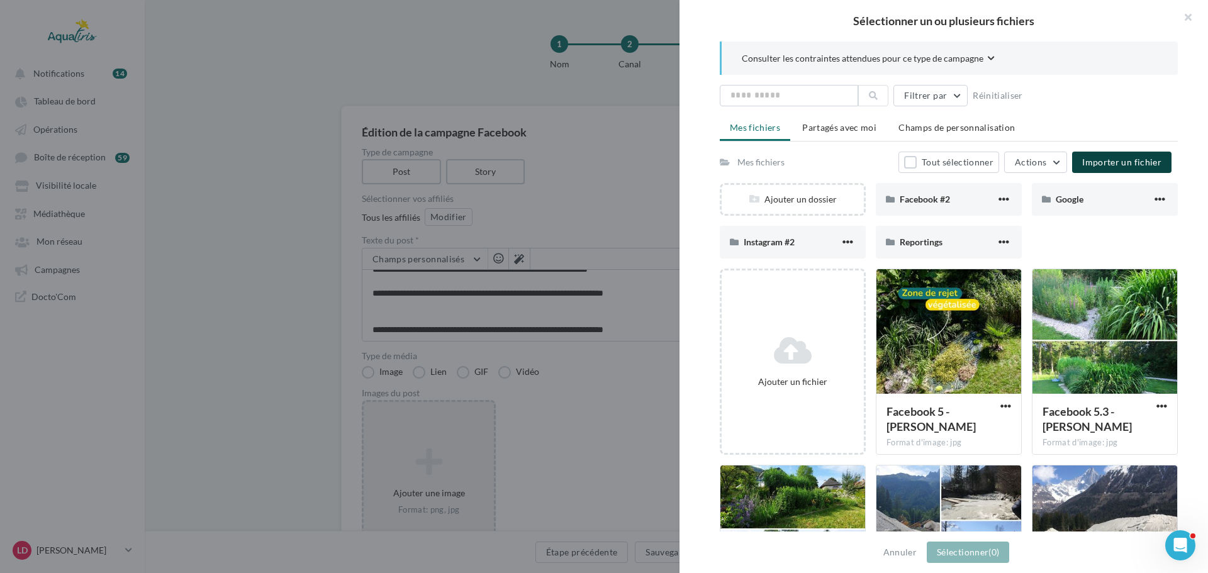
click at [1113, 159] on span "Importer un fichier" at bounding box center [1122, 162] width 79 height 11
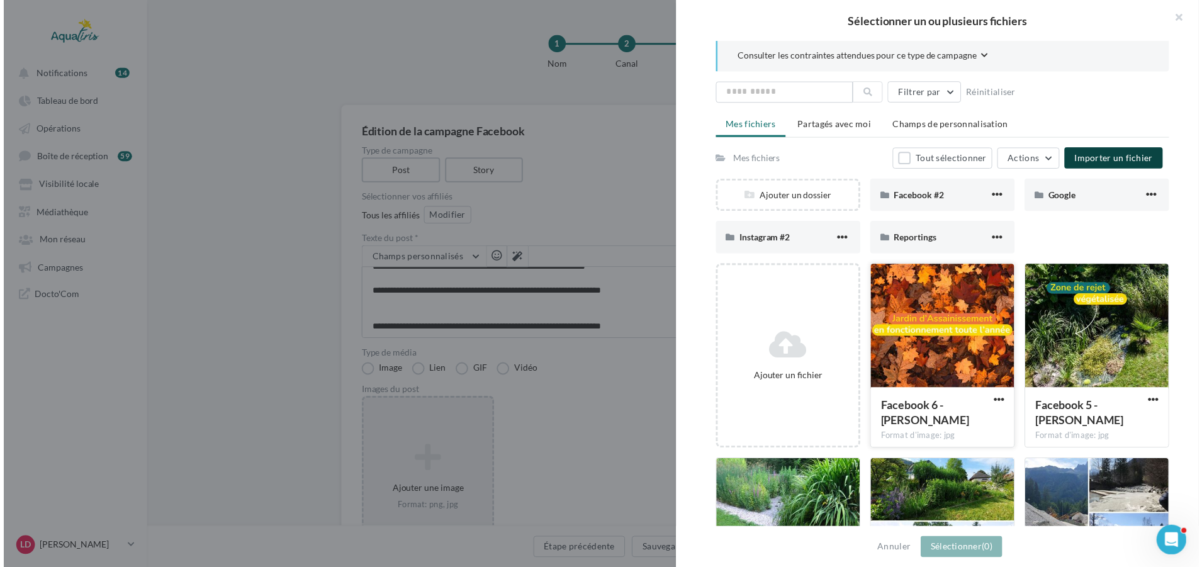
scroll to position [0, 0]
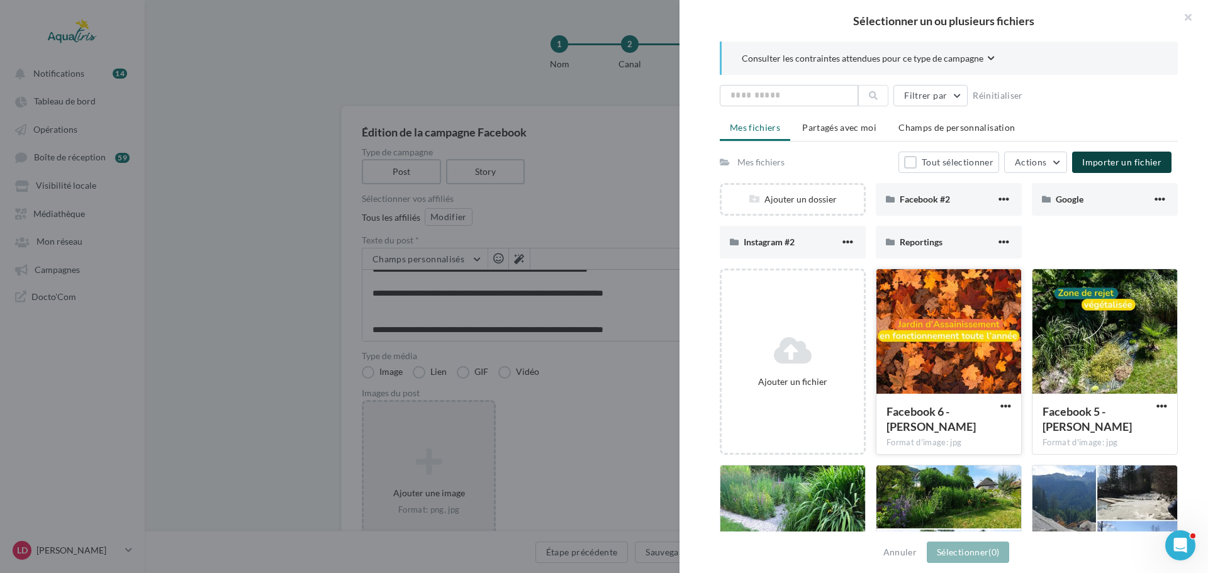
click at [992, 368] on div at bounding box center [949, 332] width 145 height 126
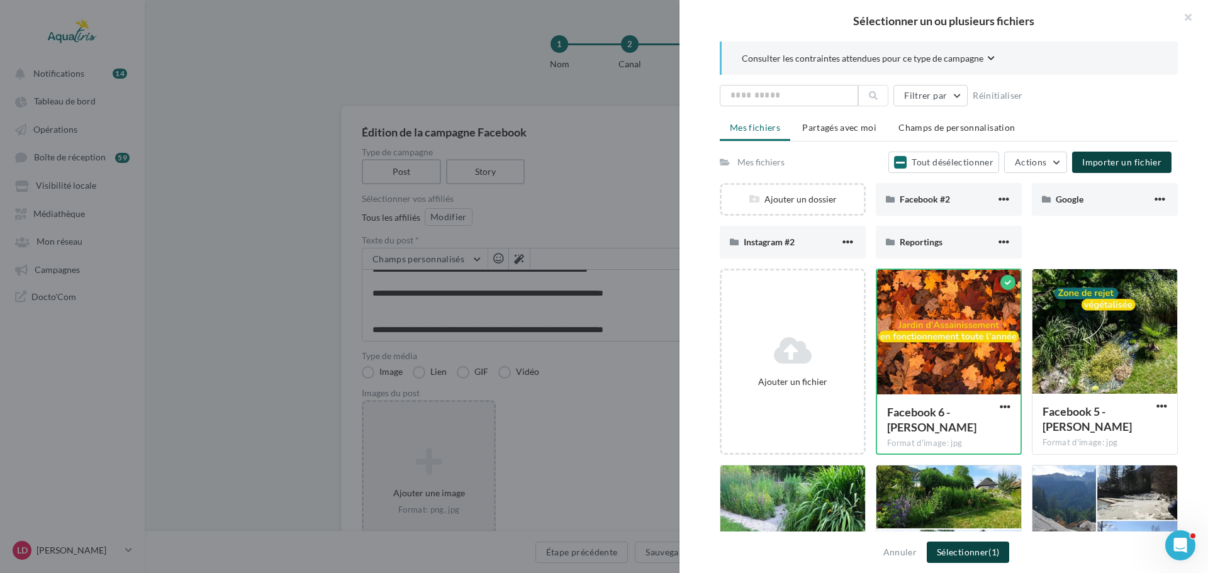
click at [992, 553] on span "(1)" at bounding box center [994, 552] width 11 height 11
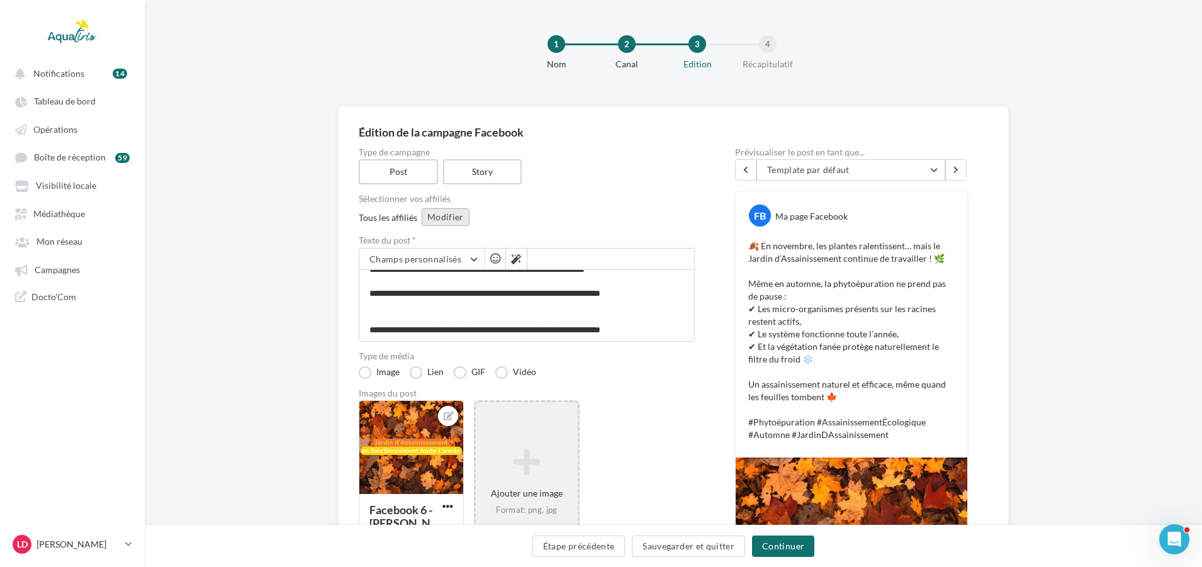
click at [453, 215] on button "Modifier" at bounding box center [446, 217] width 48 height 18
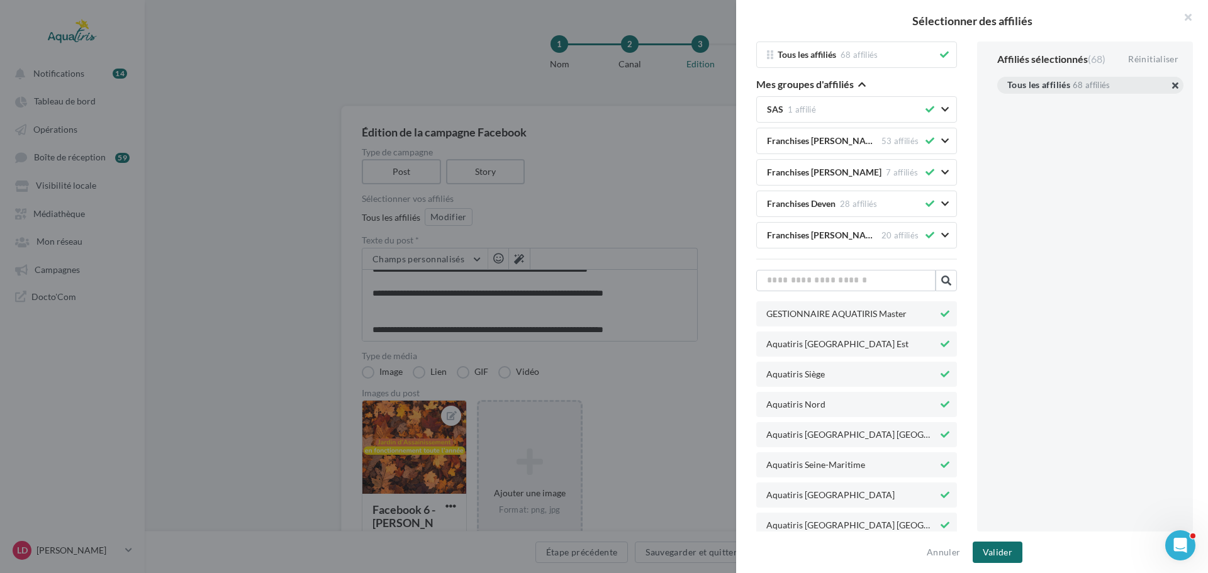
click at [1008, 101] on button "button" at bounding box center [1008, 101] width 0 height 0
click at [857, 276] on input "text" at bounding box center [846, 280] width 179 height 21
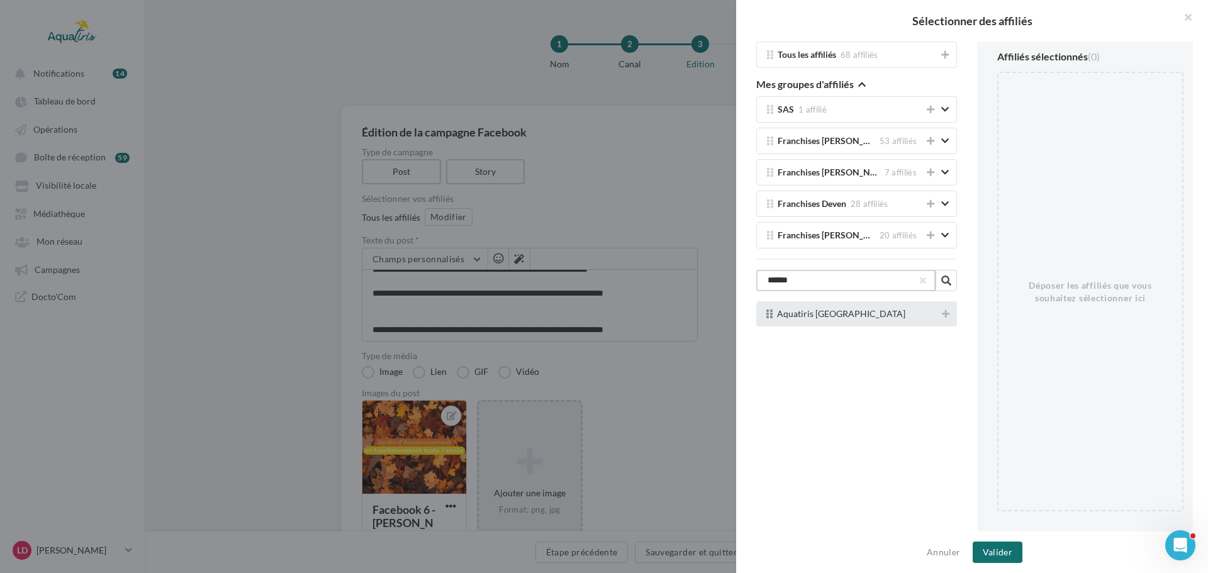
type input "******"
click at [838, 312] on span "Aquatiris Haute-Savoie" at bounding box center [841, 314] width 128 height 9
click at [947, 317] on button at bounding box center [946, 314] width 13 height 15
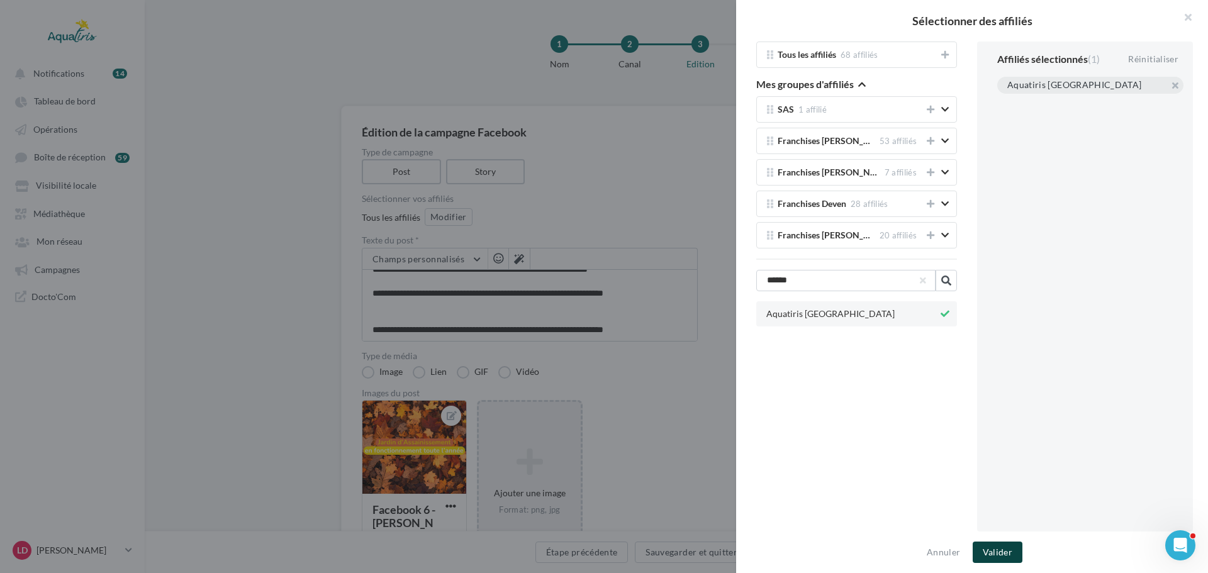
click at [1016, 549] on button "Valider" at bounding box center [998, 552] width 50 height 21
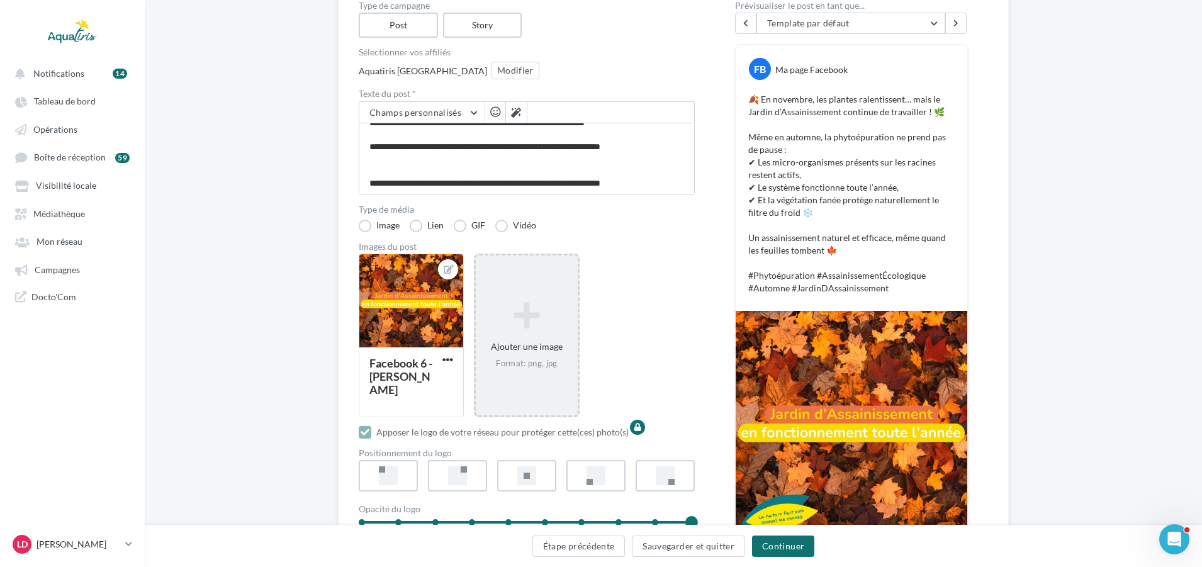
scroll to position [244, 0]
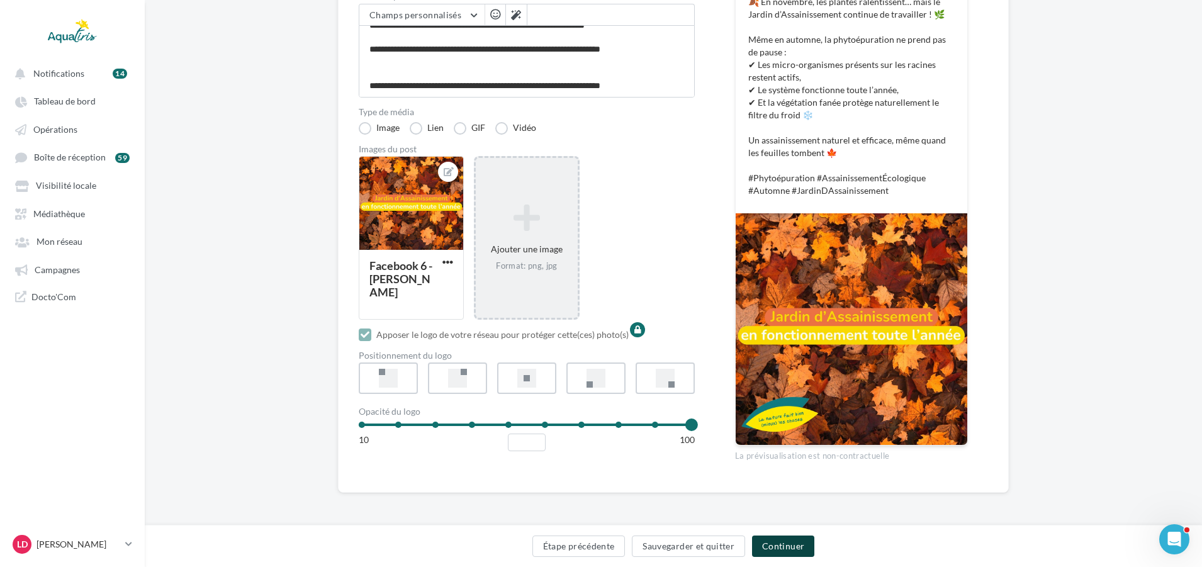
click at [780, 538] on button "Continuer" at bounding box center [783, 546] width 62 height 21
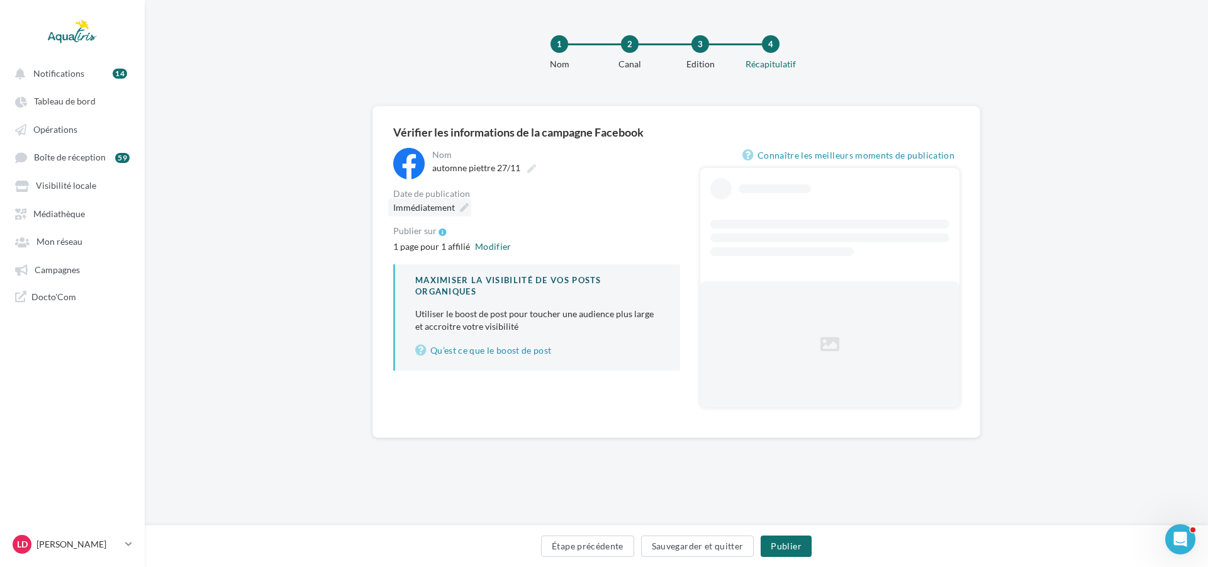
click at [438, 200] on div "Immédiatement" at bounding box center [429, 207] width 83 height 18
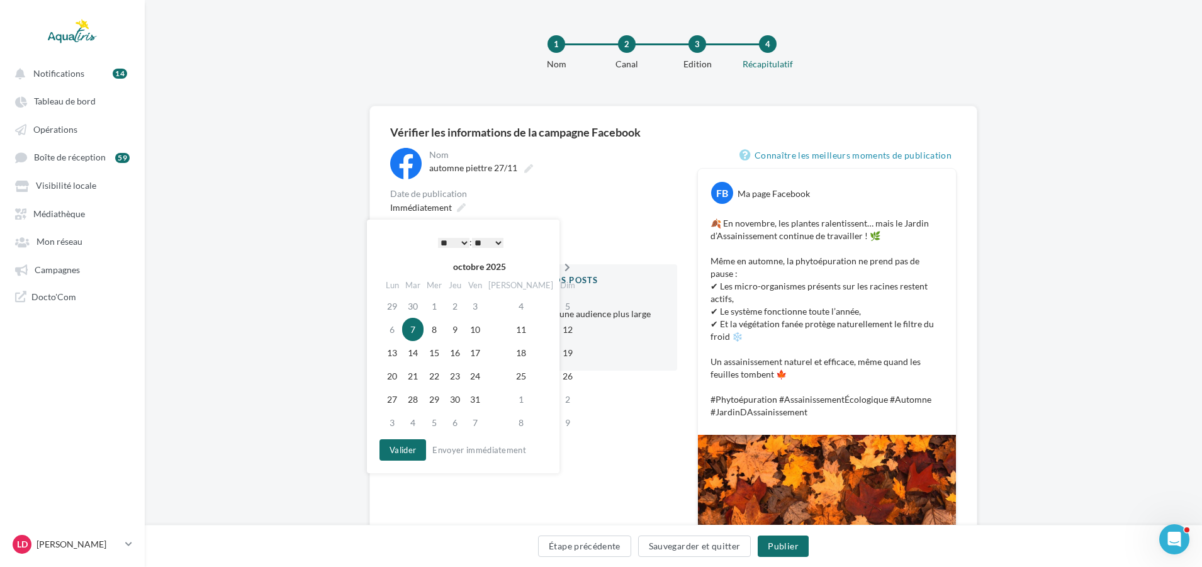
click at [560, 269] on icon at bounding box center [568, 267] width 16 height 9
click at [454, 397] on td "27" at bounding box center [454, 399] width 20 height 23
click at [458, 240] on select "* * * * * * * * * * ** ** ** ** ** ** ** ** ** ** ** ** ** **" at bounding box center [450, 243] width 31 height 10
click at [408, 453] on button "Valider" at bounding box center [399, 449] width 47 height 21
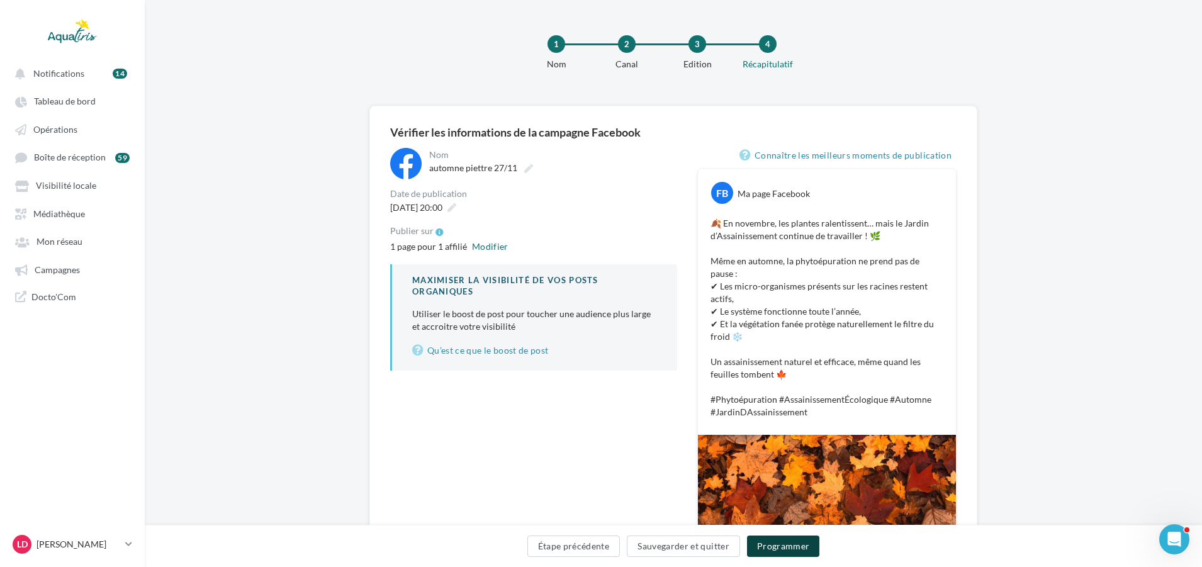
click at [782, 538] on button "Programmer" at bounding box center [783, 546] width 73 height 21
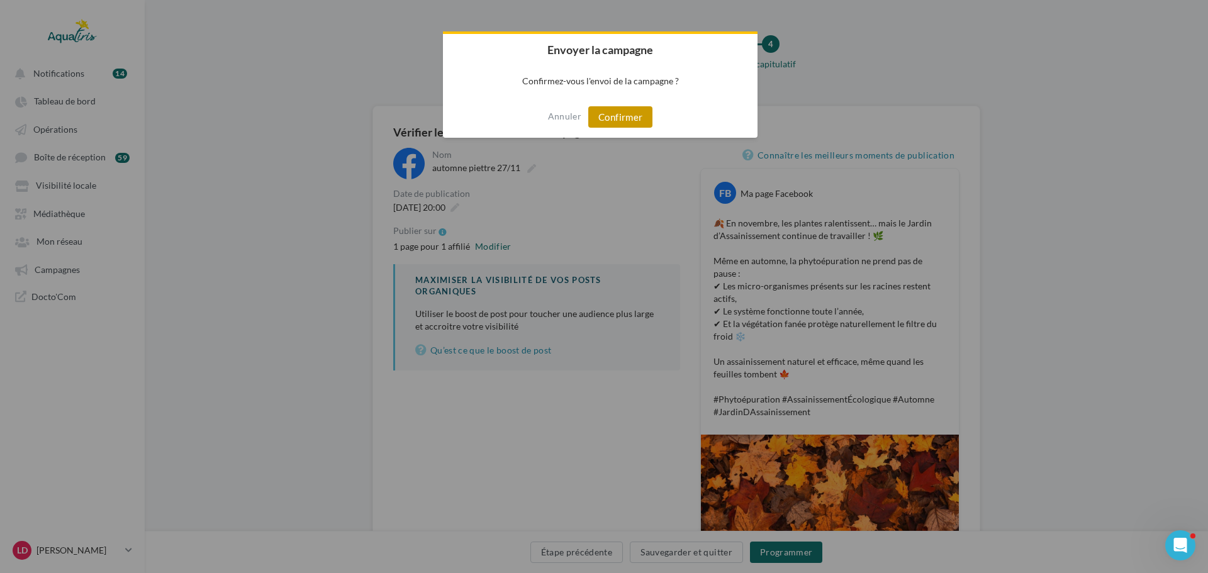
click at [615, 113] on button "Confirmer" at bounding box center [620, 116] width 64 height 21
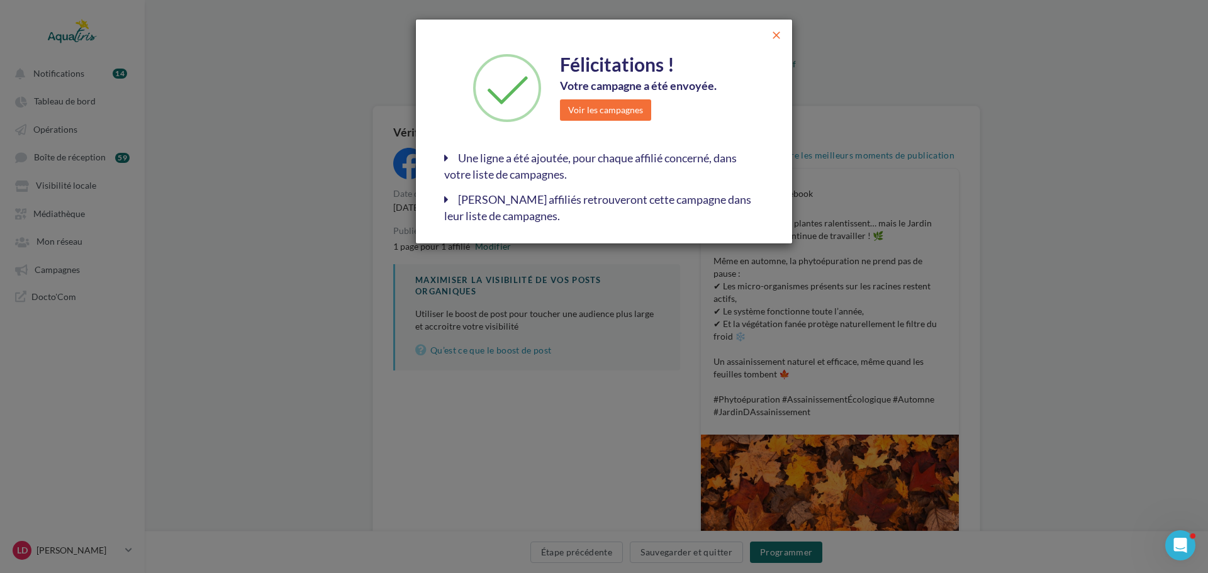
click at [780, 33] on span "close" at bounding box center [776, 35] width 13 height 13
